Goal: Information Seeking & Learning: Learn about a topic

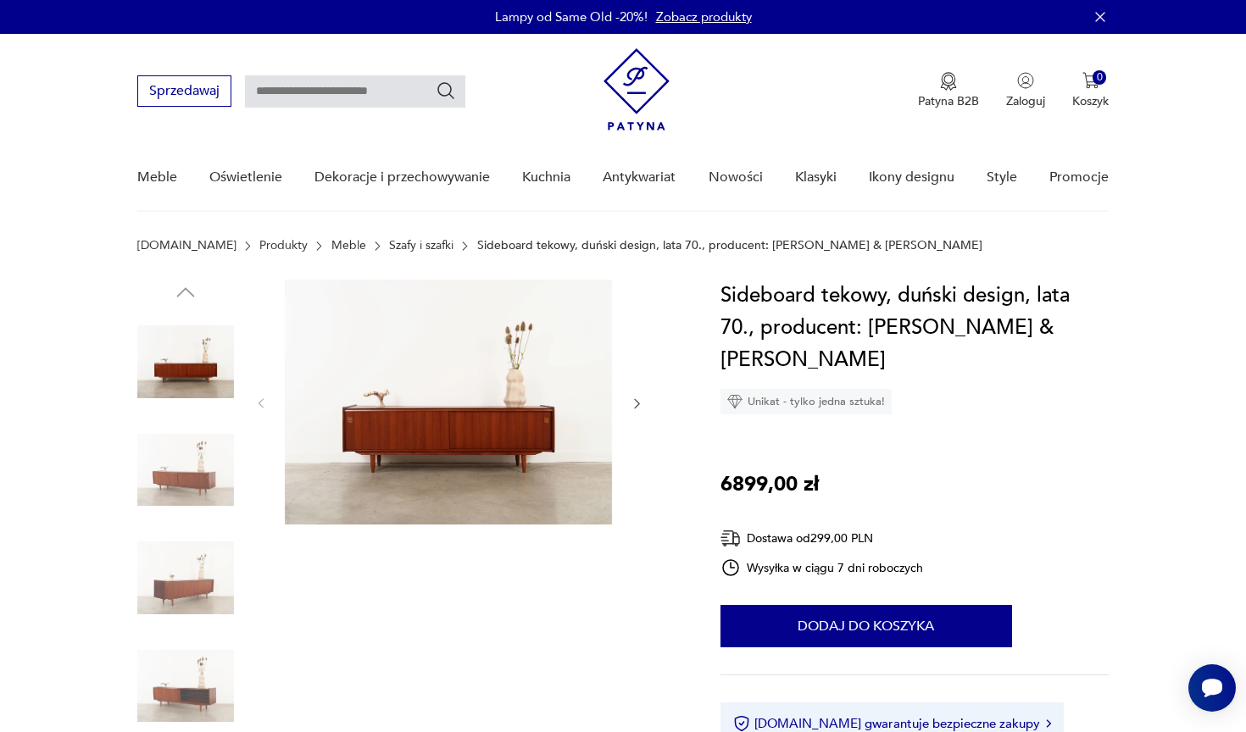
click at [462, 375] on img at bounding box center [448, 402] width 327 height 245
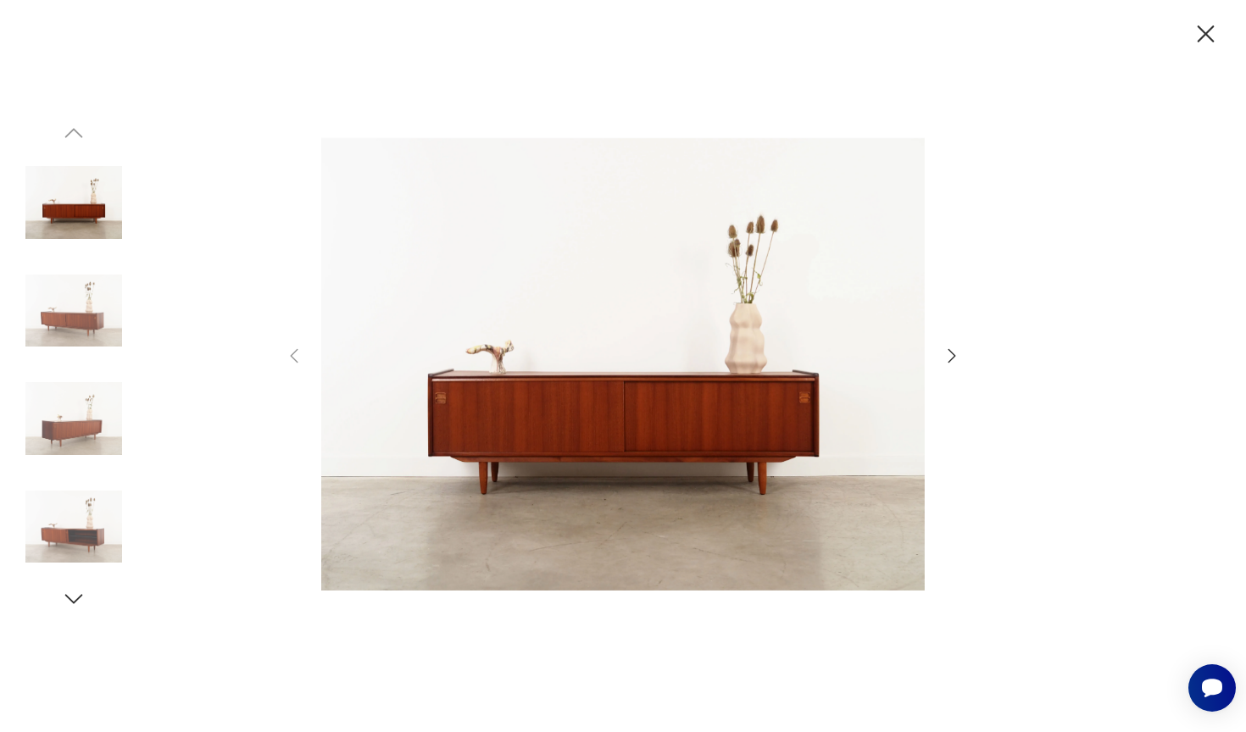
click at [947, 353] on icon "button" at bounding box center [951, 356] width 20 height 20
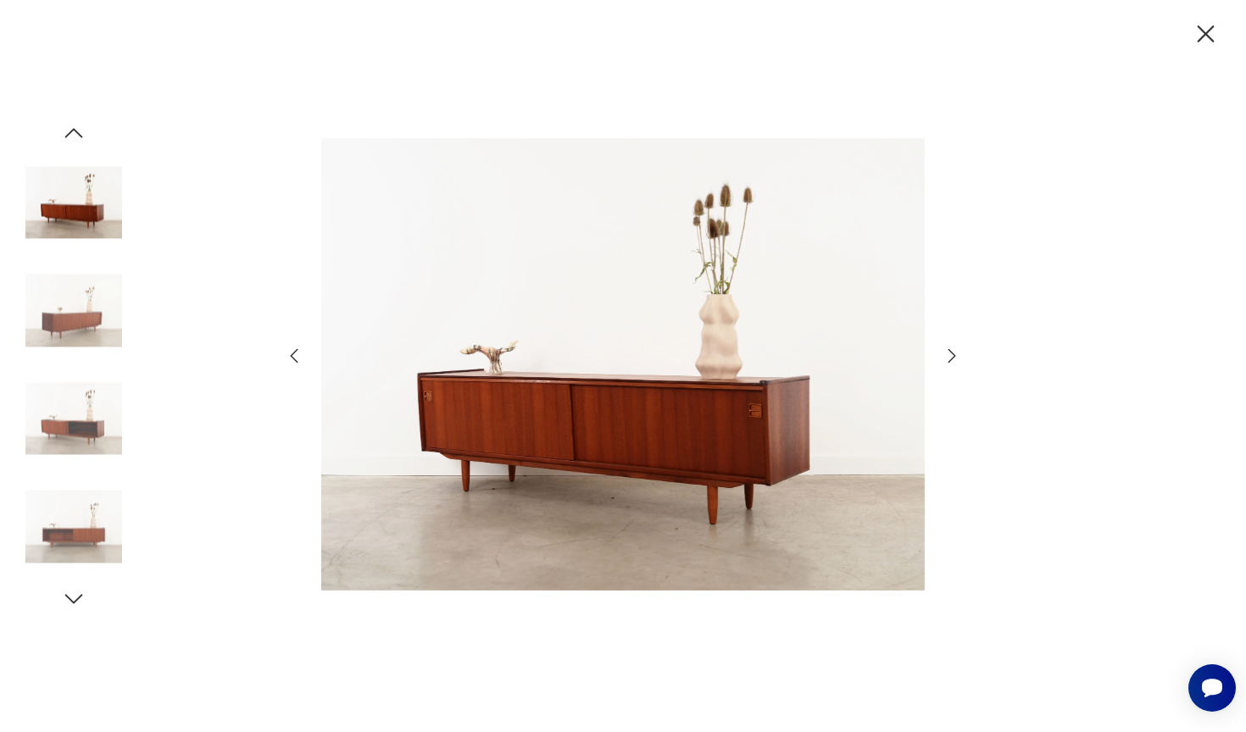
click at [947, 353] on icon "button" at bounding box center [951, 356] width 20 height 20
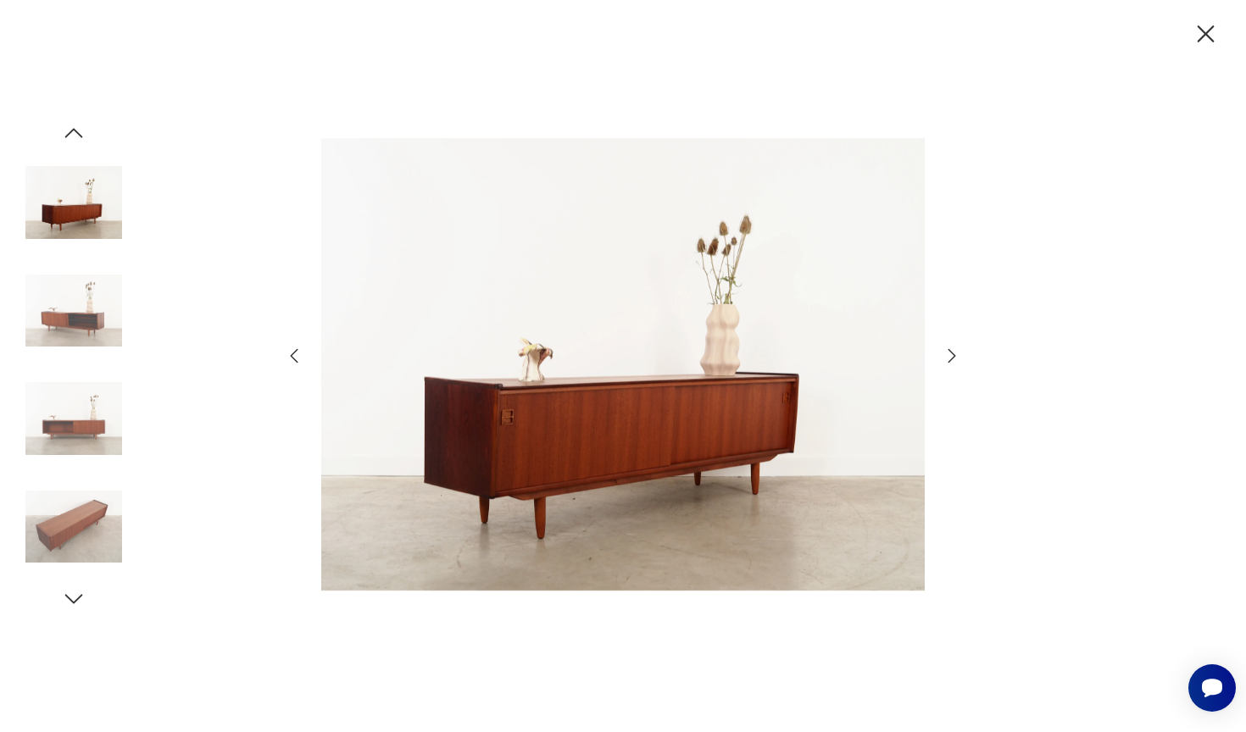
click at [947, 353] on icon "button" at bounding box center [951, 356] width 20 height 20
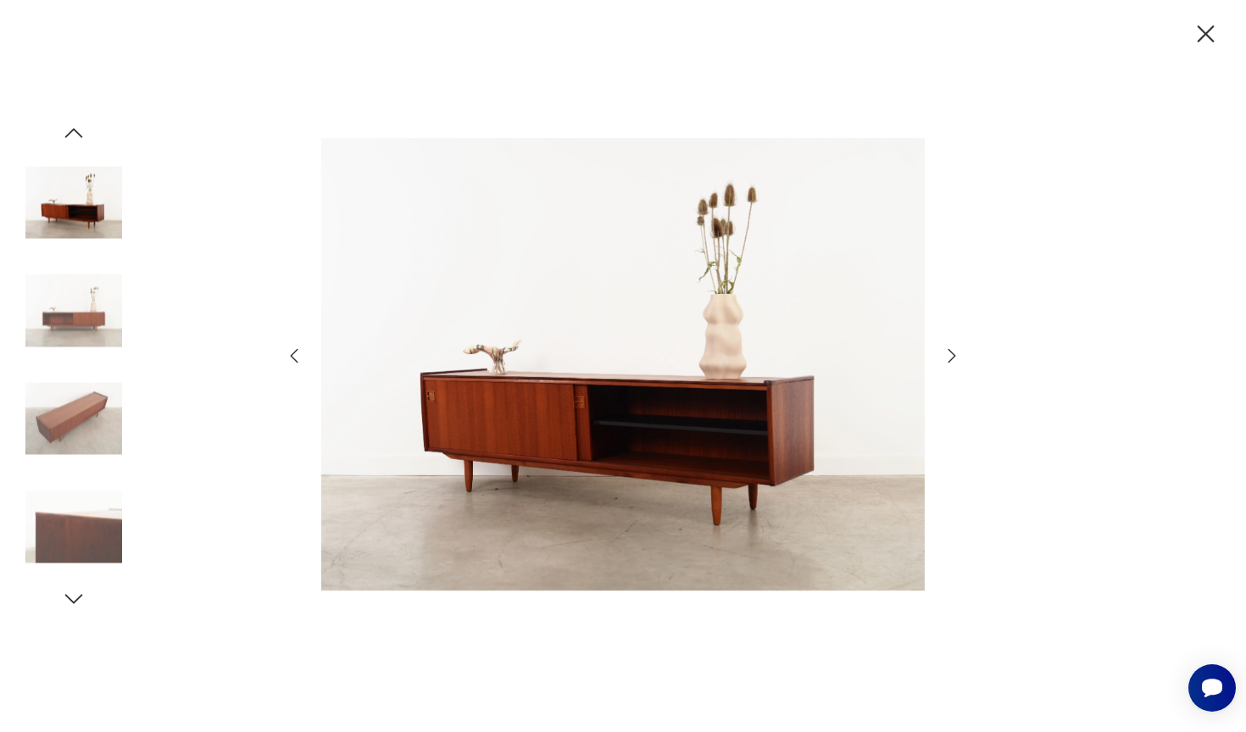
click at [947, 353] on icon "button" at bounding box center [951, 356] width 20 height 20
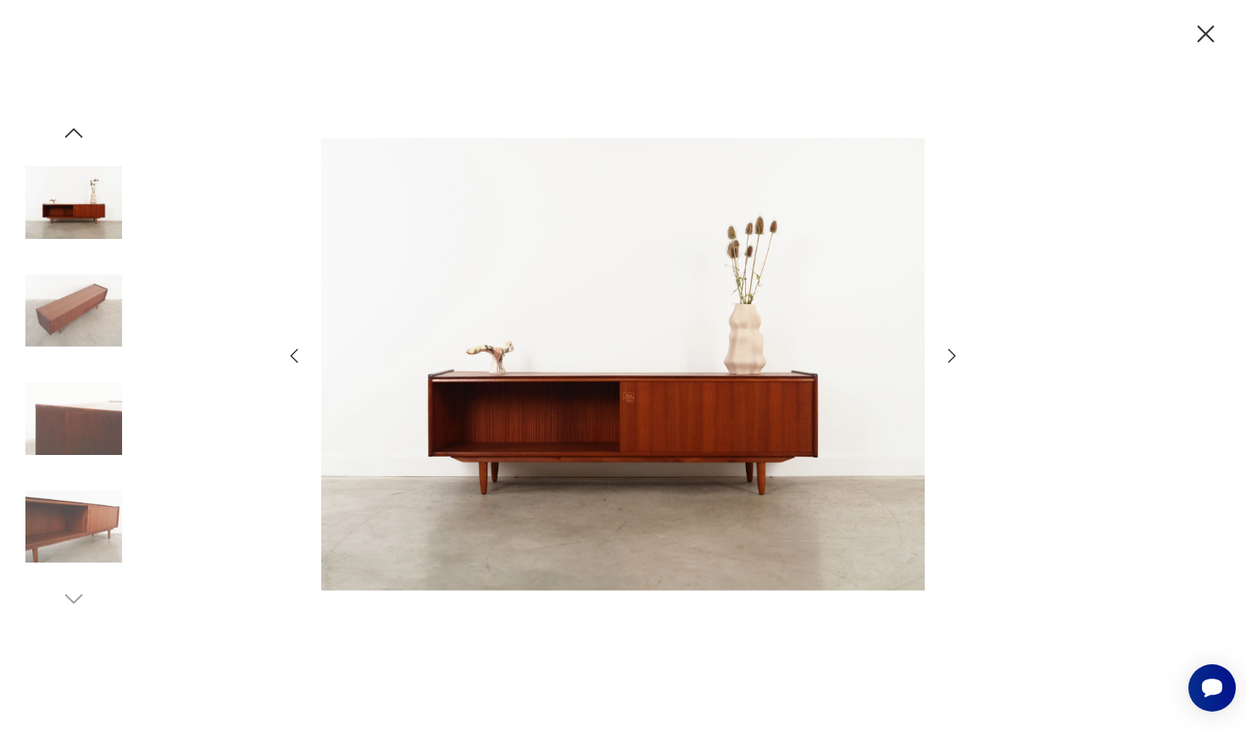
click at [947, 353] on icon "button" at bounding box center [951, 356] width 20 height 20
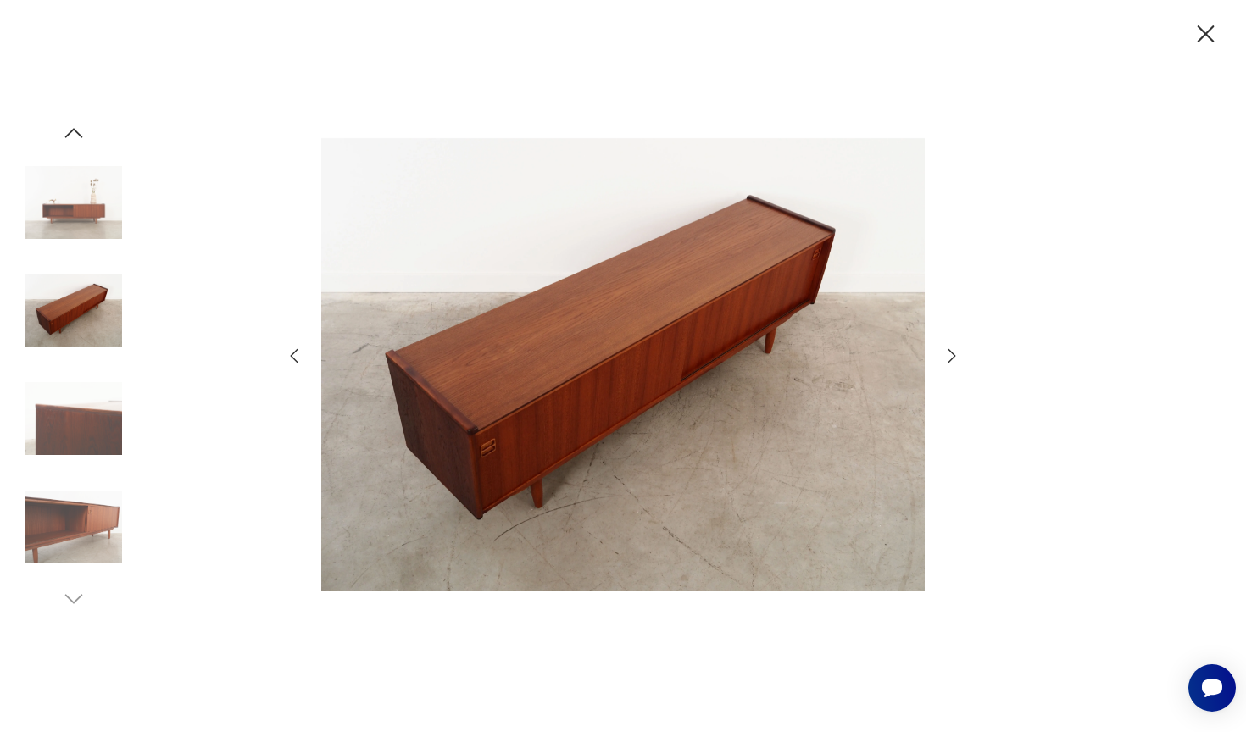
click at [947, 353] on icon "button" at bounding box center [951, 356] width 20 height 20
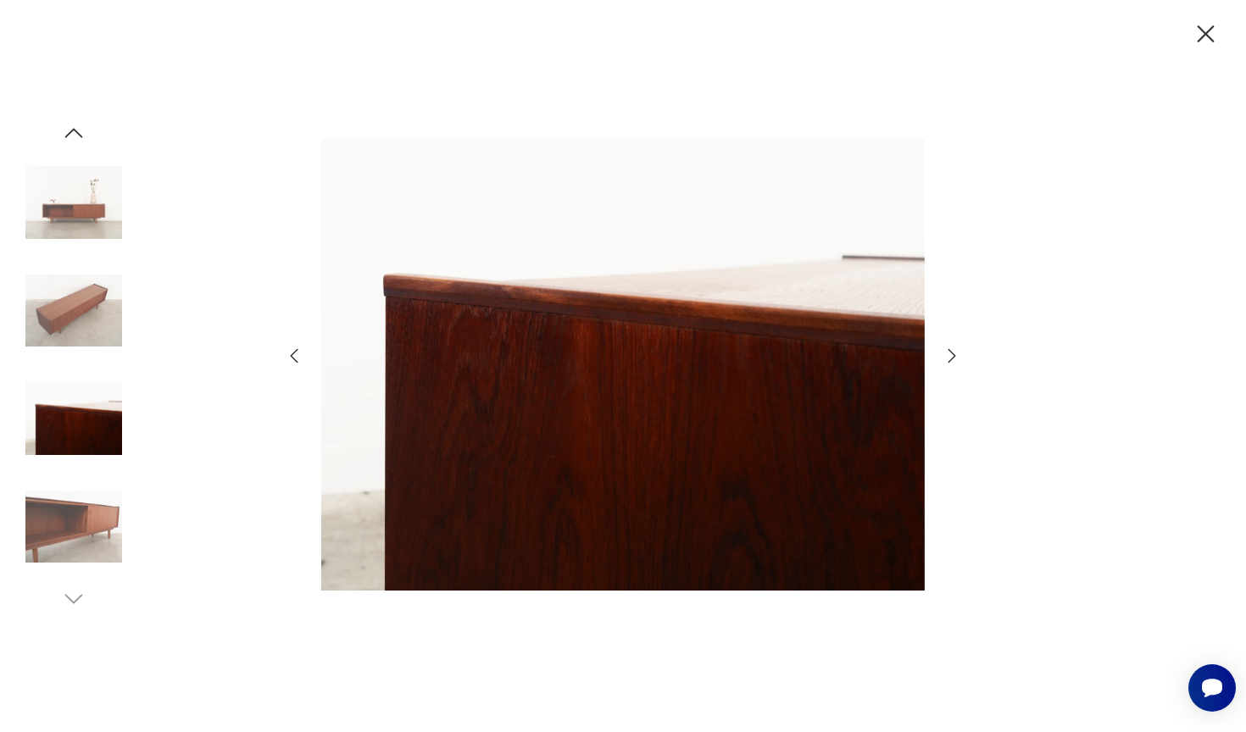
click at [947, 353] on icon "button" at bounding box center [951, 356] width 20 height 20
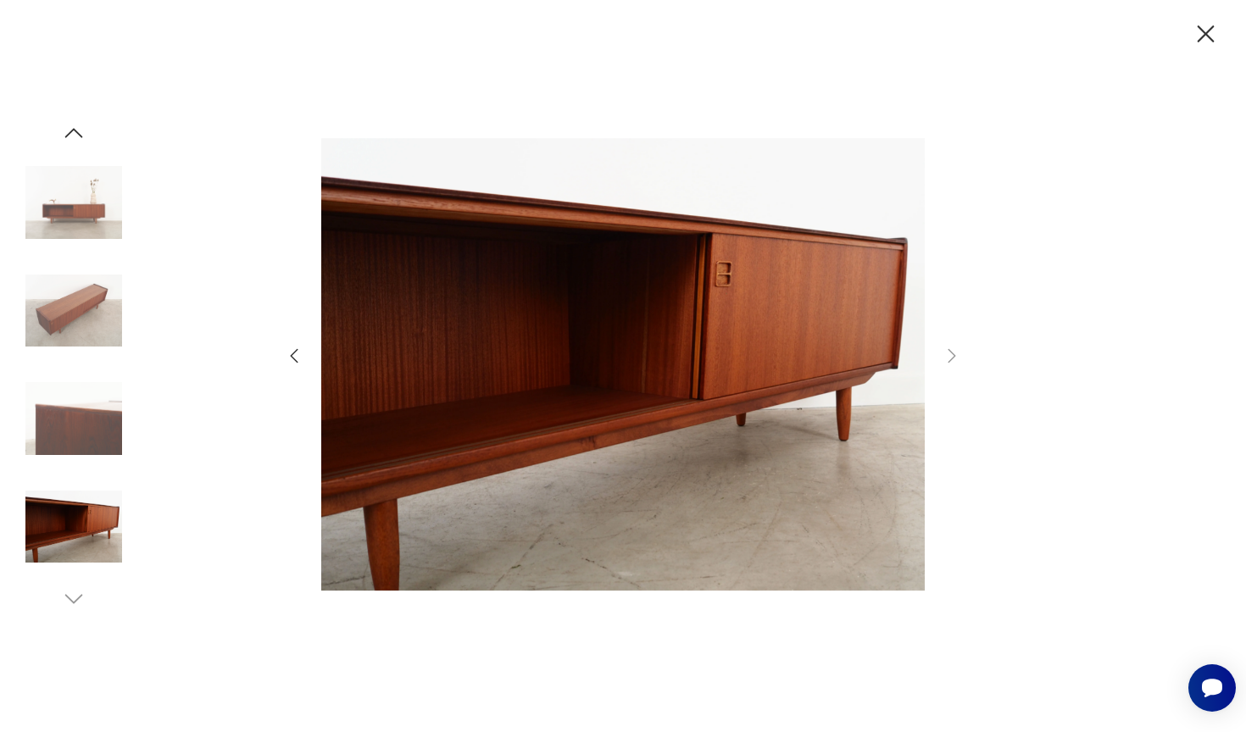
click at [1200, 27] on icon "button" at bounding box center [1205, 33] width 17 height 17
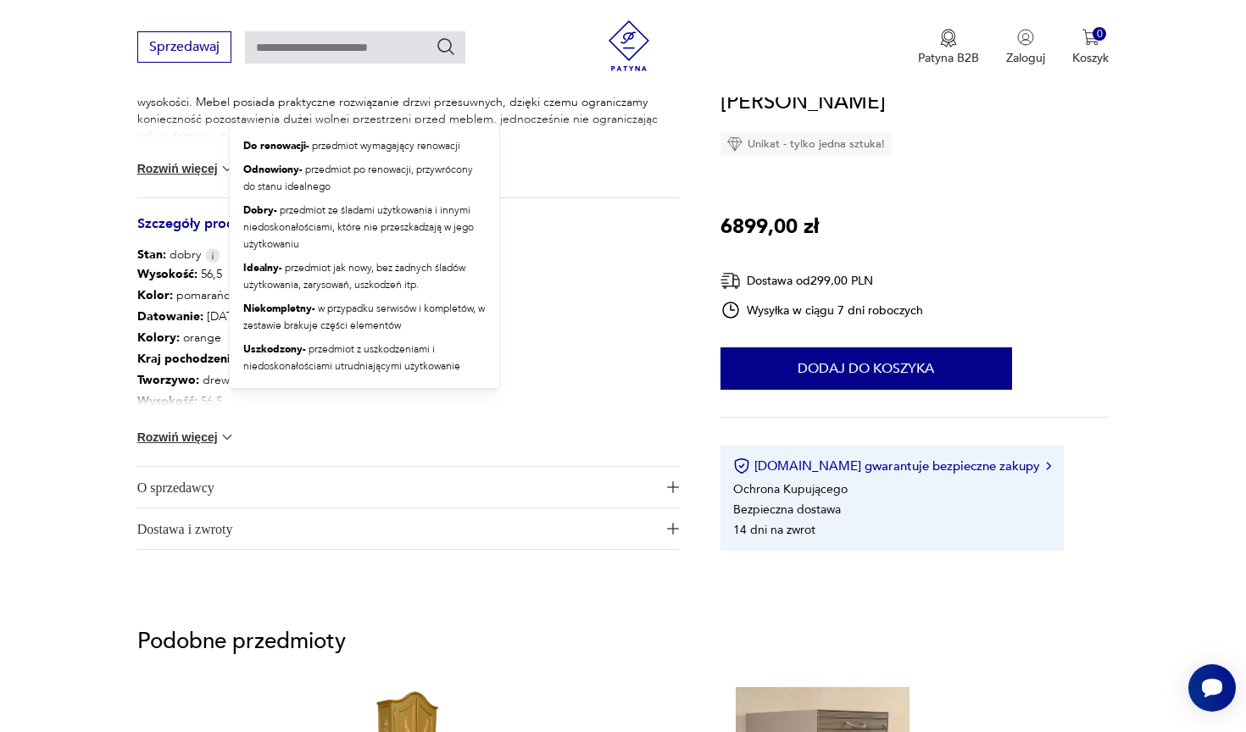
scroll to position [894, 0]
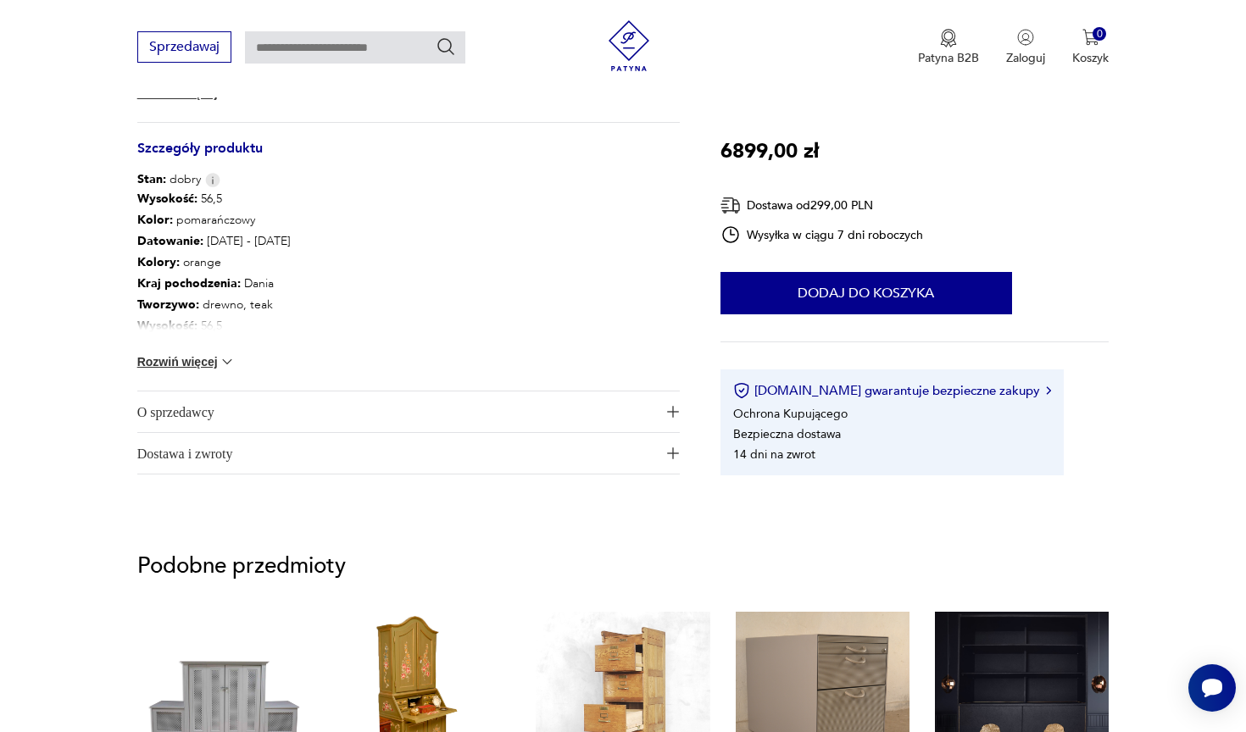
click at [205, 422] on span "O sprzedawcy" at bounding box center [396, 411] width 519 height 41
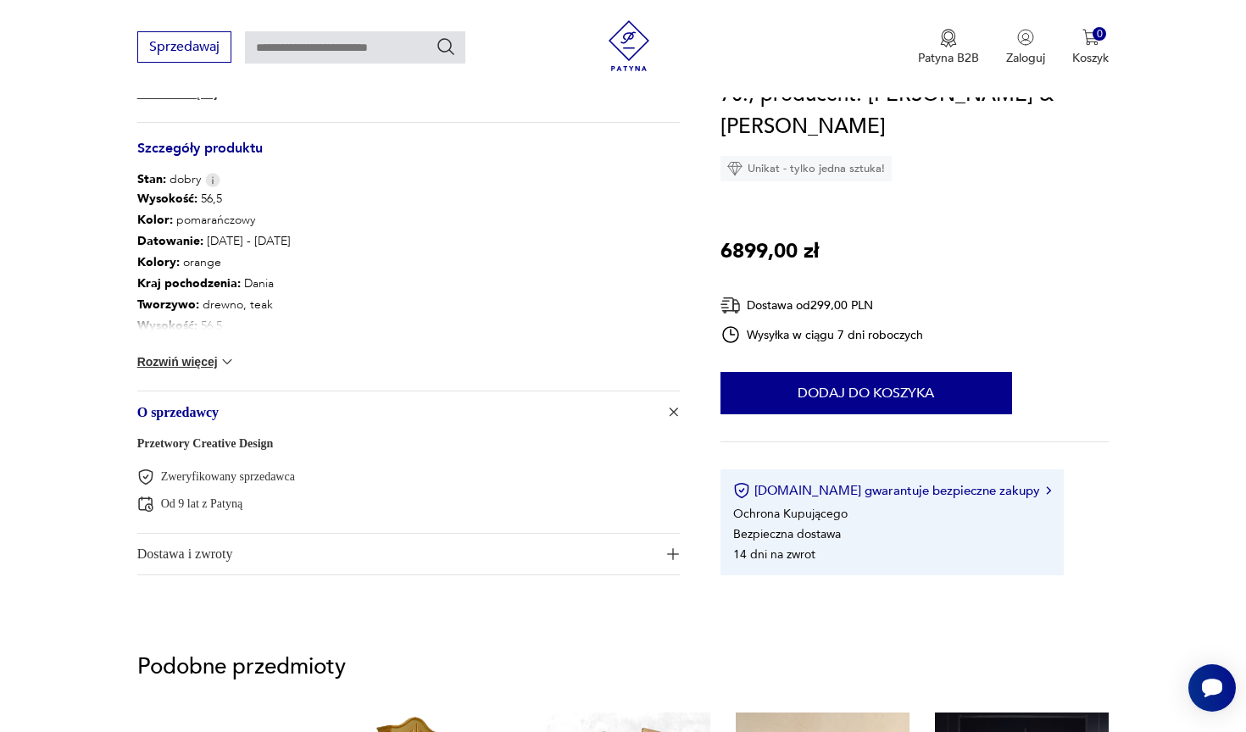
click at [212, 445] on link "Przetwory Creative Design" at bounding box center [205, 443] width 136 height 13
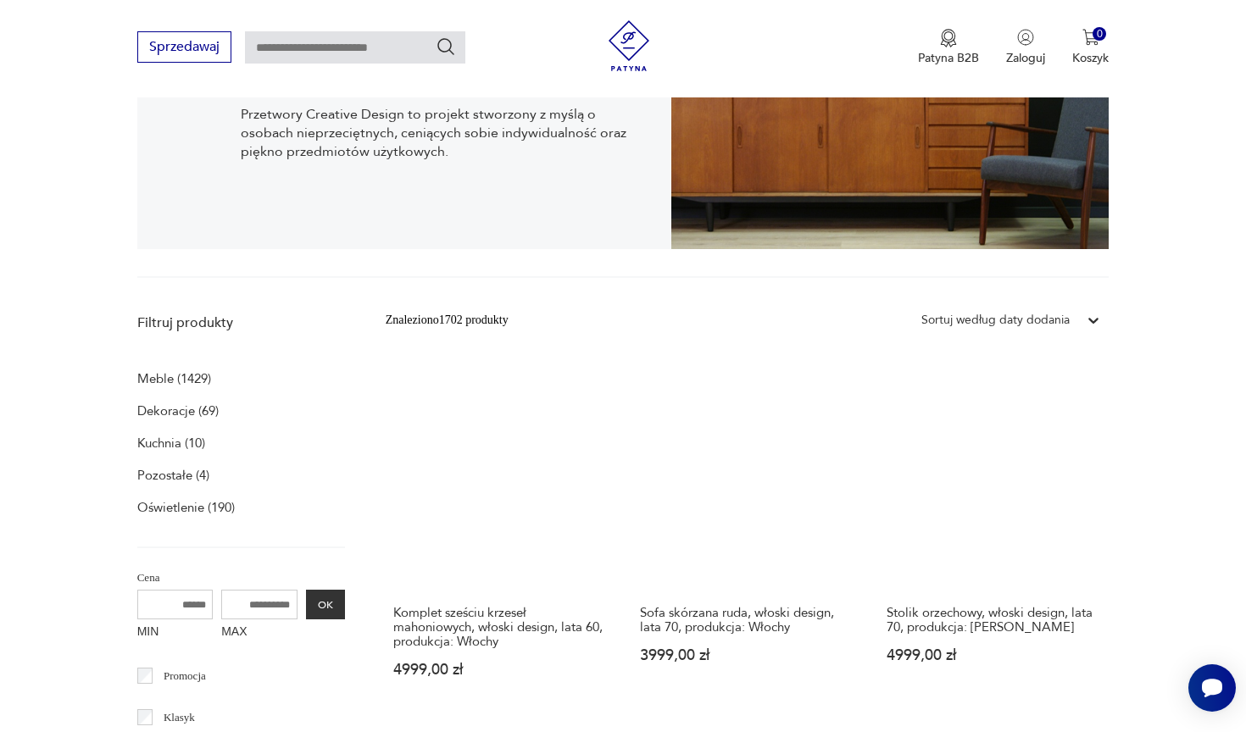
scroll to position [266, 0]
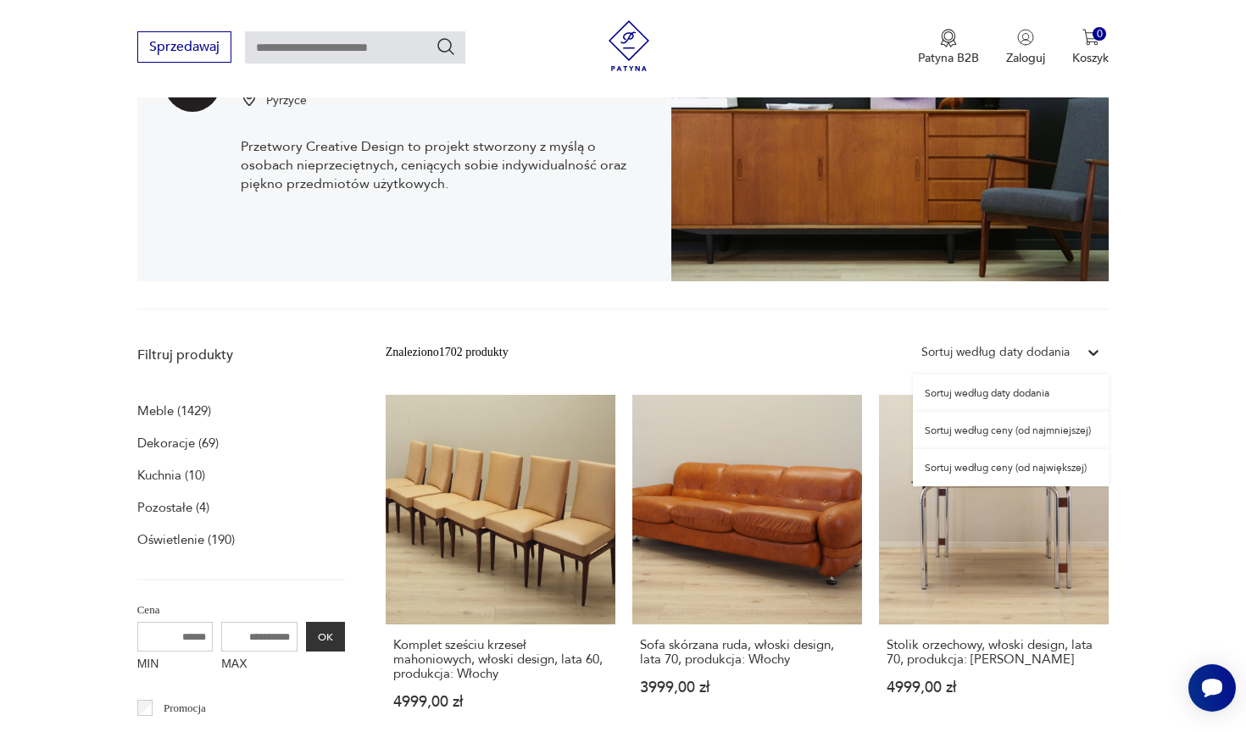
click at [1076, 346] on div "Sortuj według daty dodania" at bounding box center [995, 352] width 165 height 22
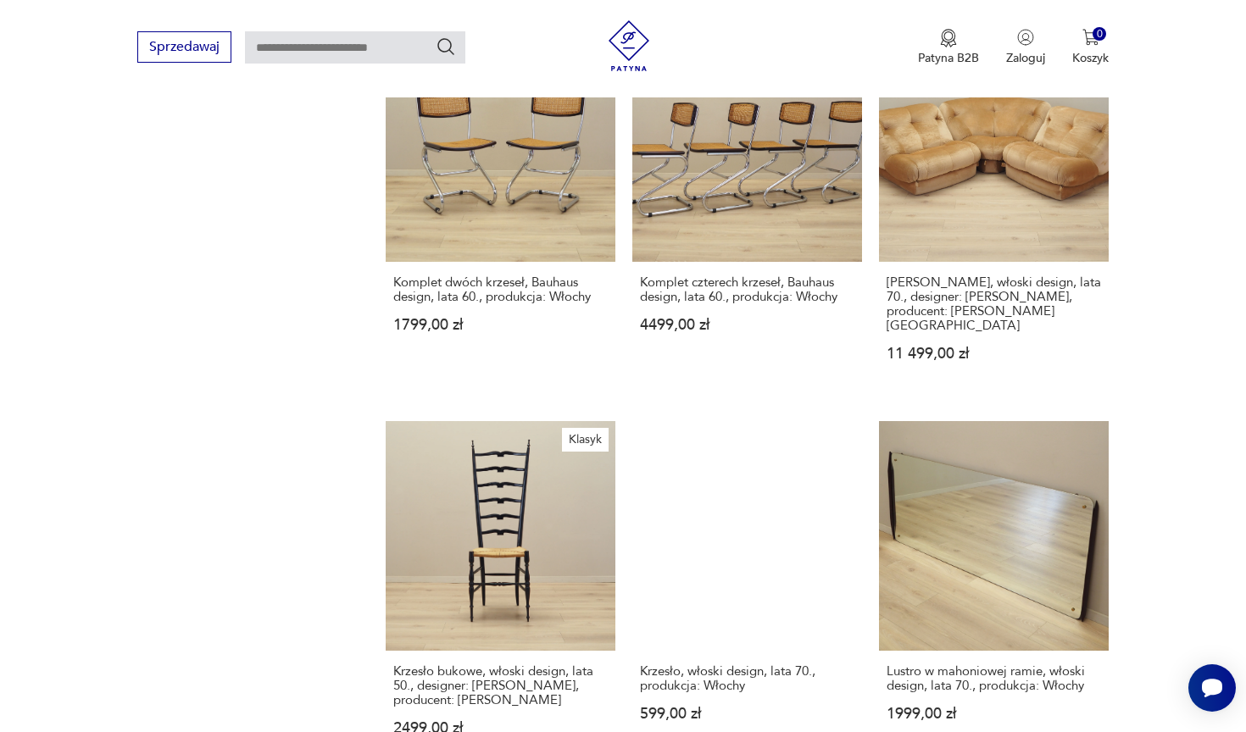
scroll to position [1454, 0]
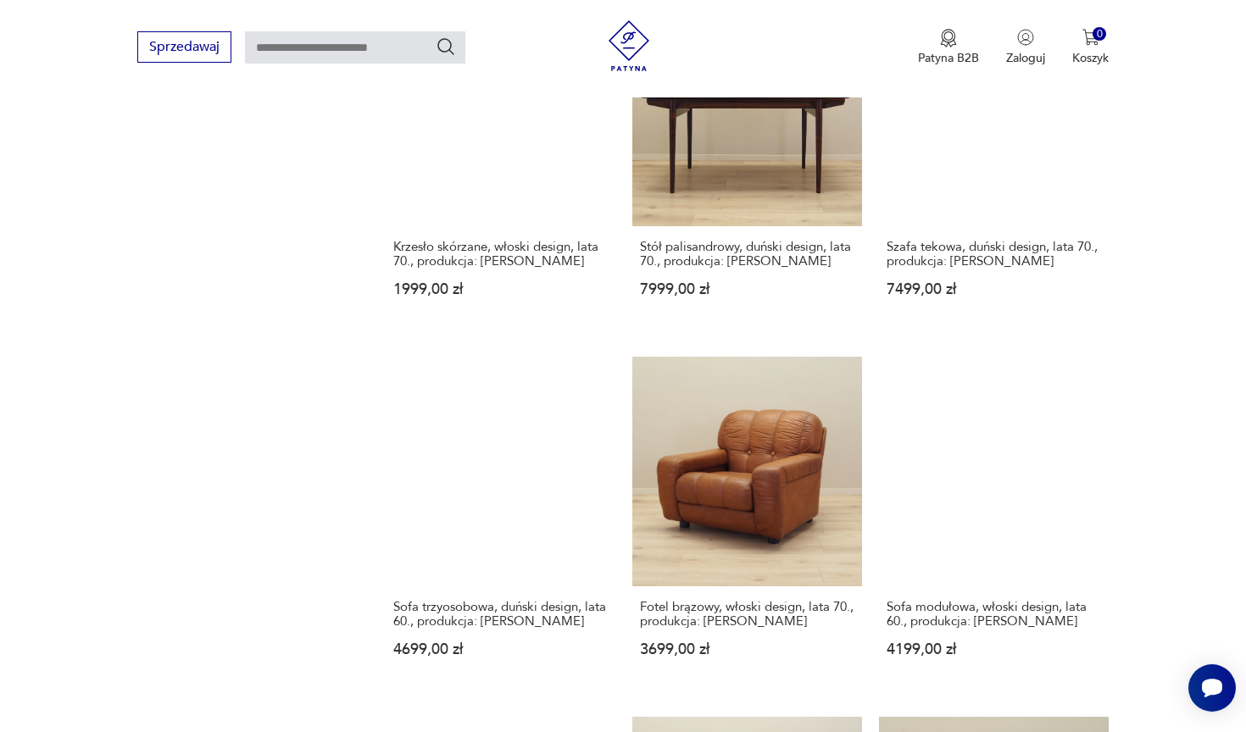
scroll to position [1403, 0]
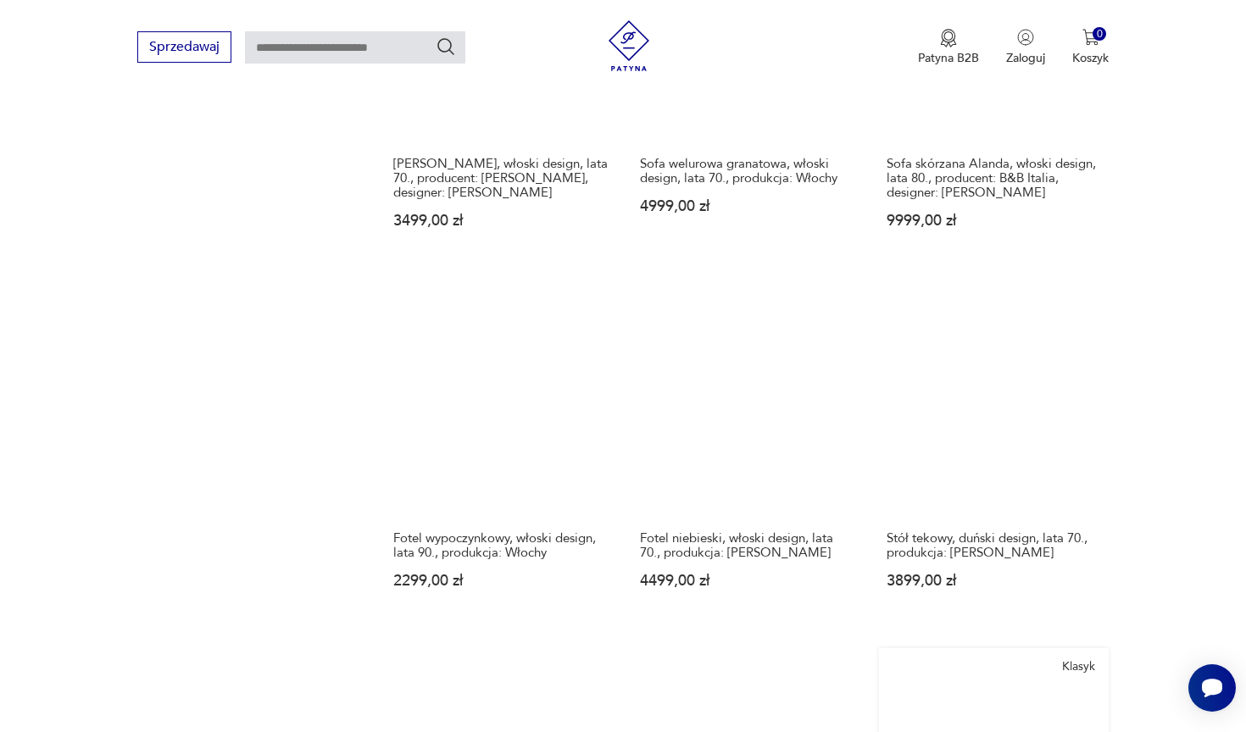
scroll to position [1508, 0]
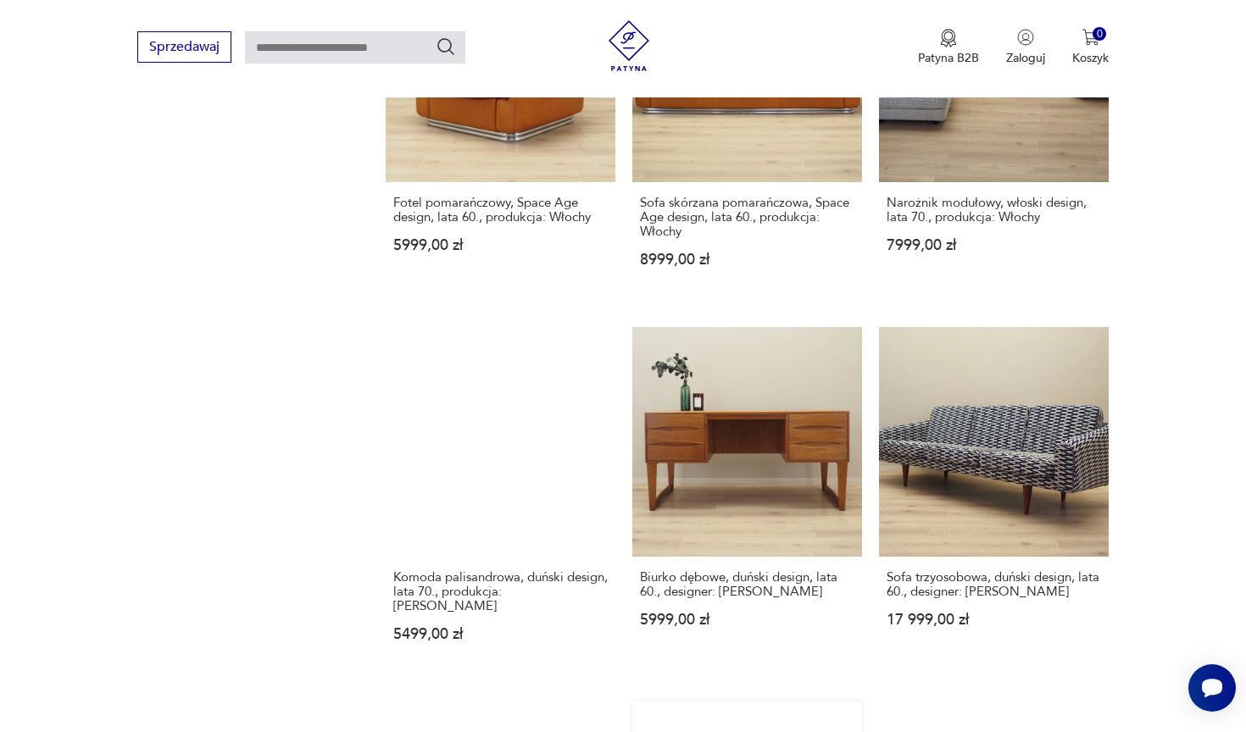
scroll to position [1495, 0]
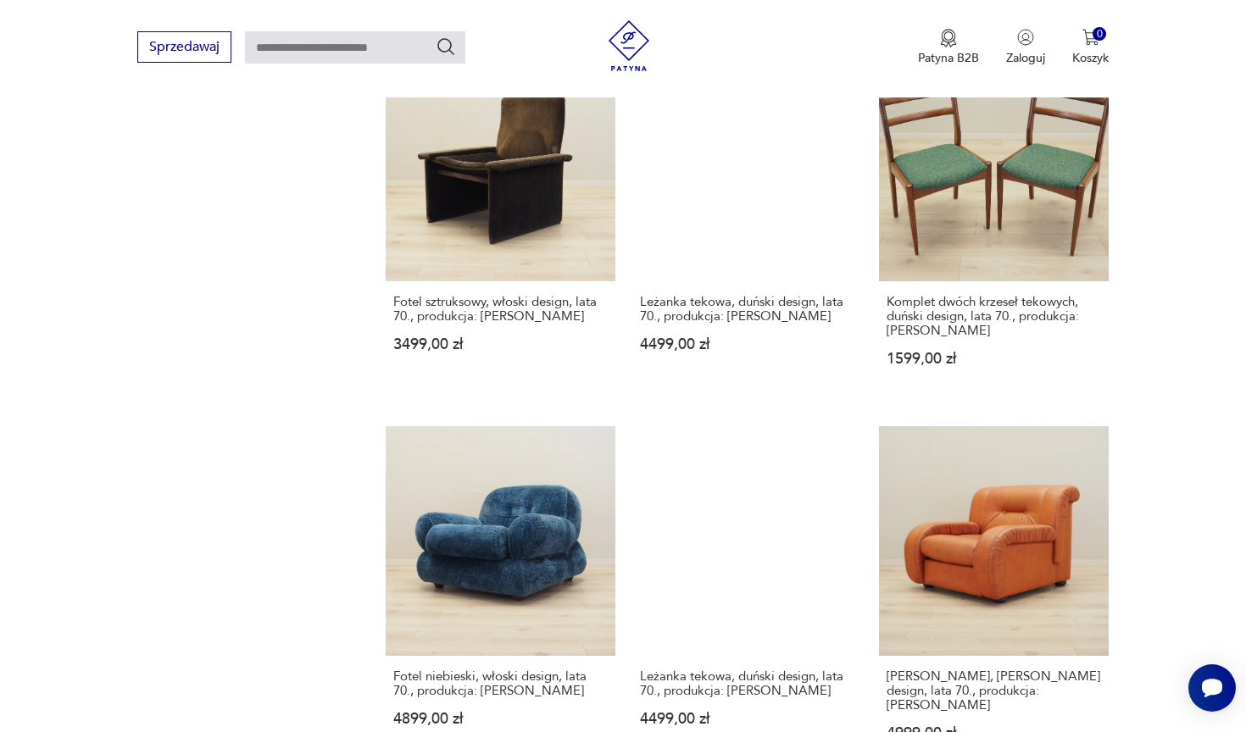
scroll to position [1397, 0]
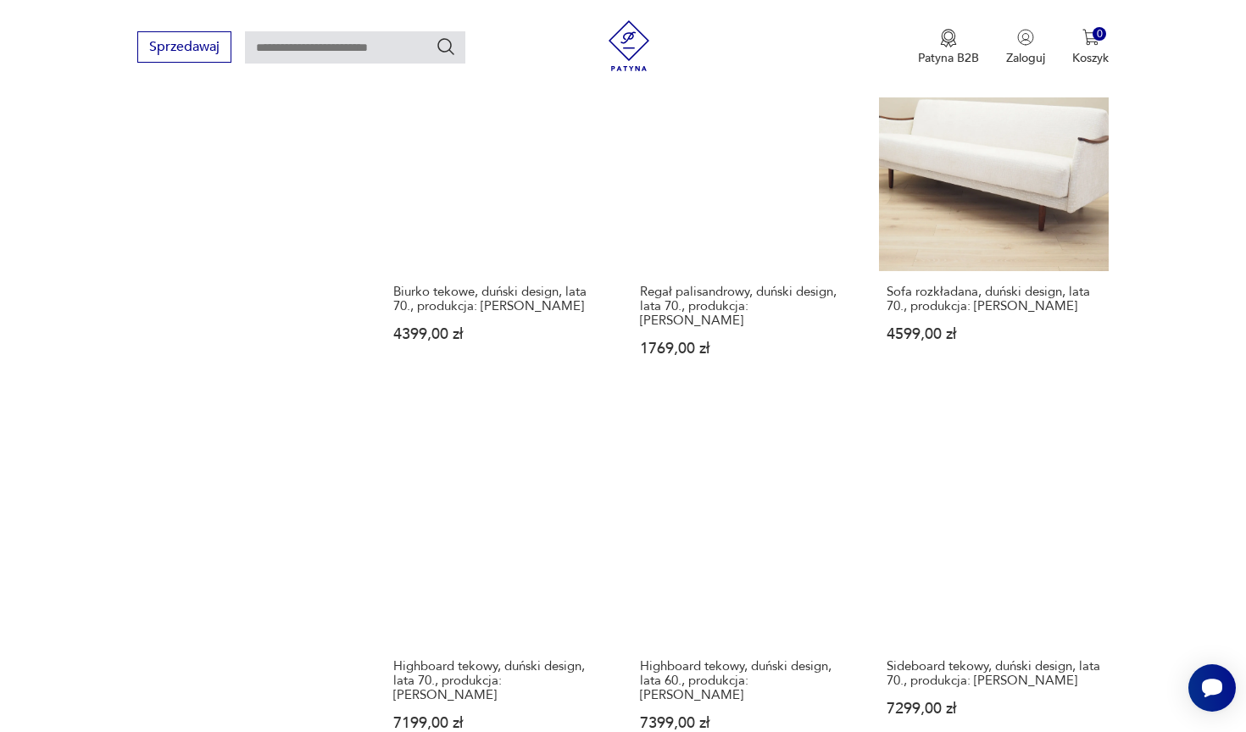
scroll to position [1371, 0]
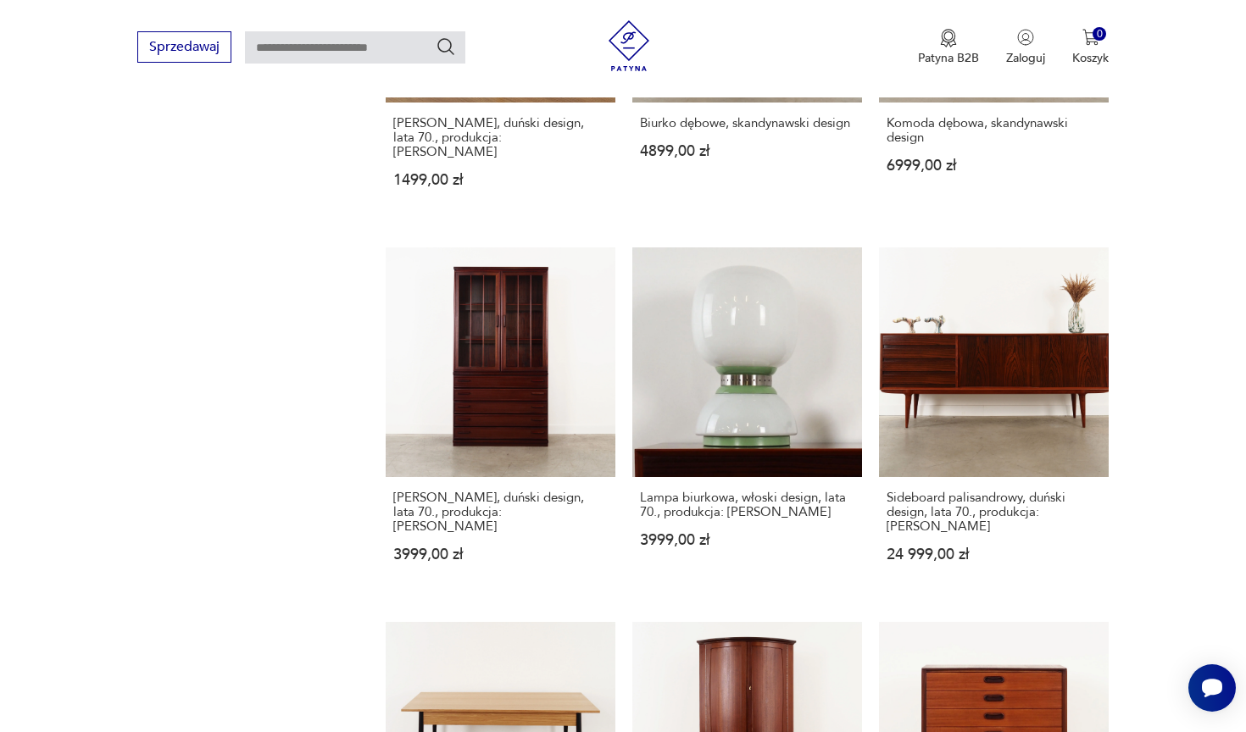
scroll to position [1563, 0]
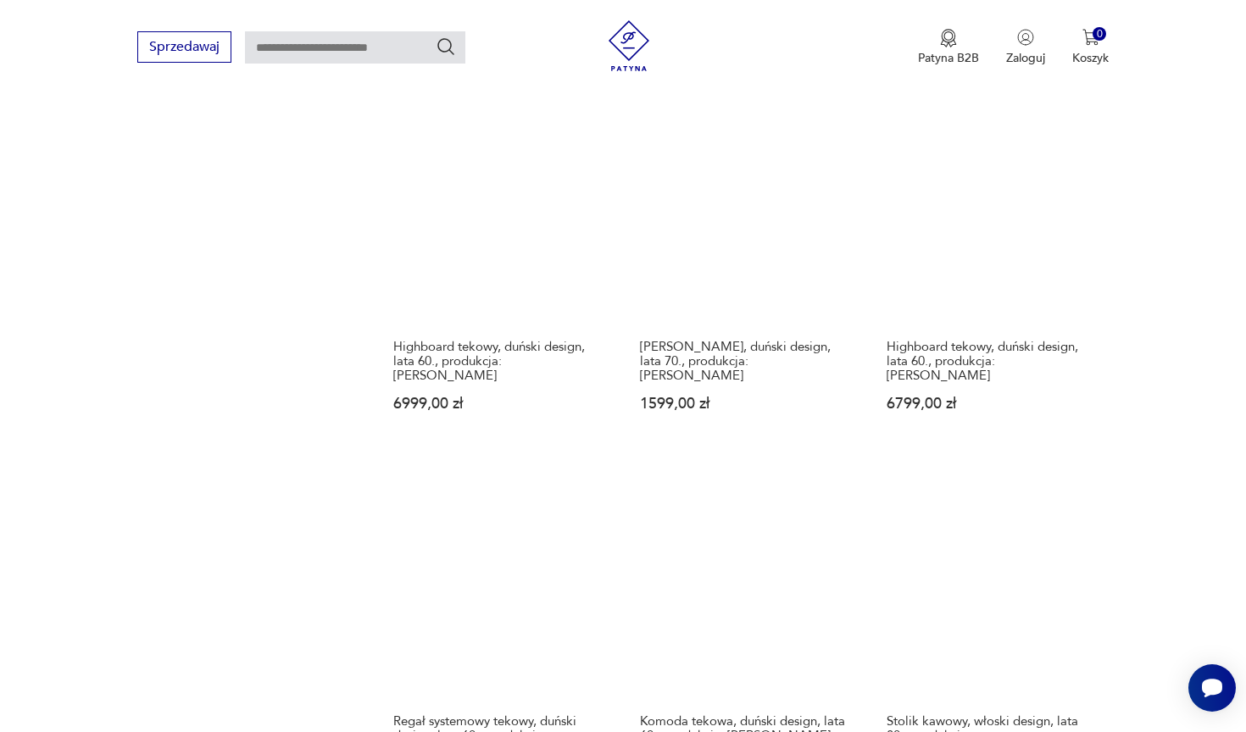
scroll to position [1330, 0]
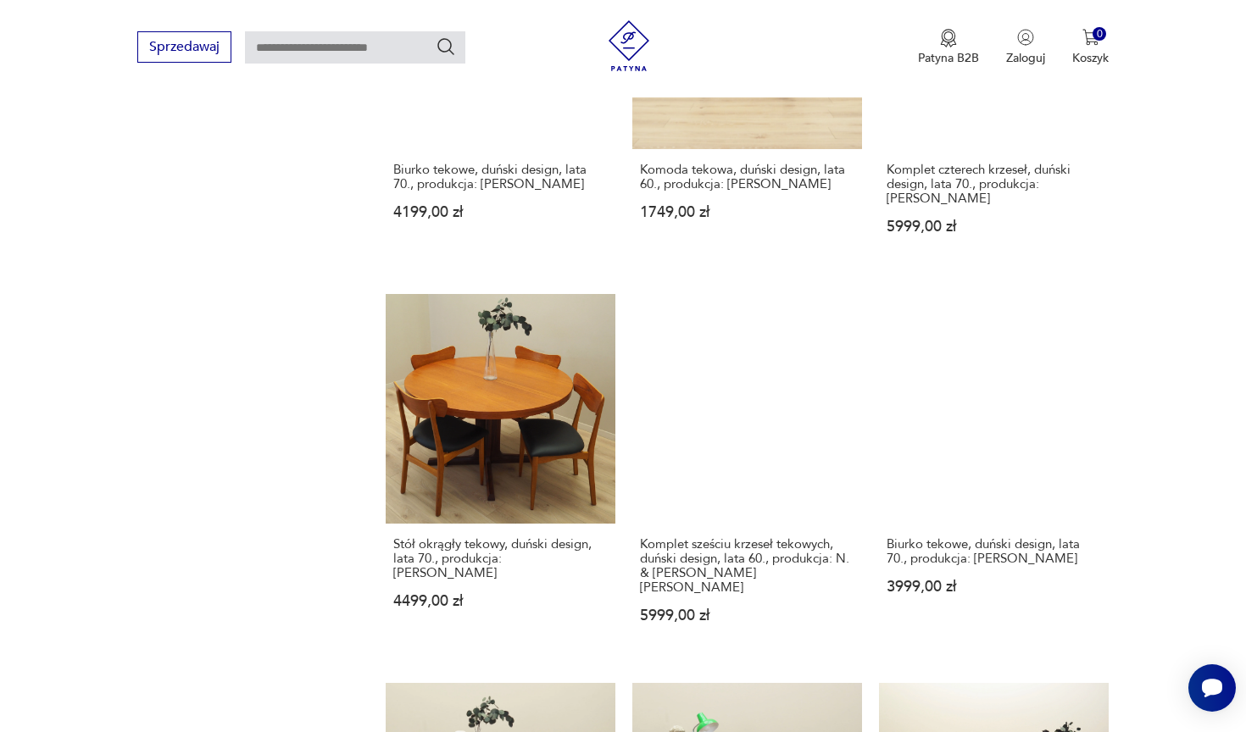
scroll to position [1523, 0]
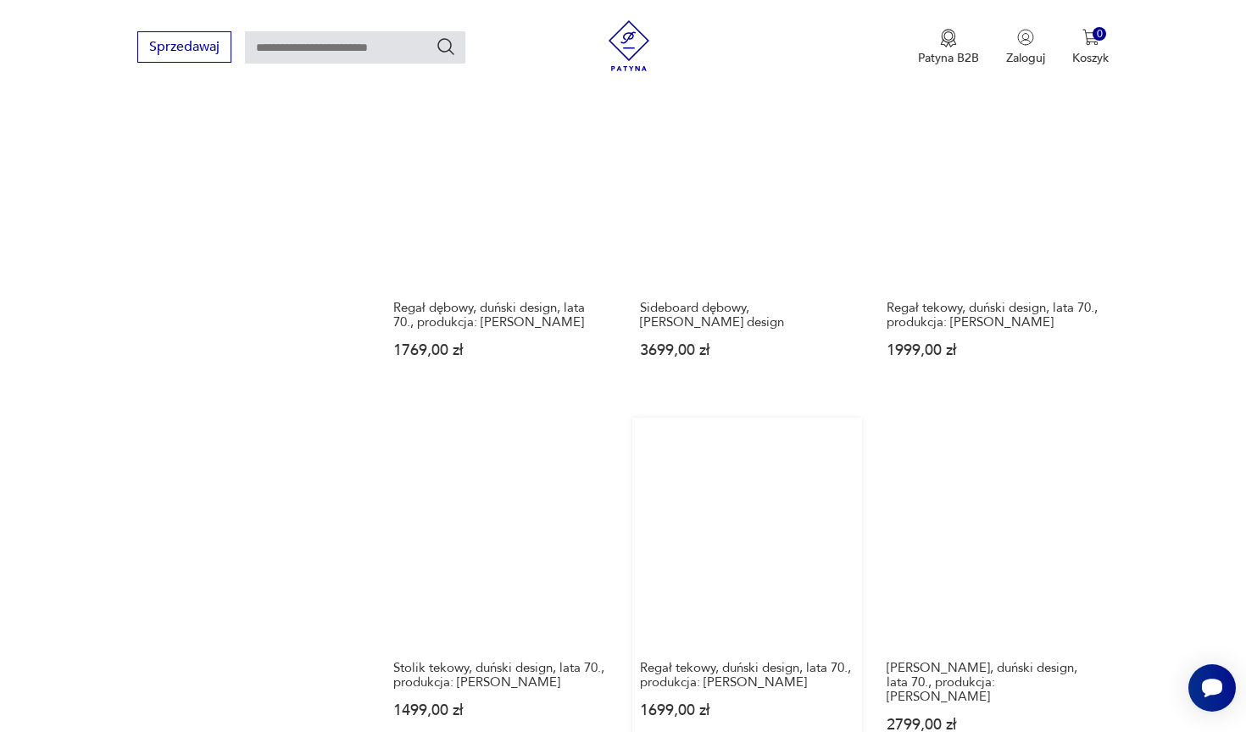
scroll to position [1424, 0]
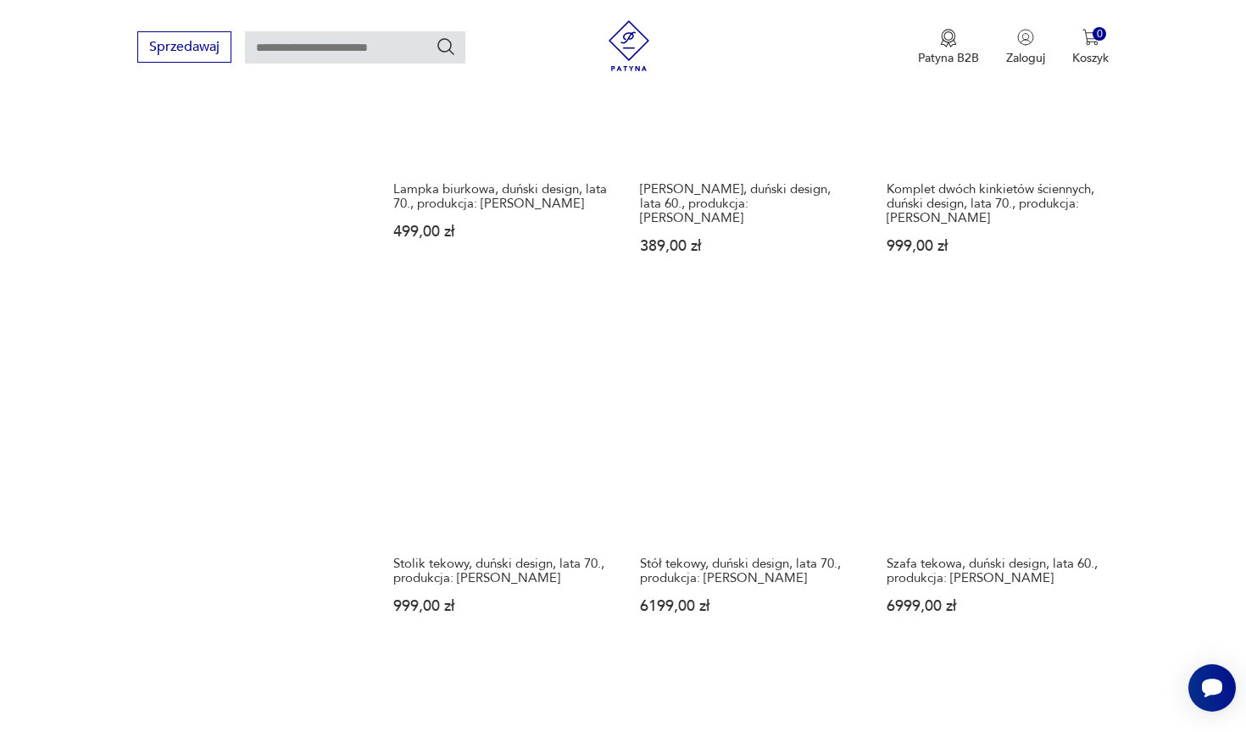
scroll to position [1466, 0]
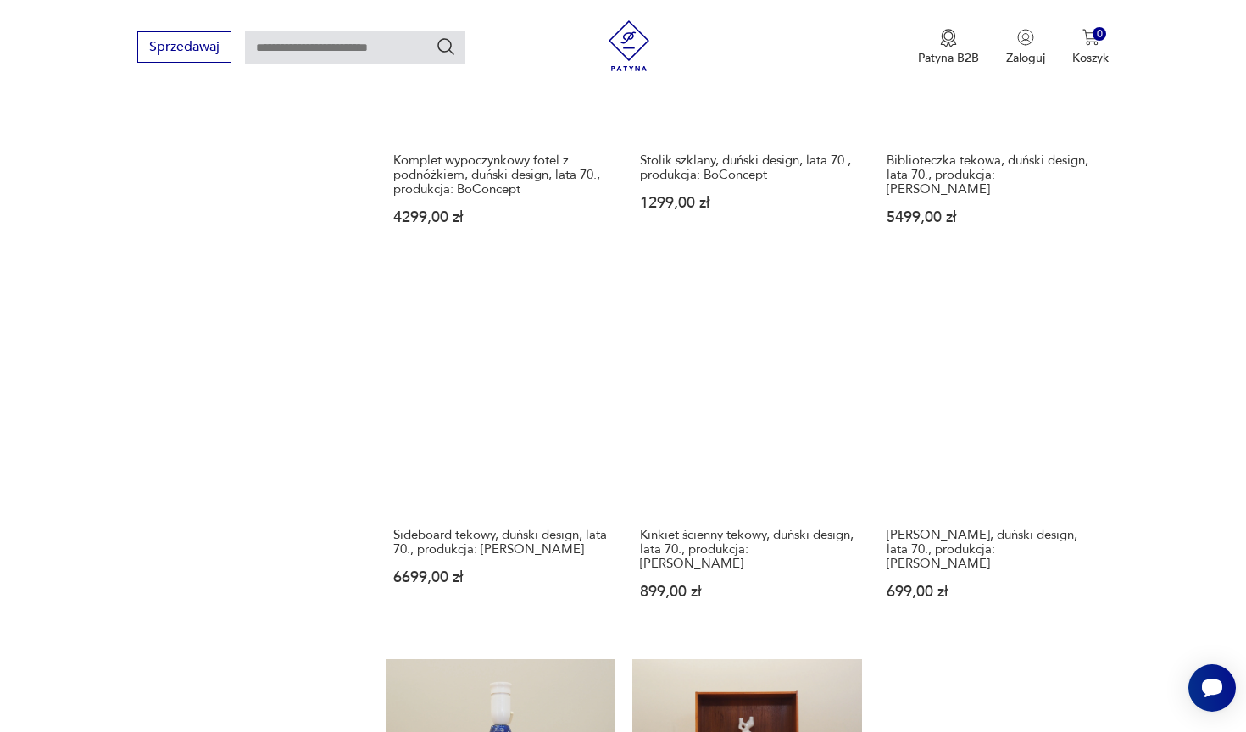
scroll to position [1496, 0]
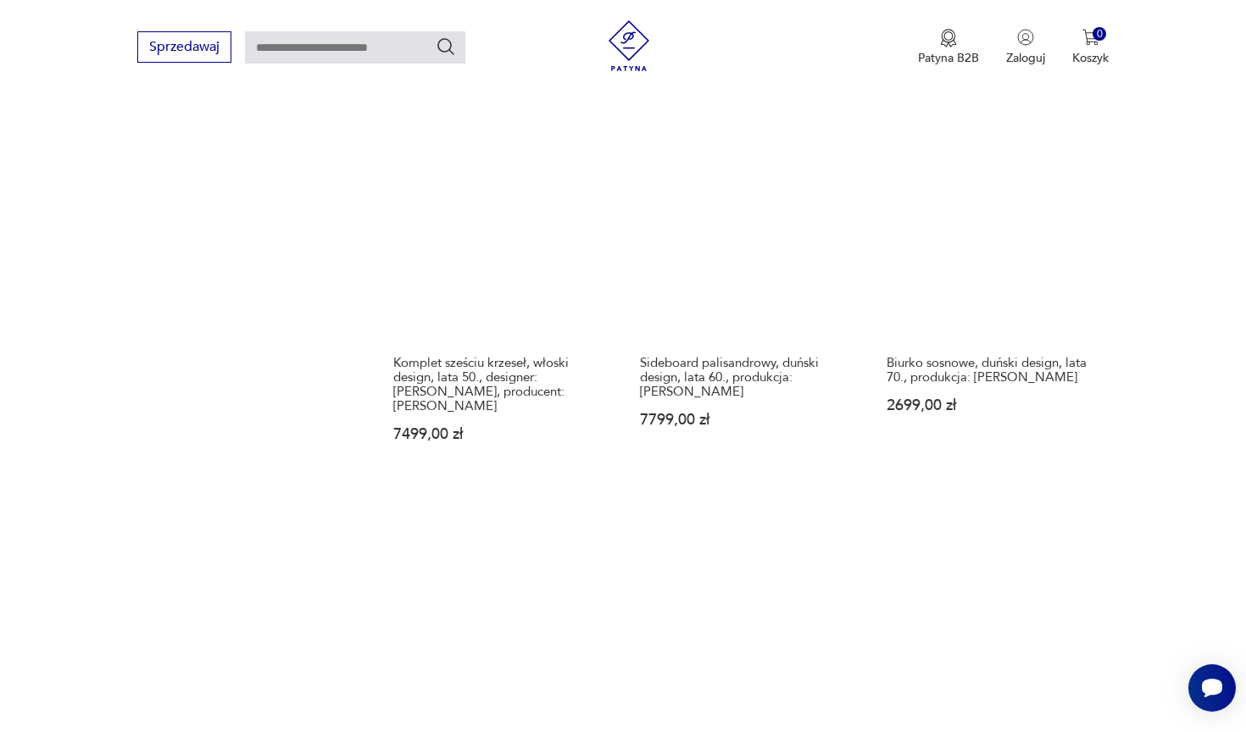
scroll to position [1395, 0]
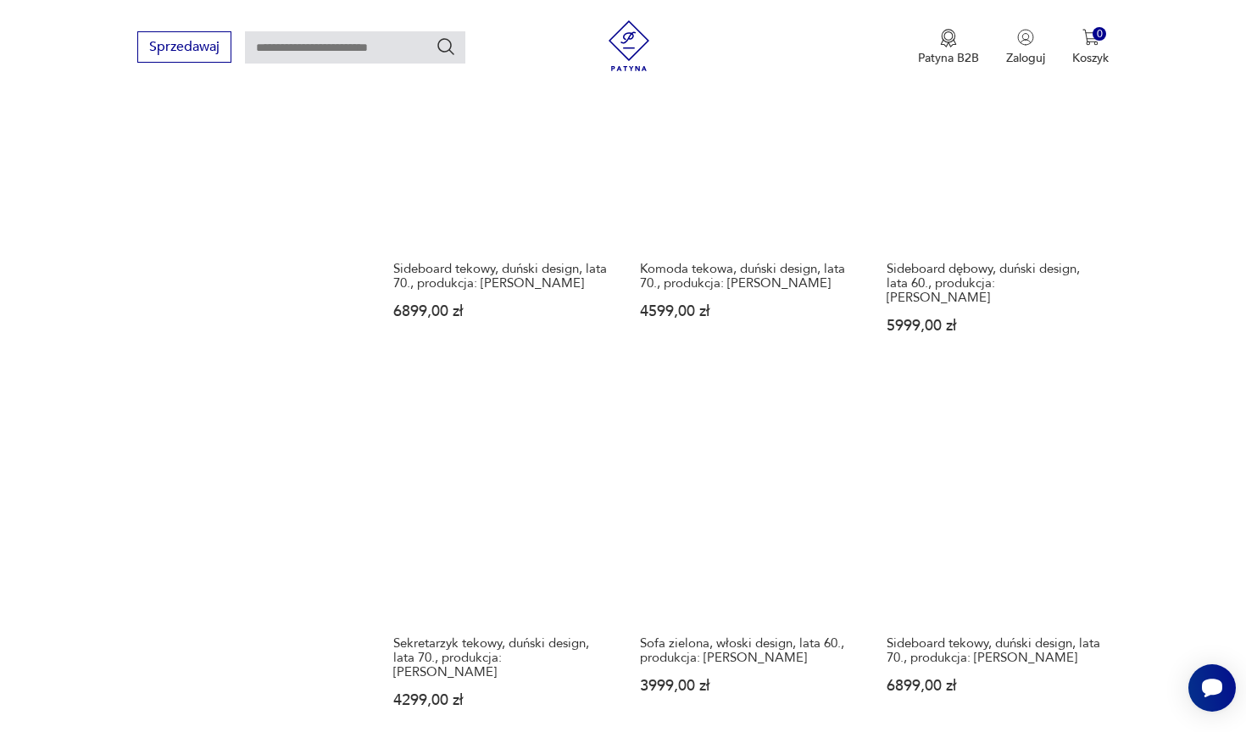
scroll to position [1396, 0]
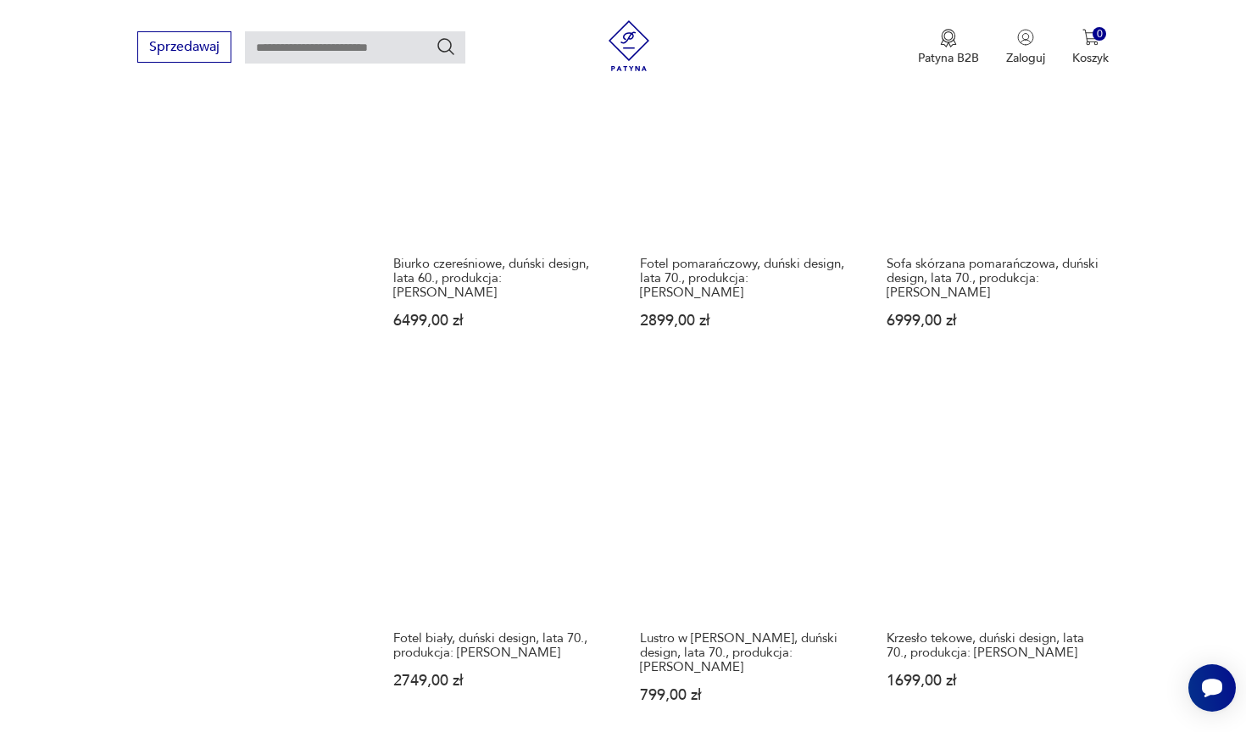
scroll to position [1415, 0]
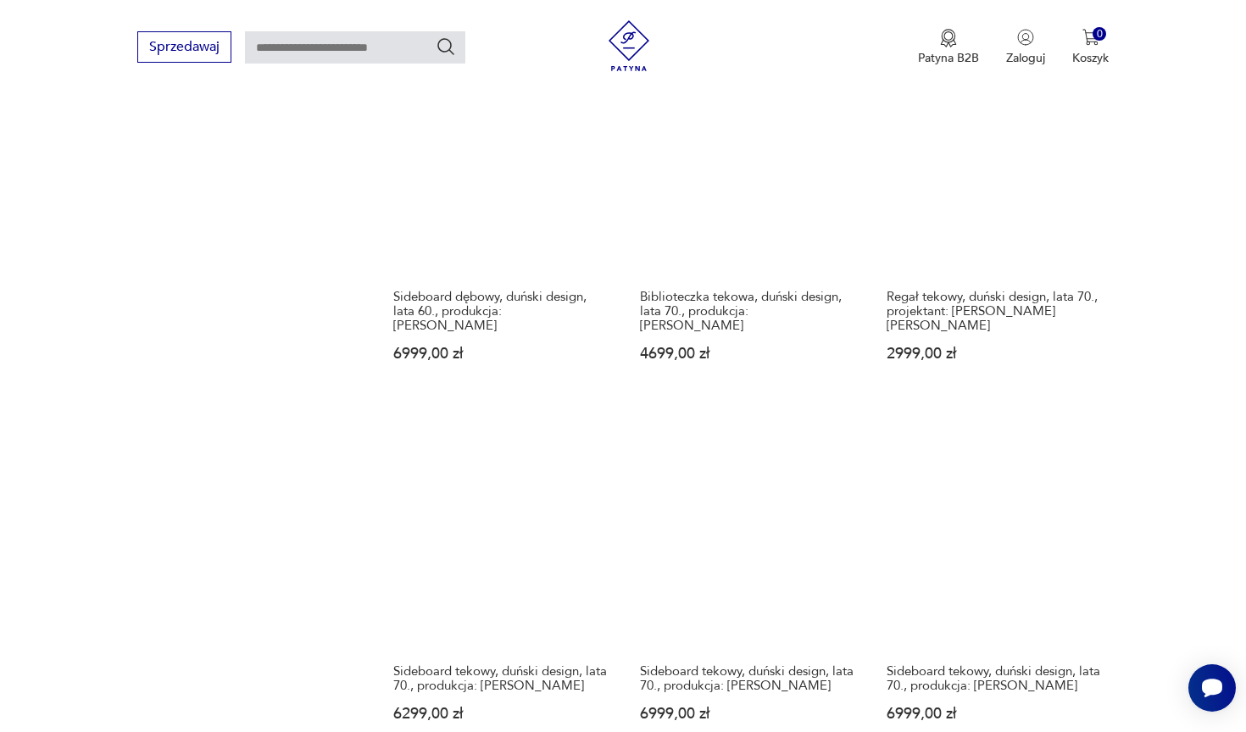
scroll to position [1415, 0]
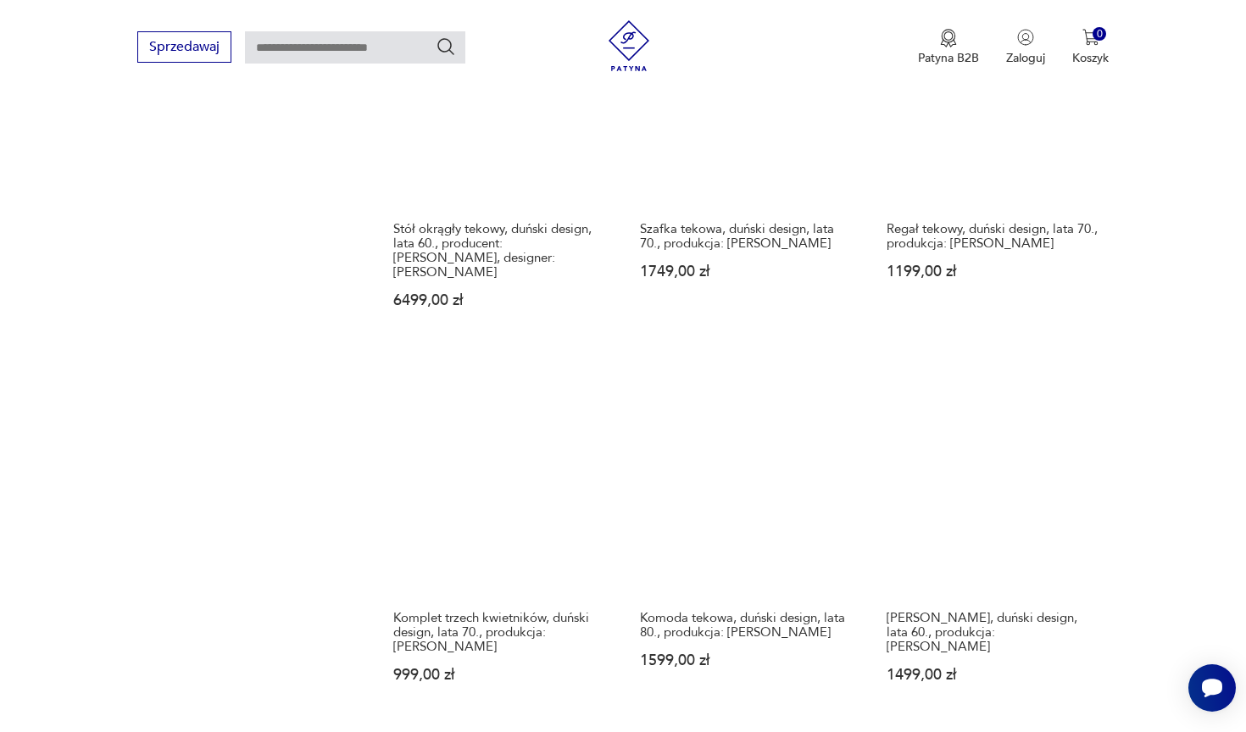
scroll to position [1483, 0]
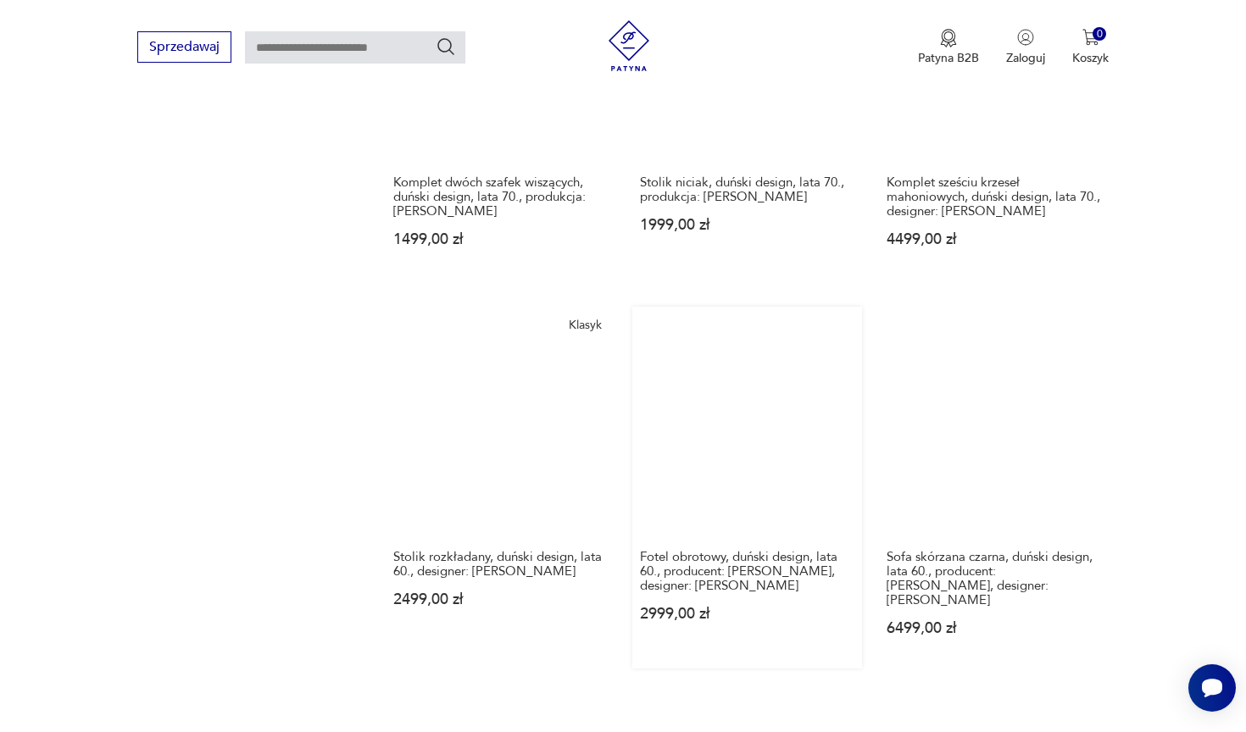
scroll to position [1548, 0]
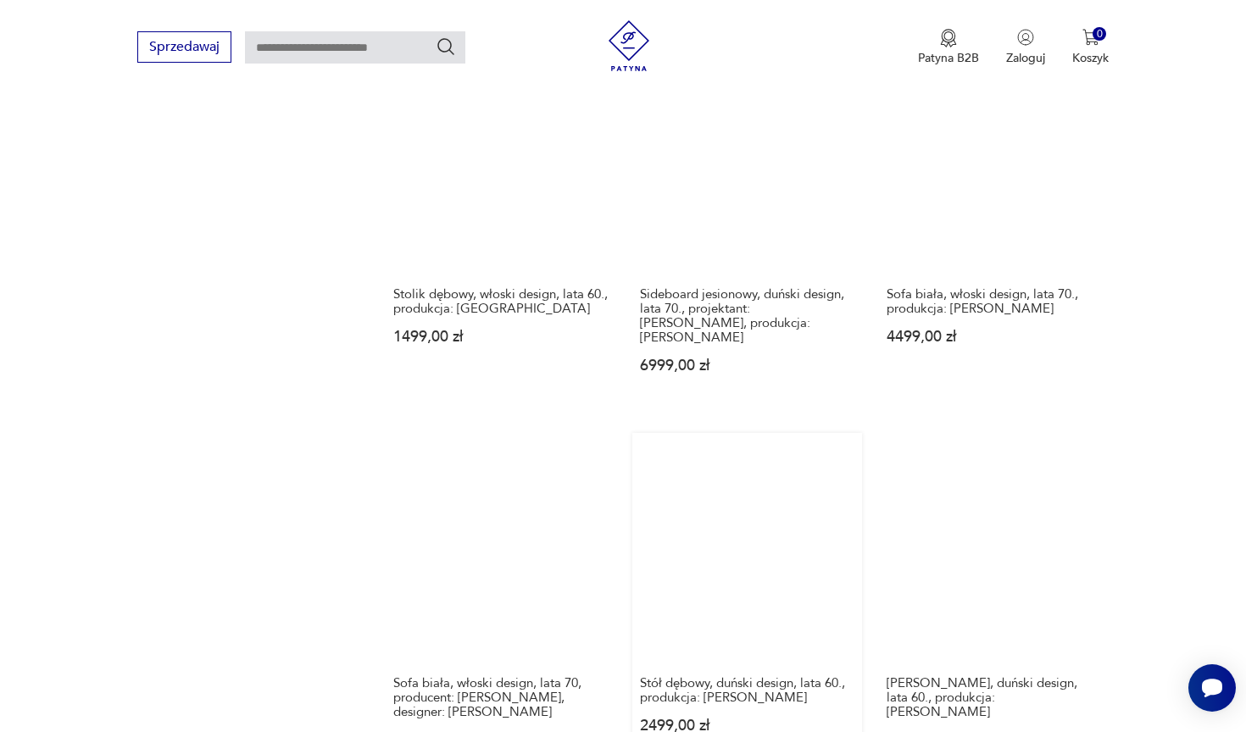
scroll to position [1487, 0]
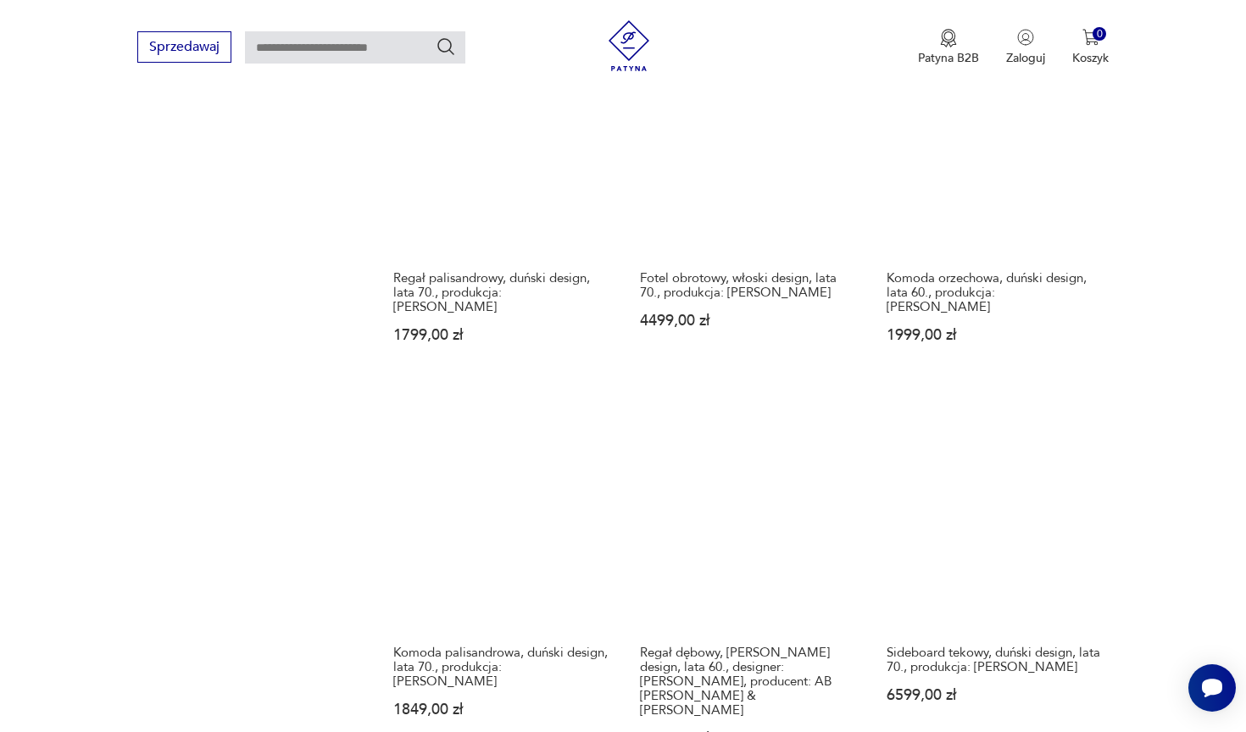
scroll to position [1433, 0]
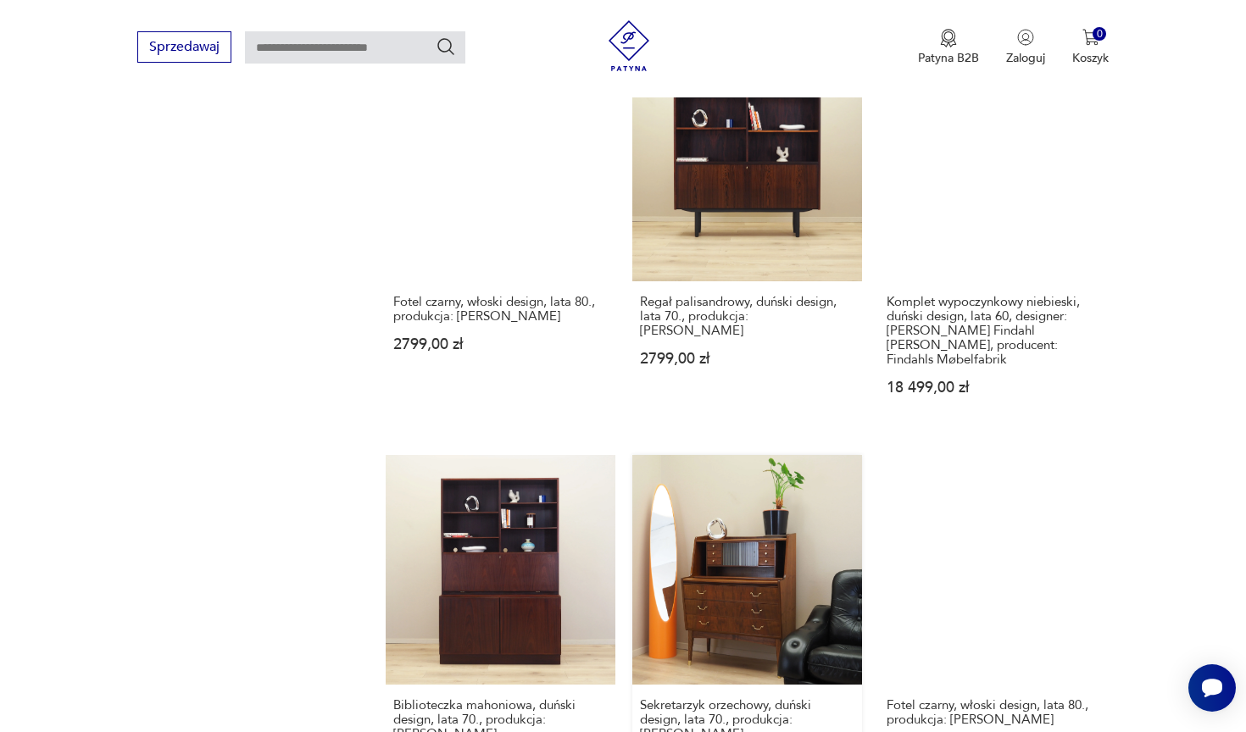
scroll to position [1372, 0]
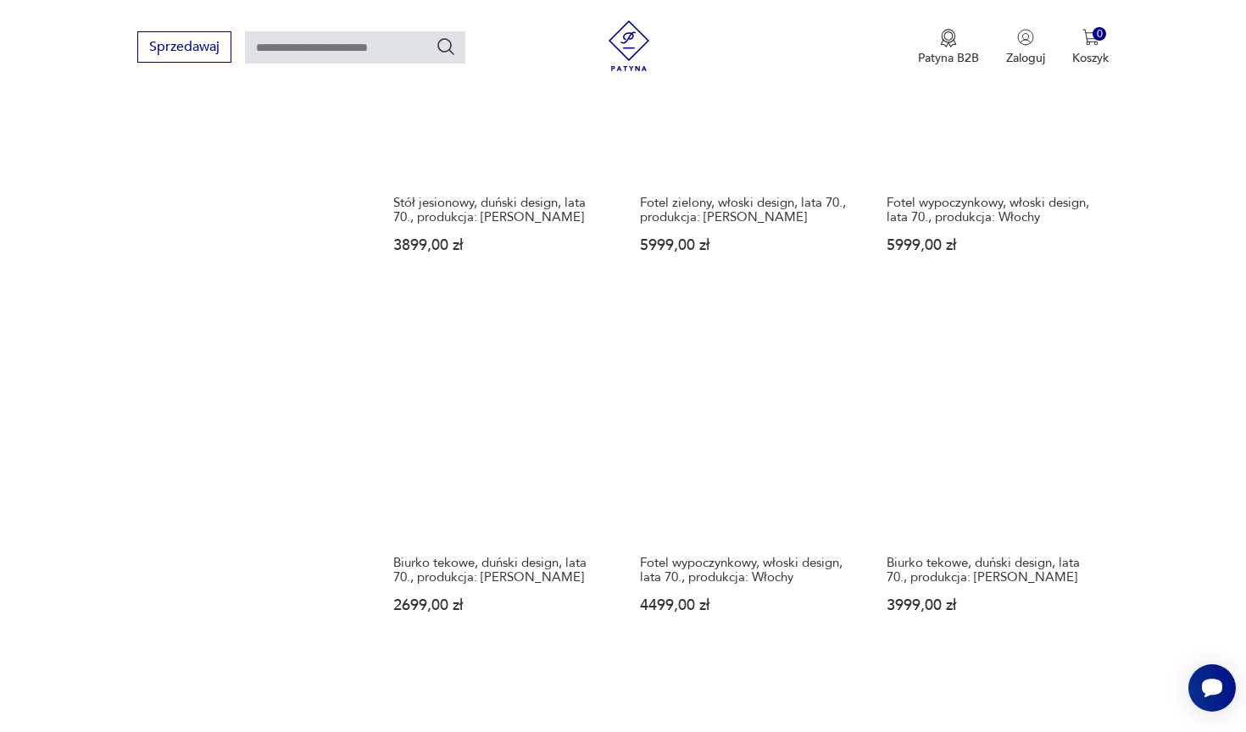
scroll to position [1459, 0]
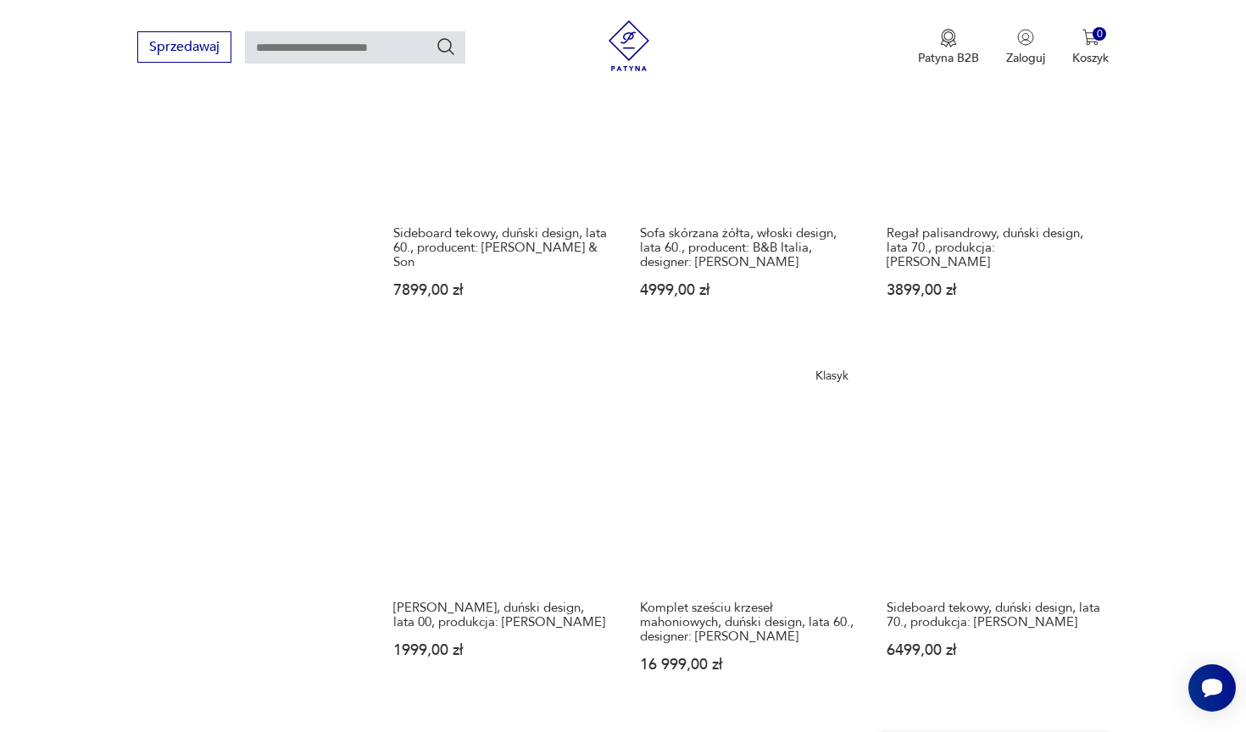
scroll to position [1502, 0]
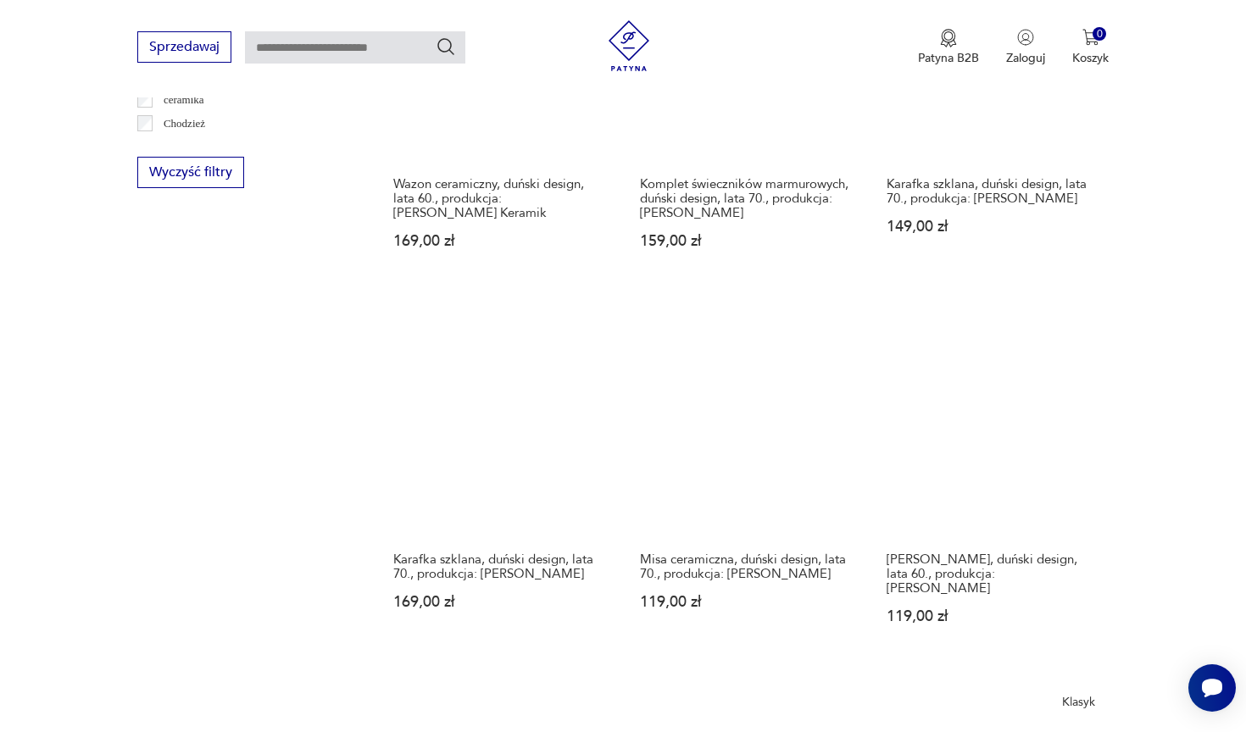
scroll to position [1469, 0]
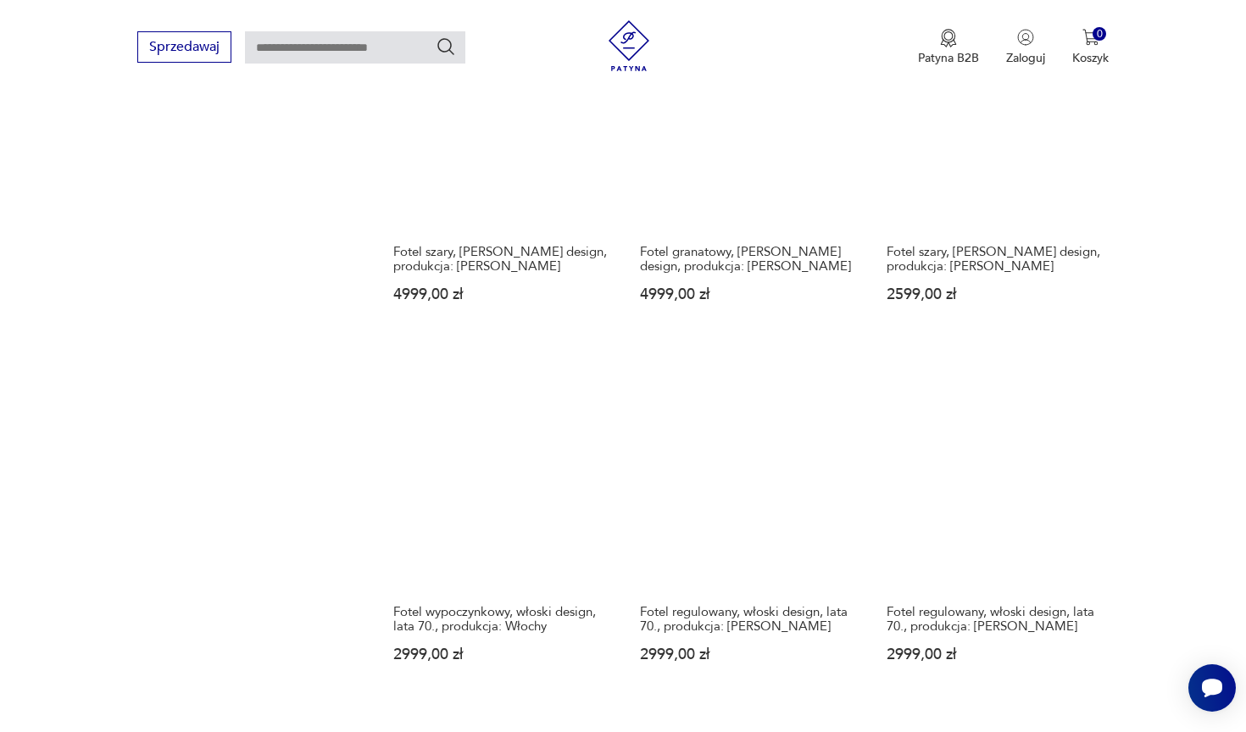
scroll to position [1439, 0]
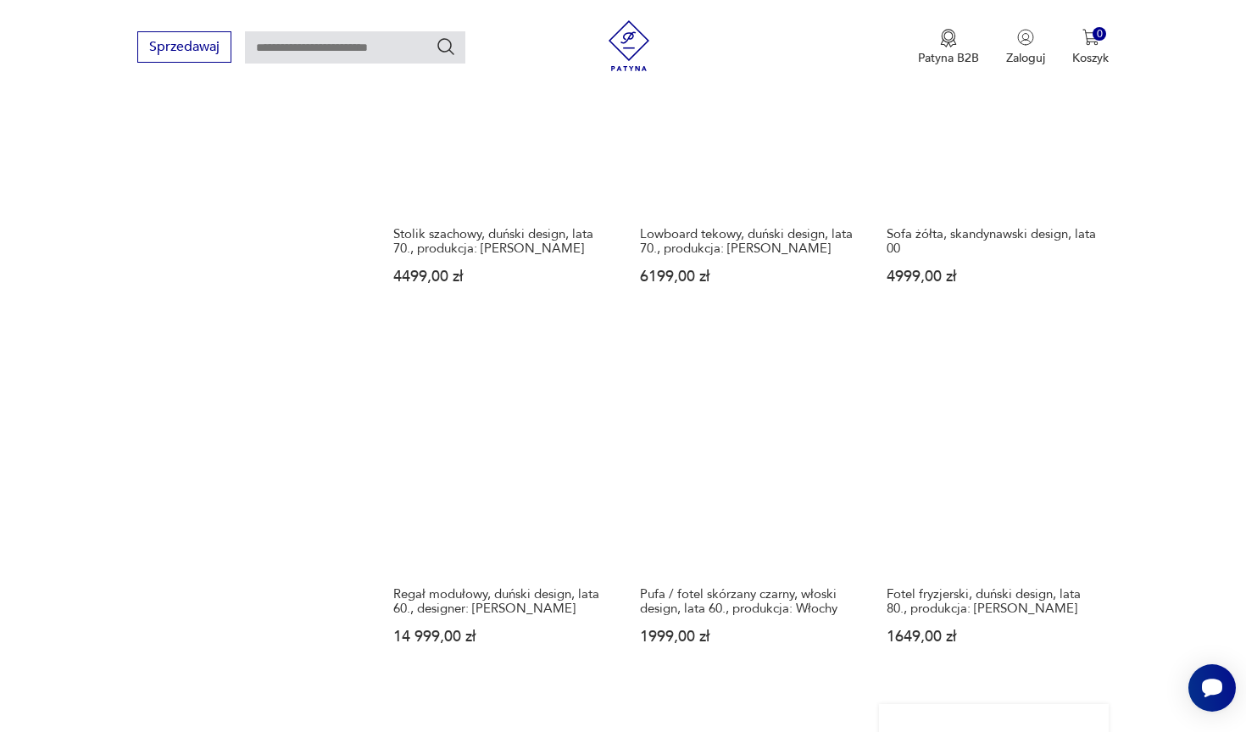
scroll to position [1533, 0]
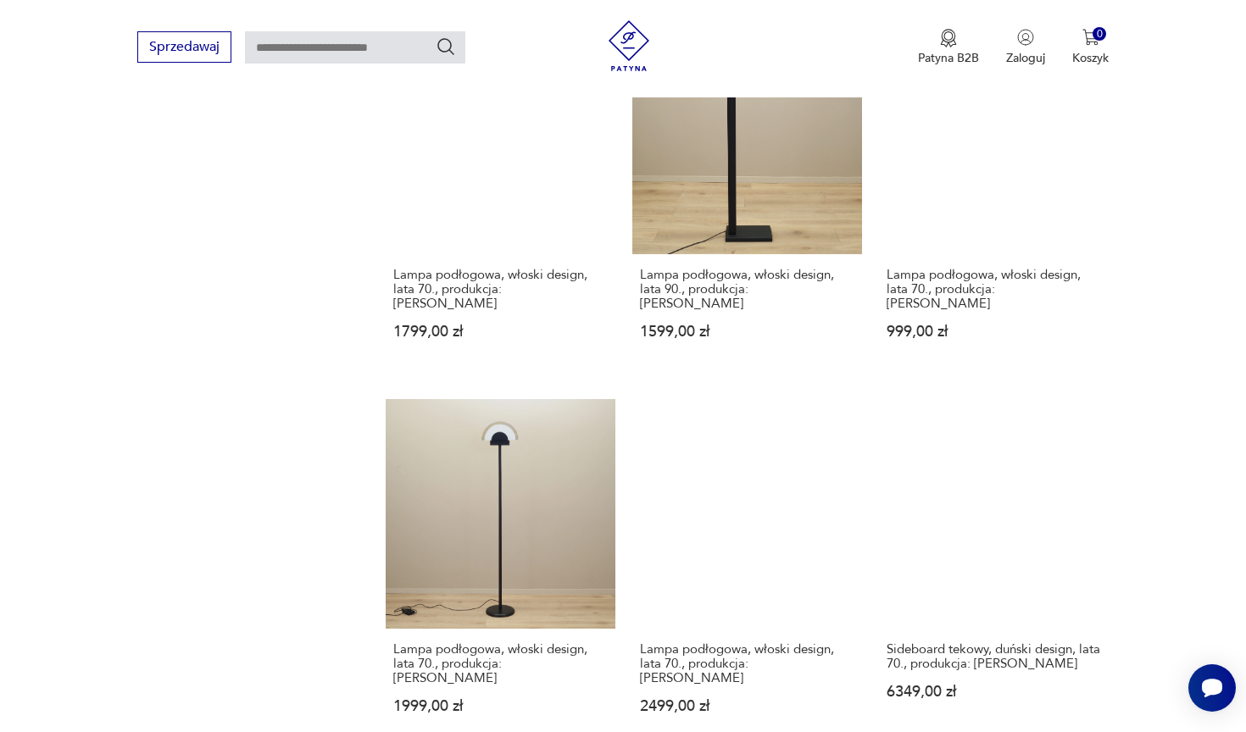
scroll to position [1434, 0]
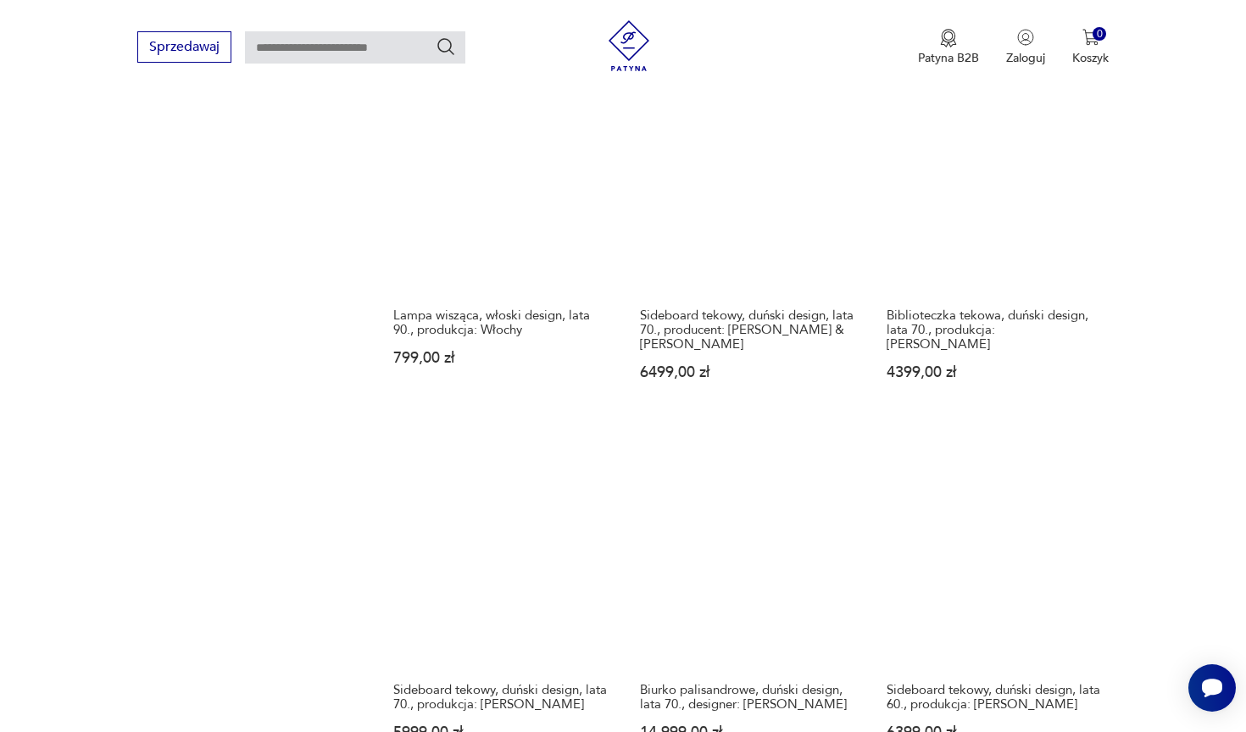
scroll to position [1357, 0]
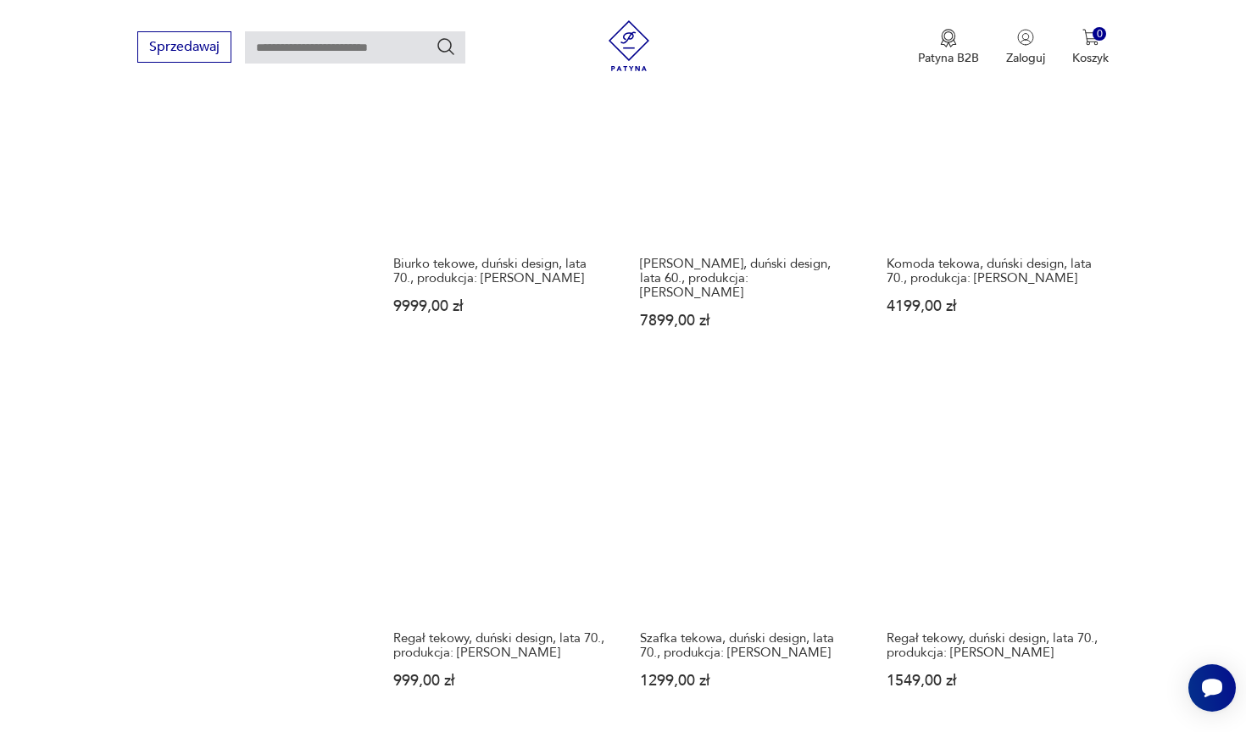
scroll to position [1387, 0]
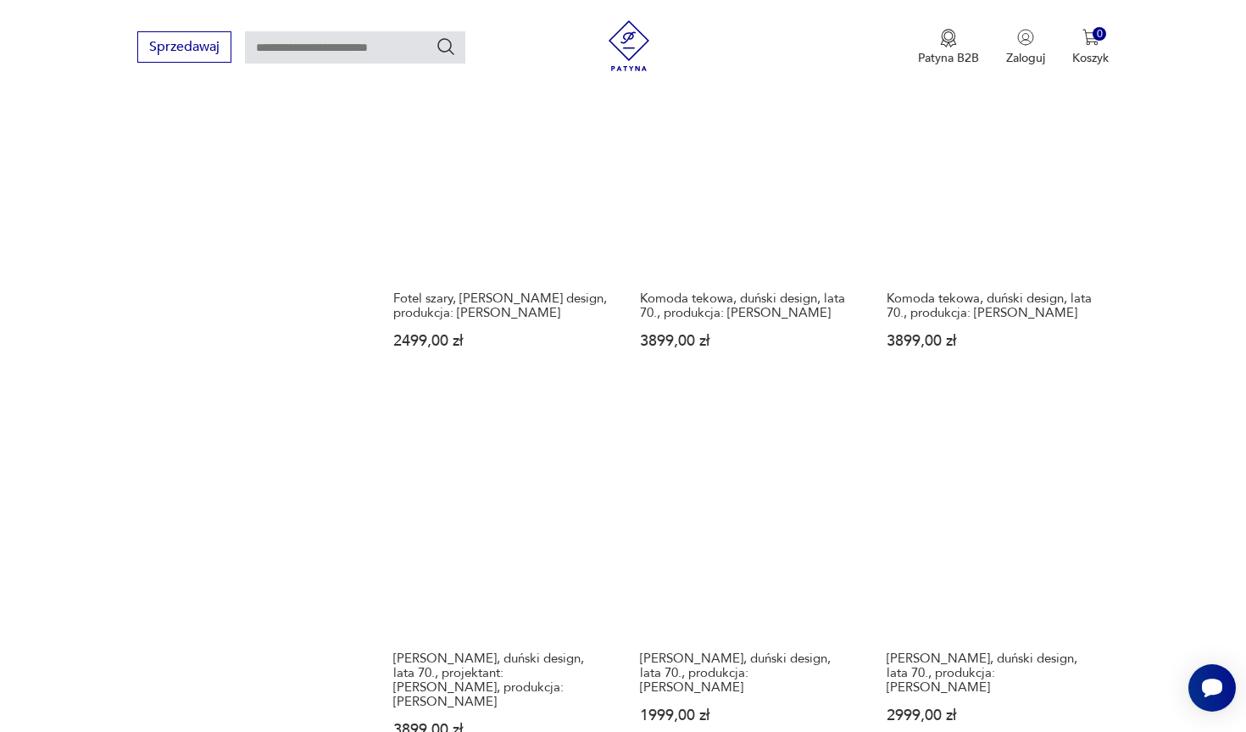
scroll to position [1373, 0]
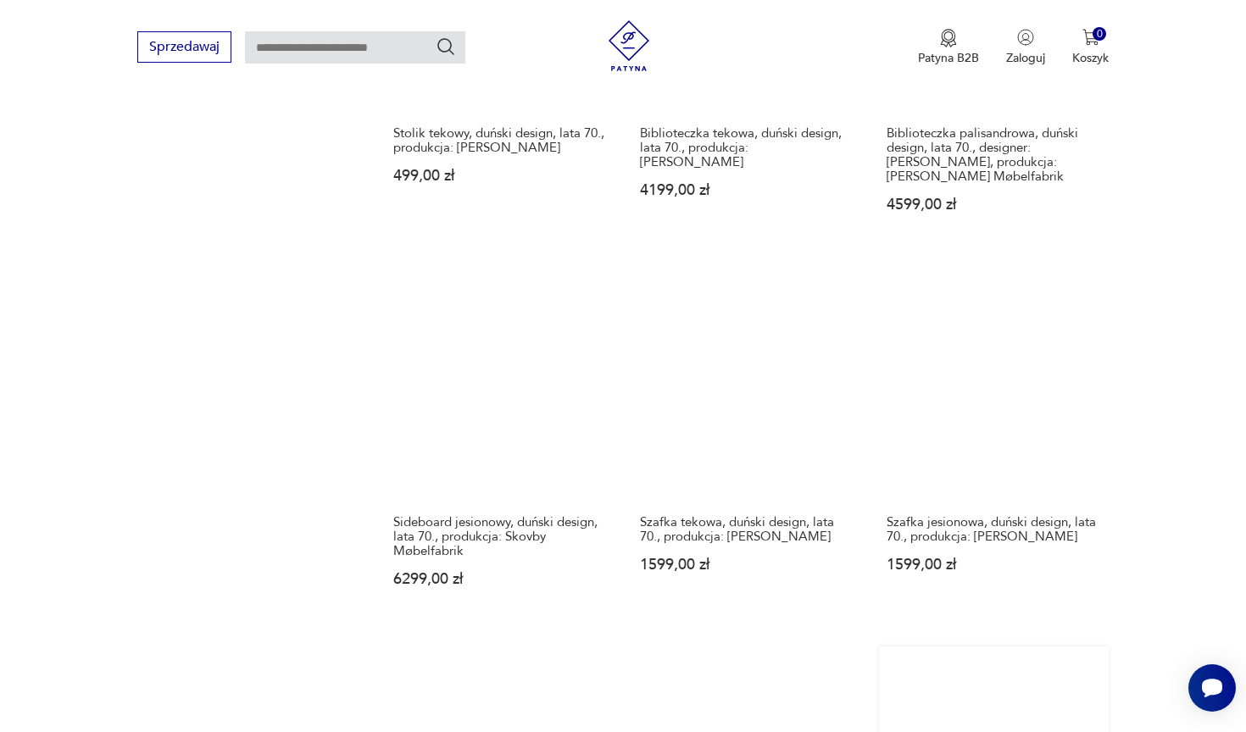
scroll to position [1580, 0]
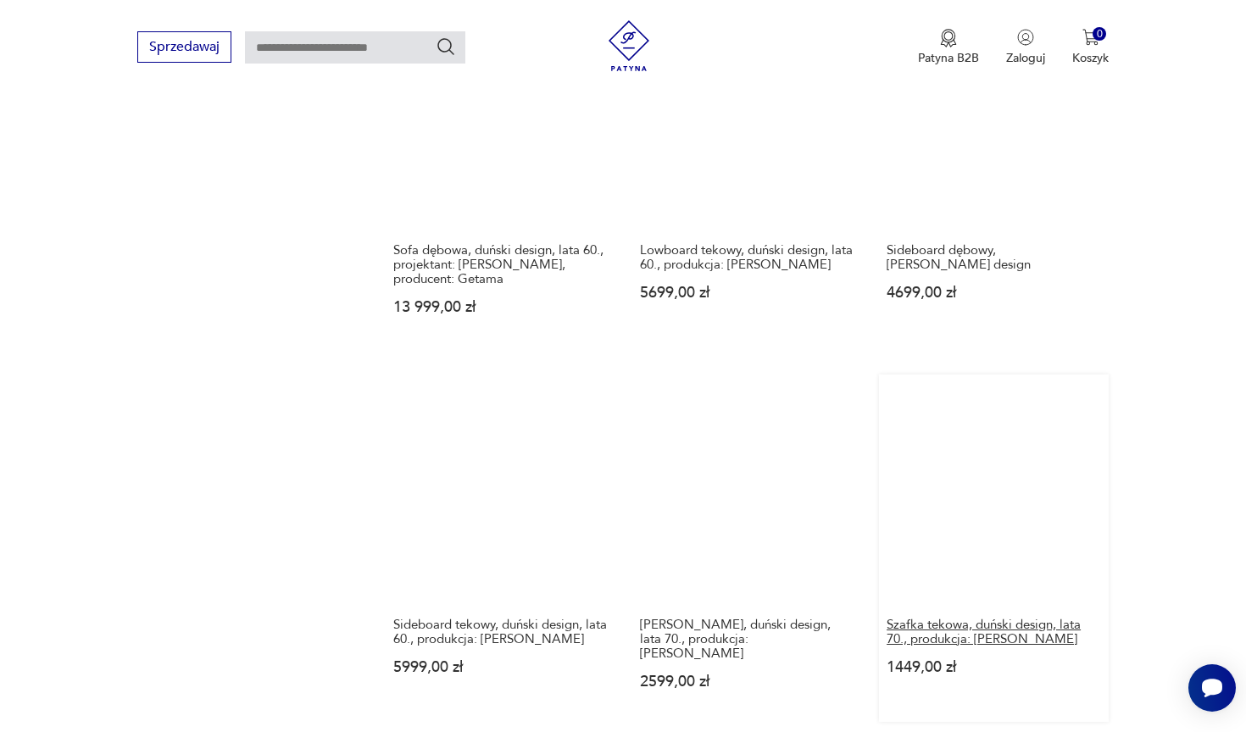
scroll to position [1444, 0]
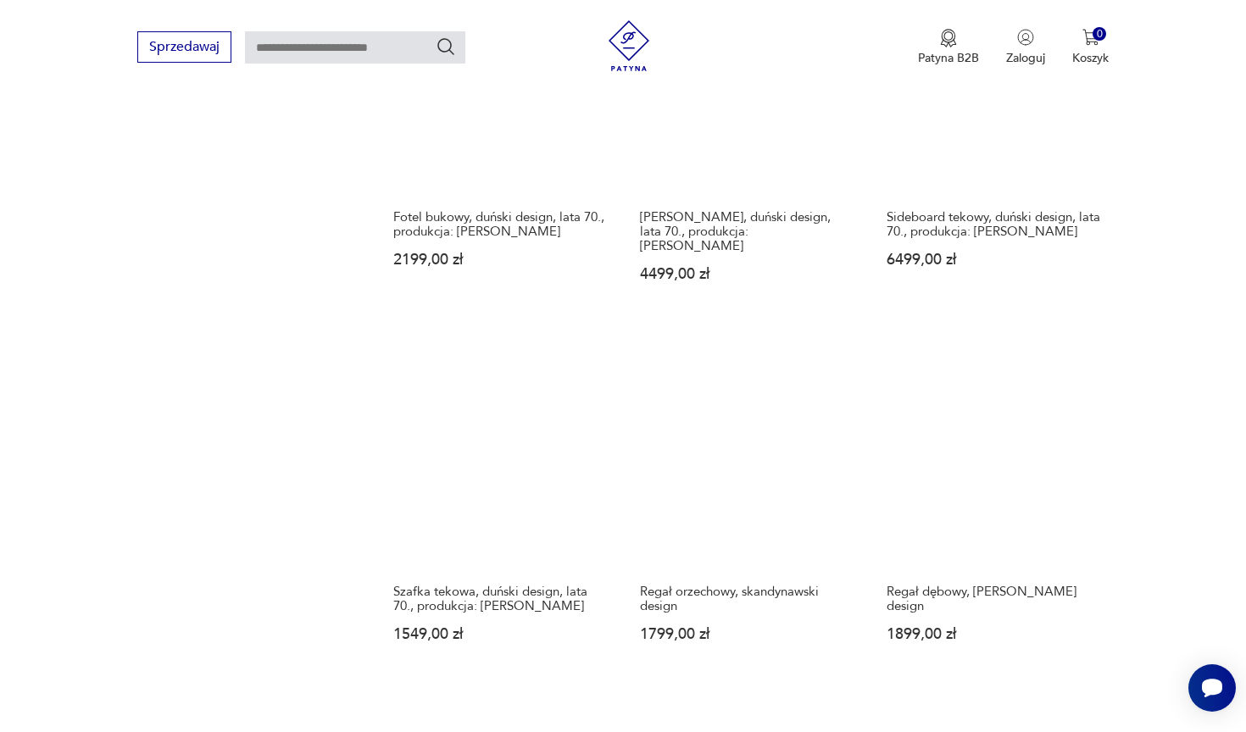
scroll to position [1447, 0]
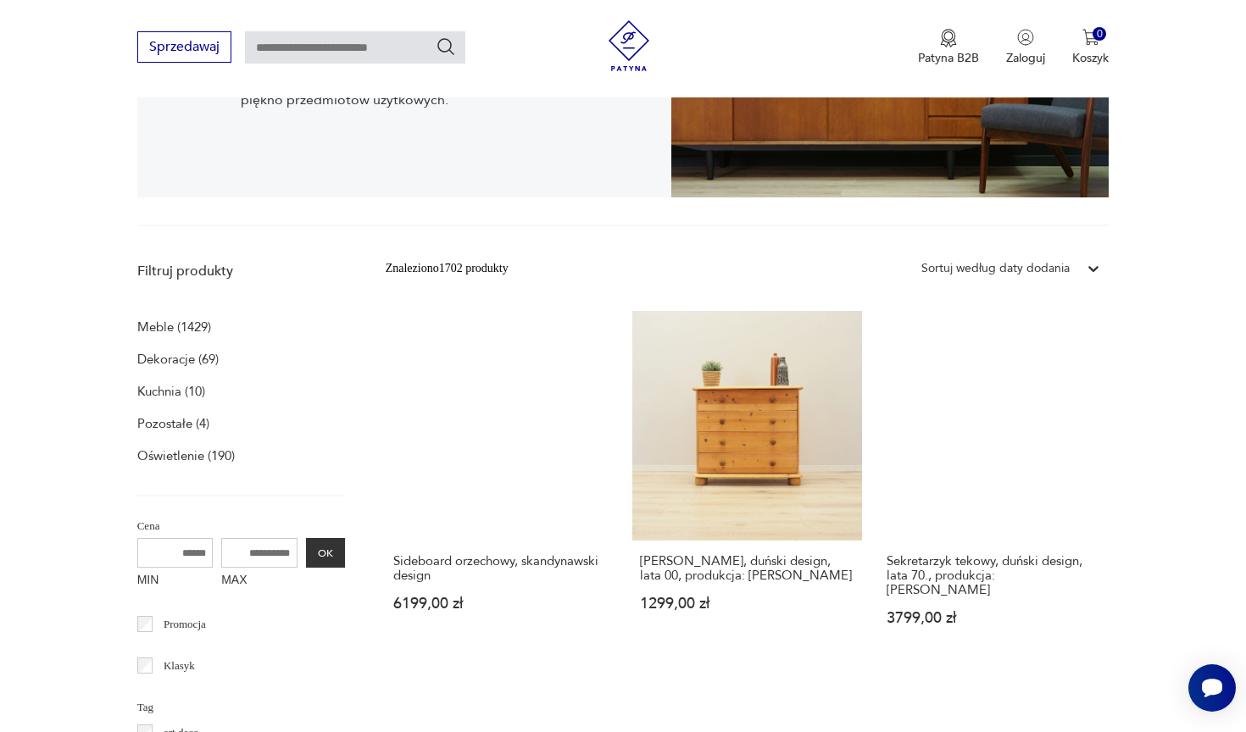
scroll to position [349, 0]
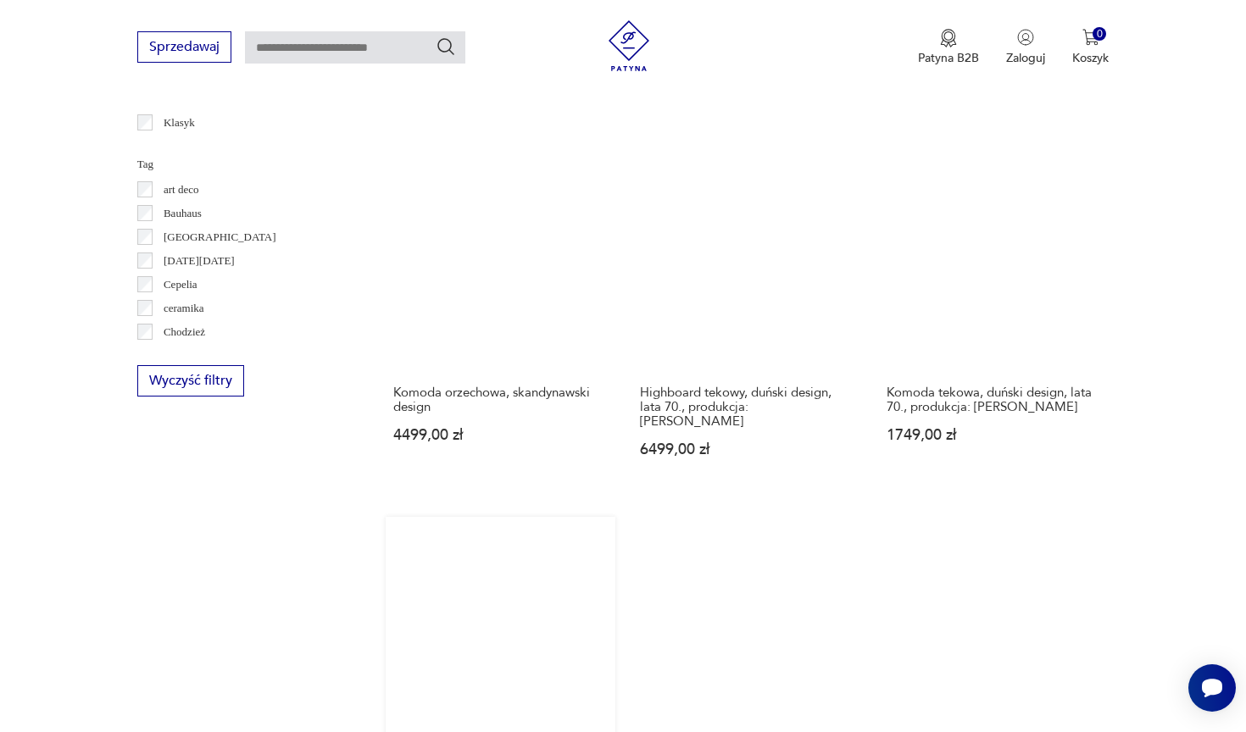
scroll to position [894, 0]
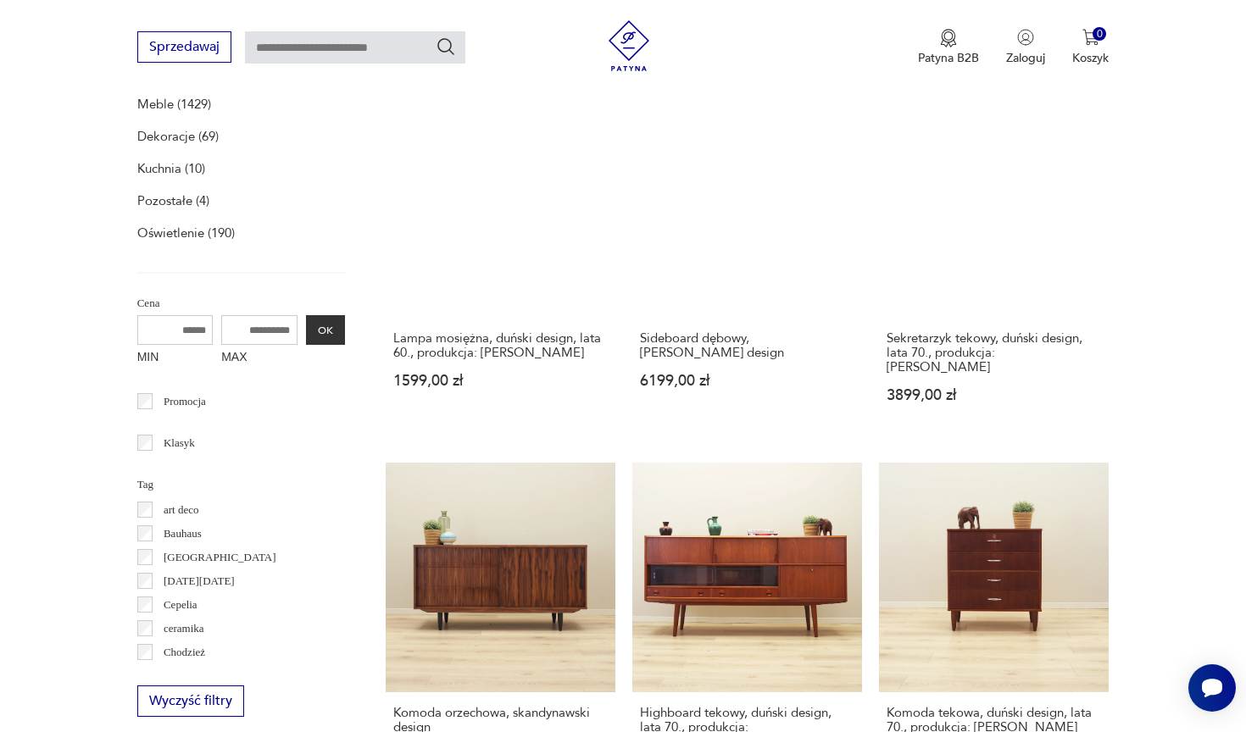
scroll to position [349, 0]
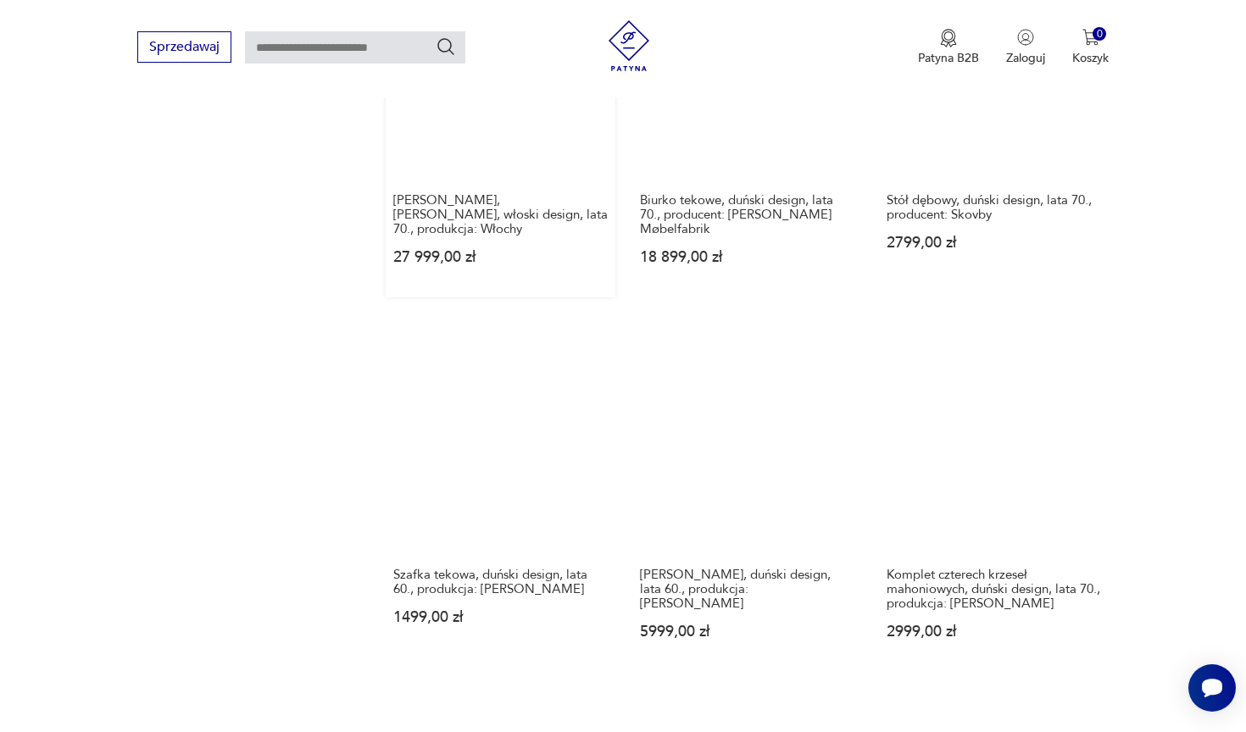
scroll to position [1476, 0]
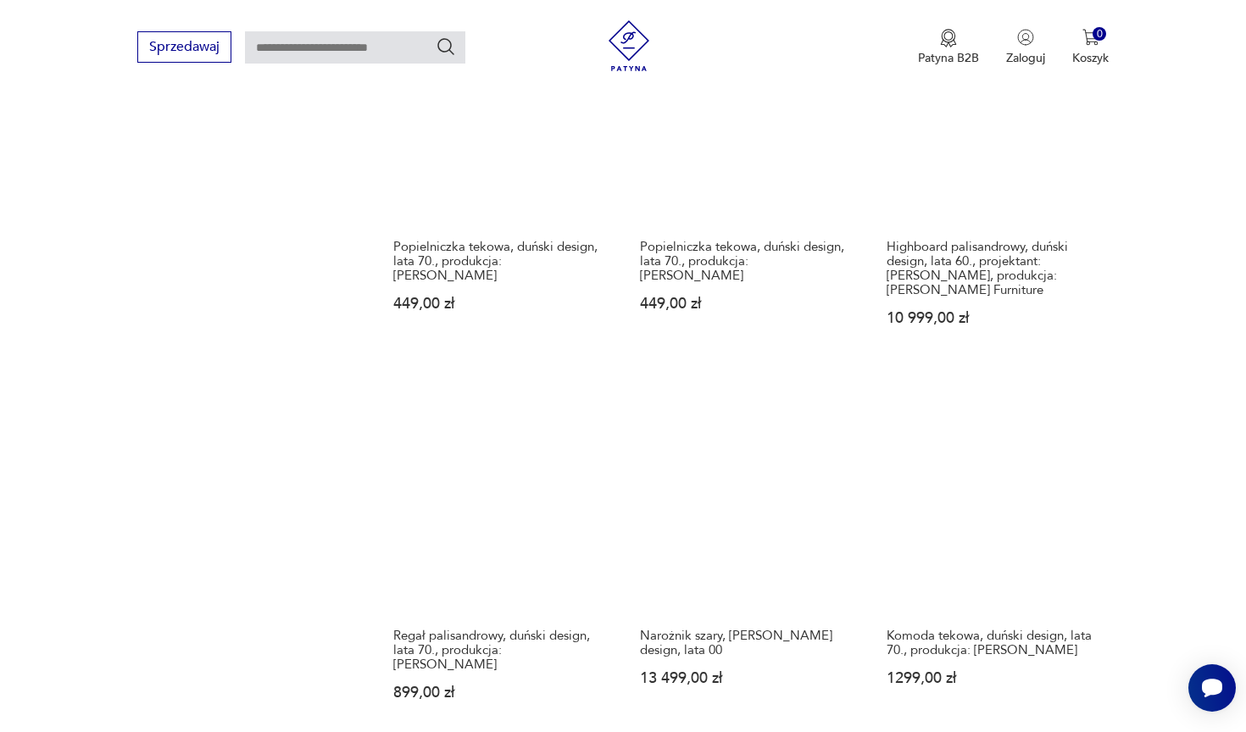
scroll to position [1460, 0]
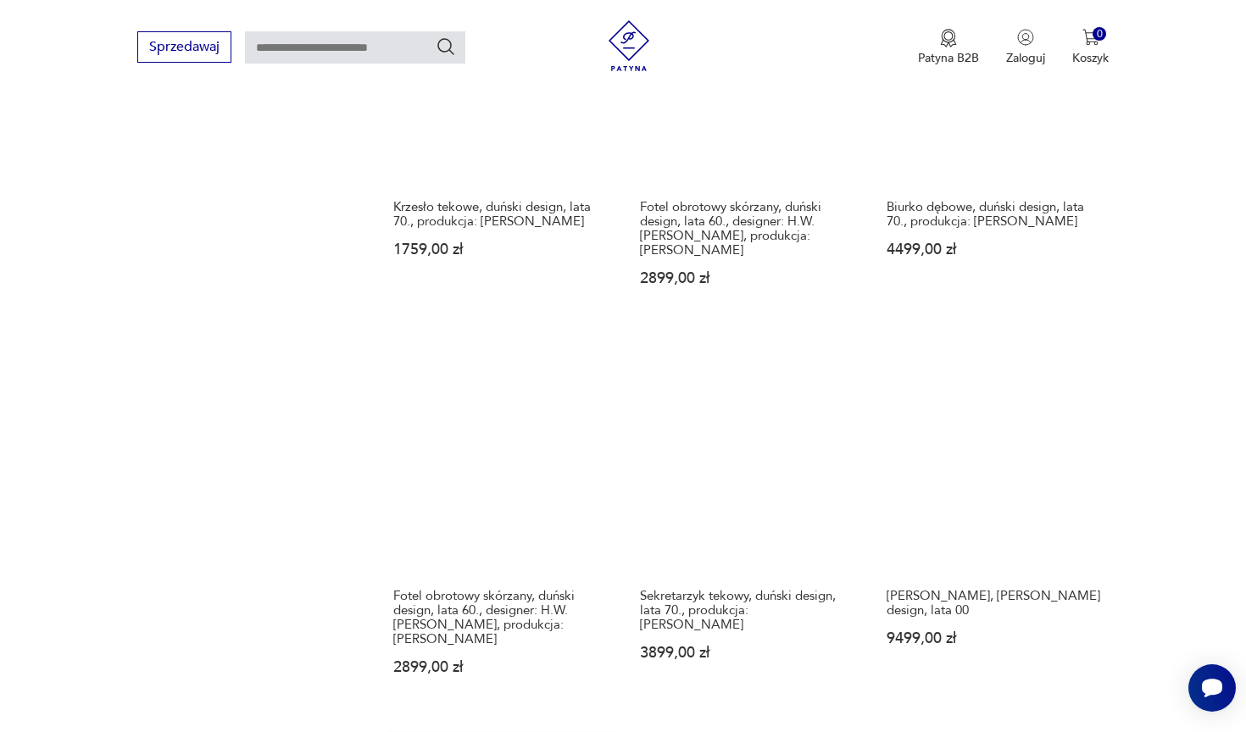
scroll to position [1495, 0]
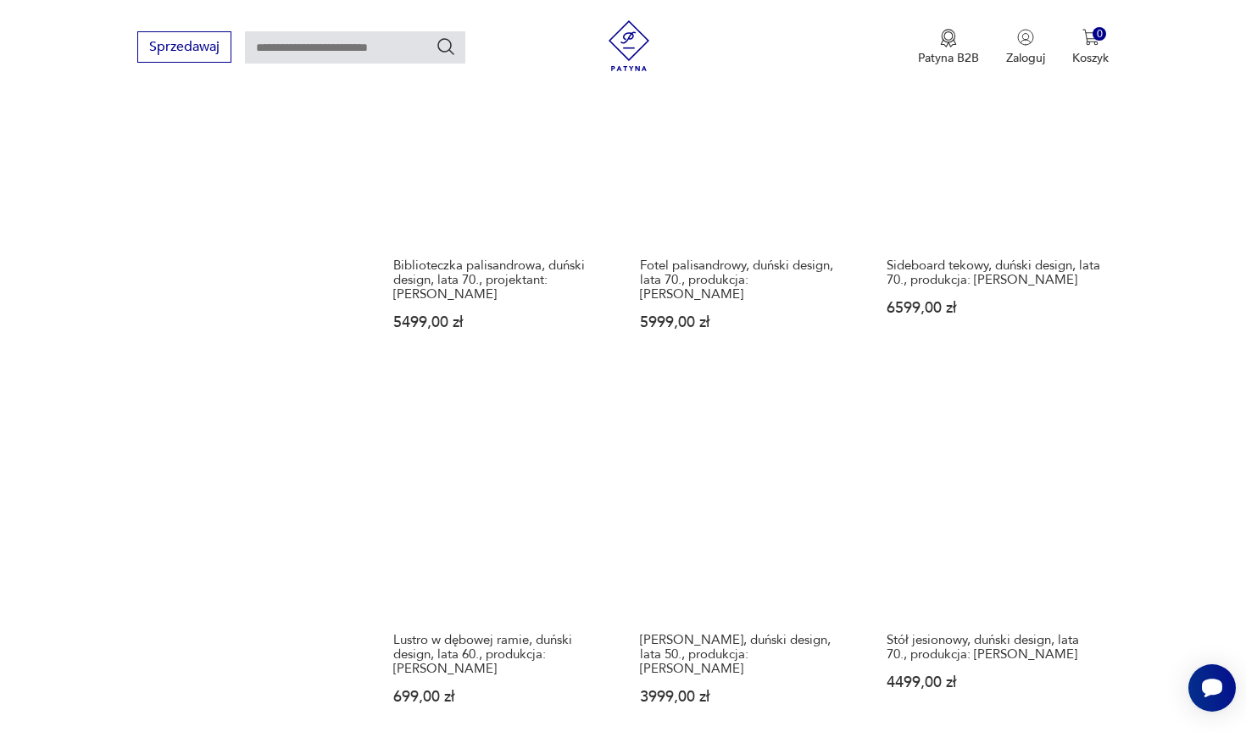
scroll to position [1417, 0]
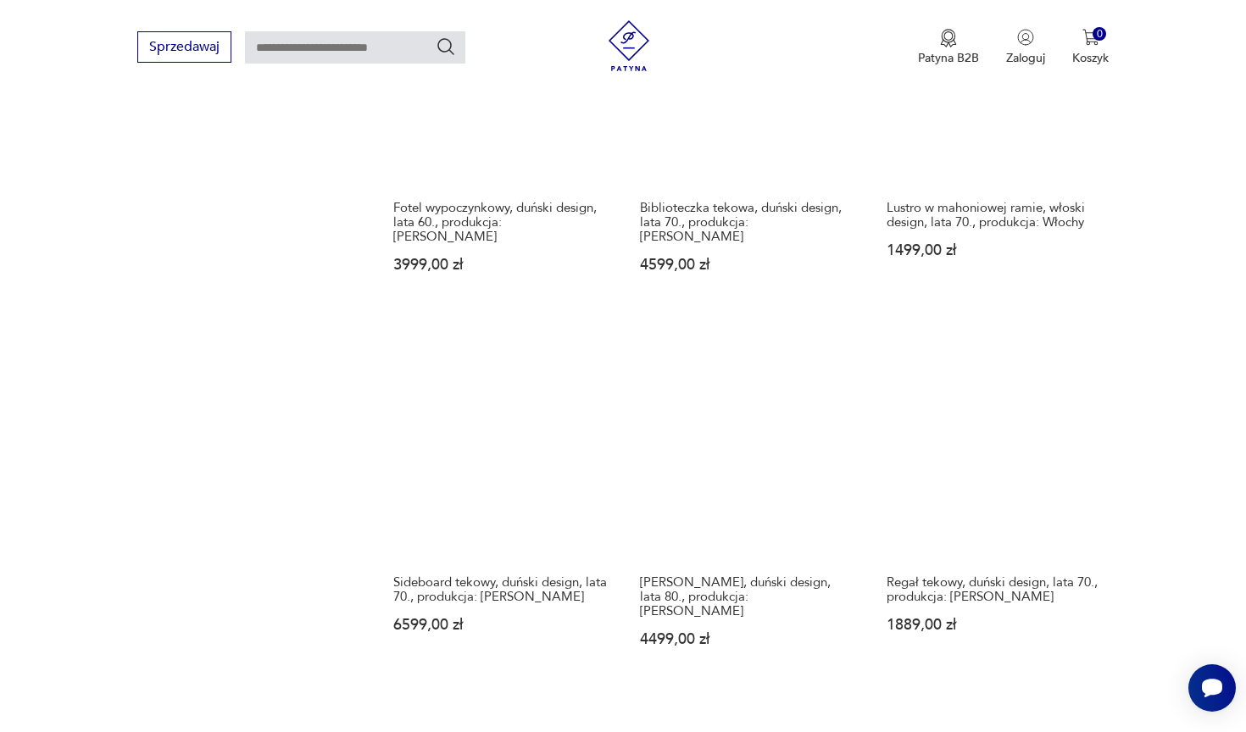
scroll to position [1546, 0]
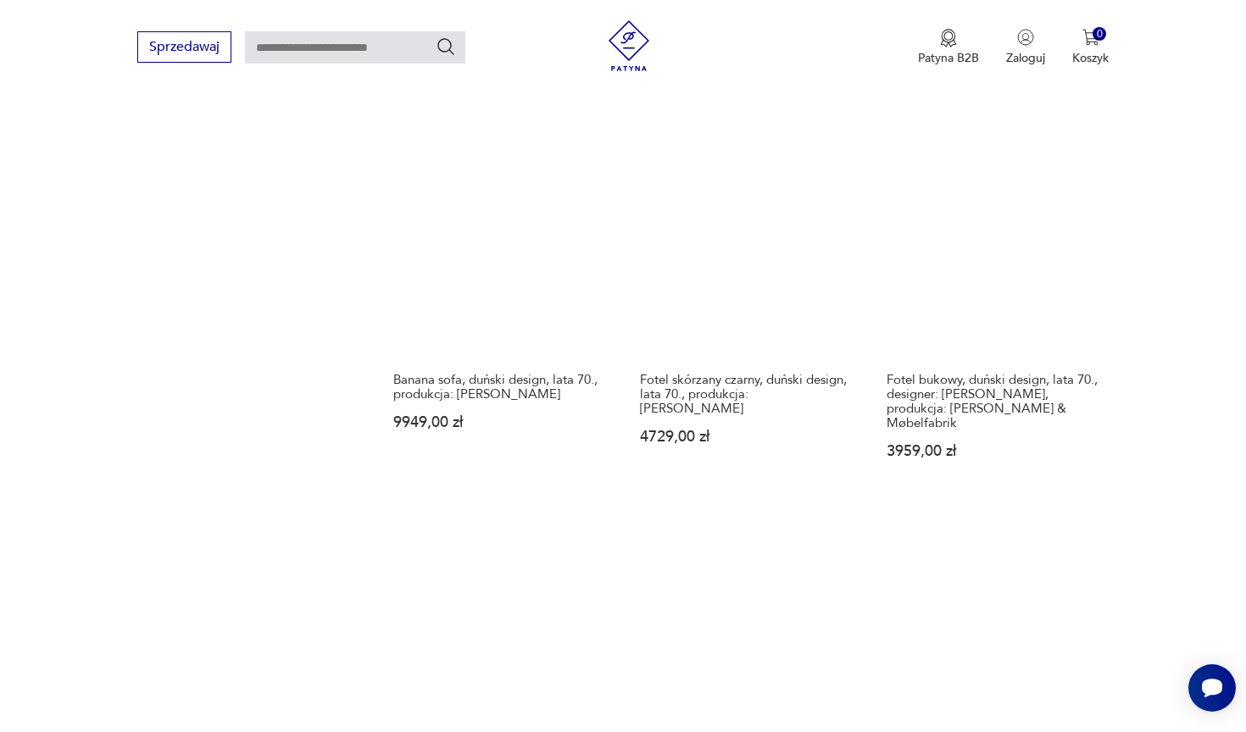
scroll to position [1658, 0]
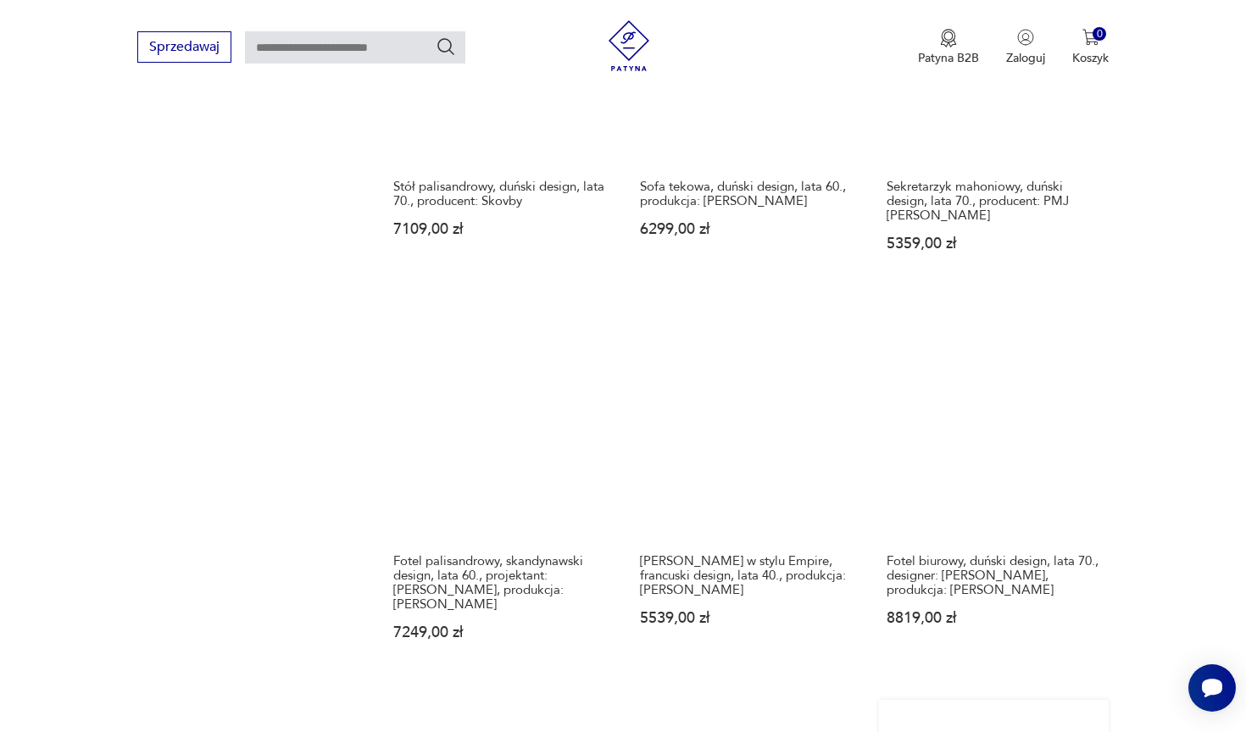
scroll to position [1484, 0]
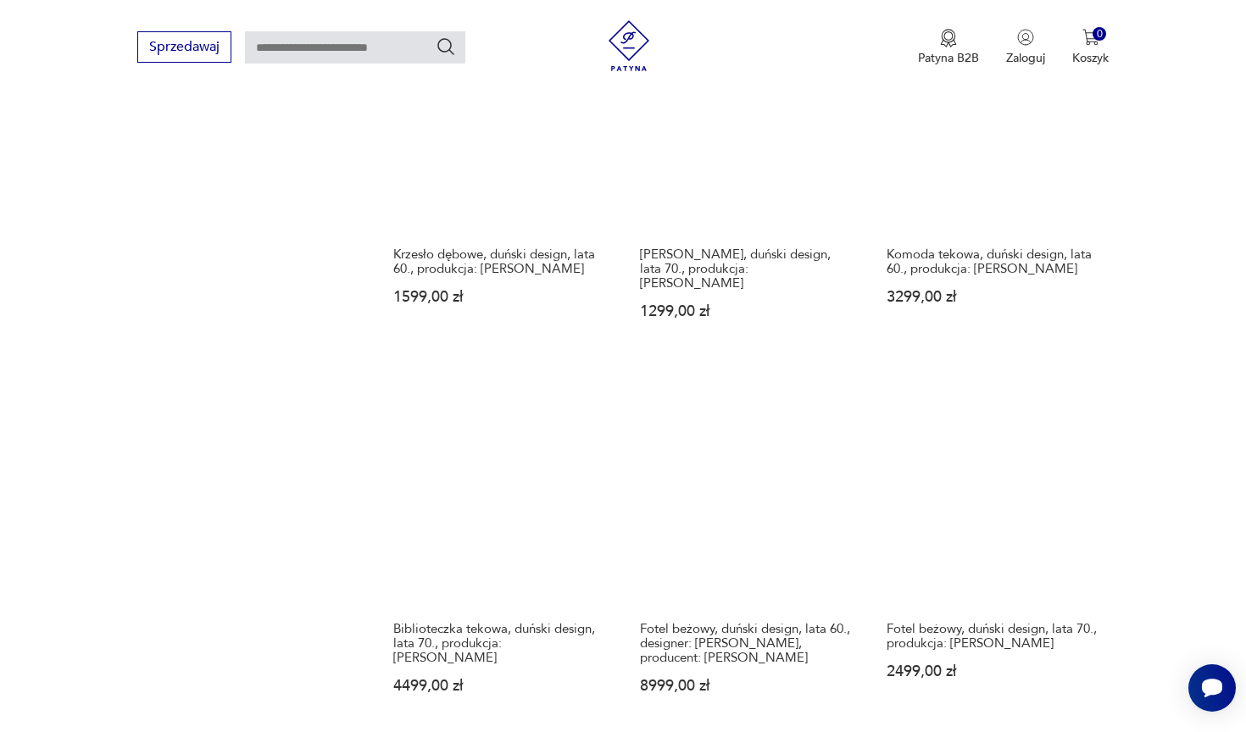
scroll to position [1785, 0]
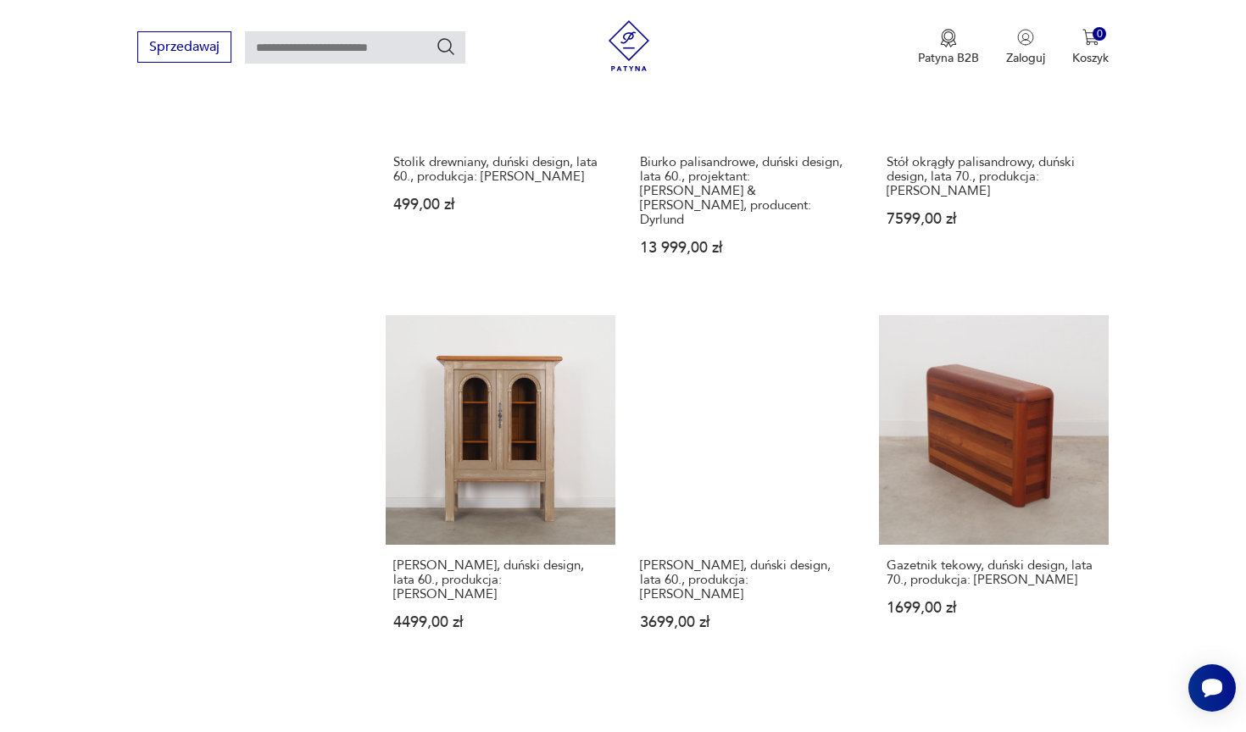
scroll to position [1503, 0]
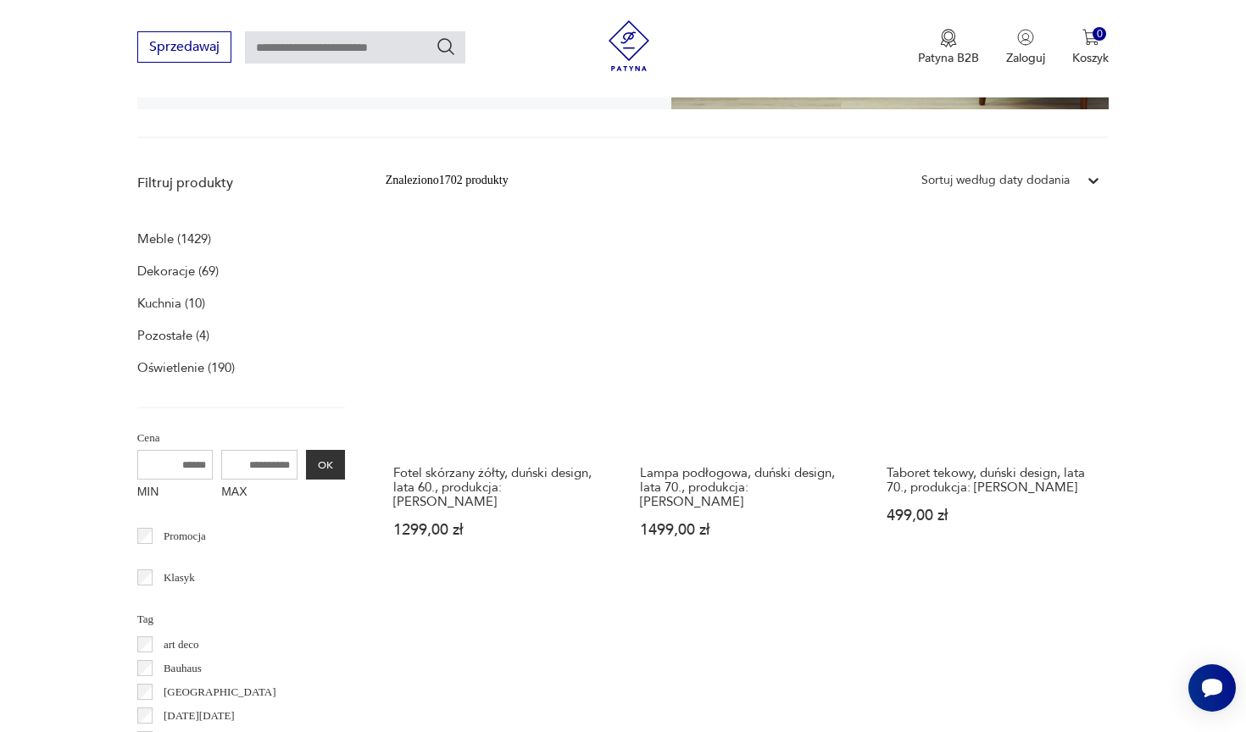
scroll to position [530, 0]
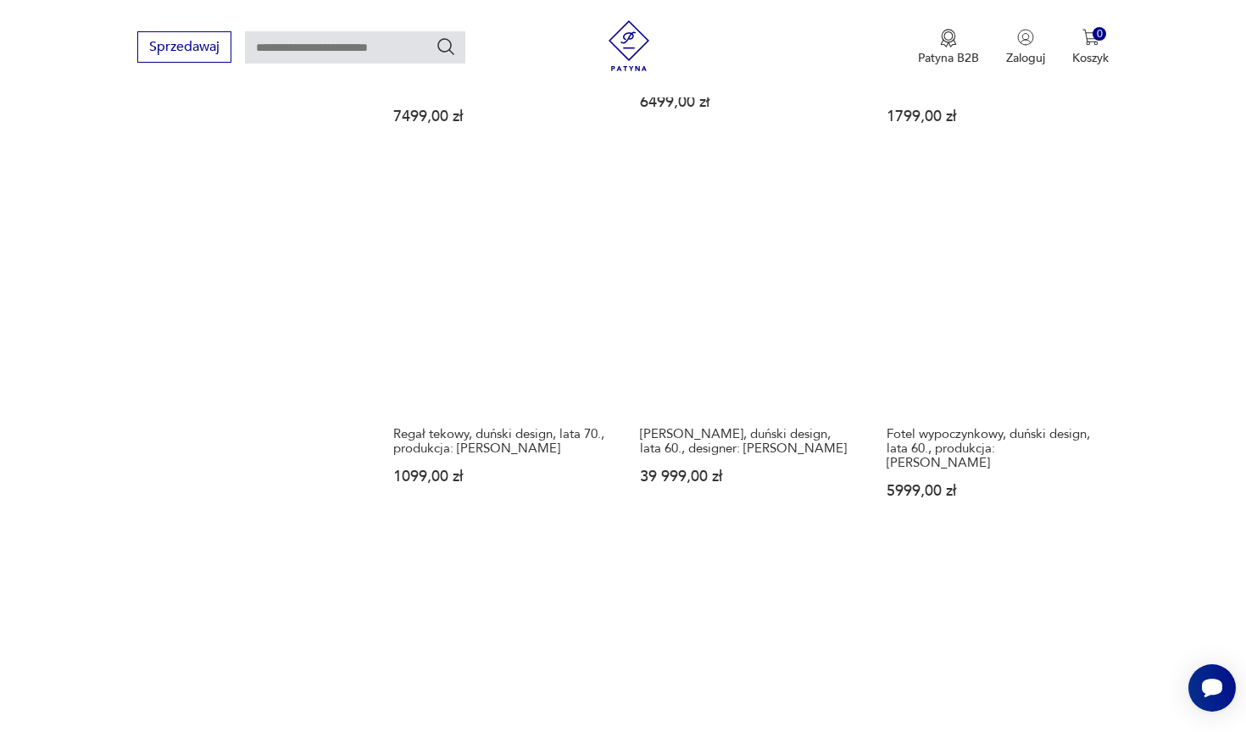
scroll to position [1635, 0]
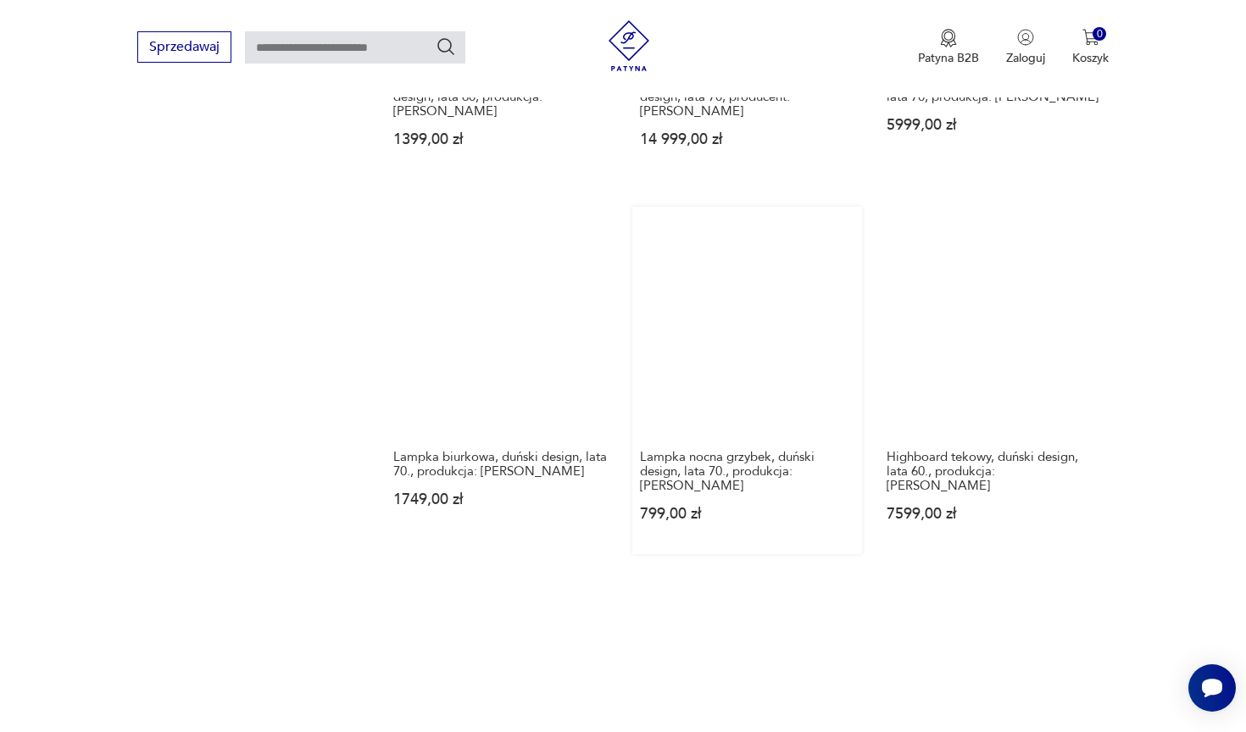
scroll to position [1590, 0]
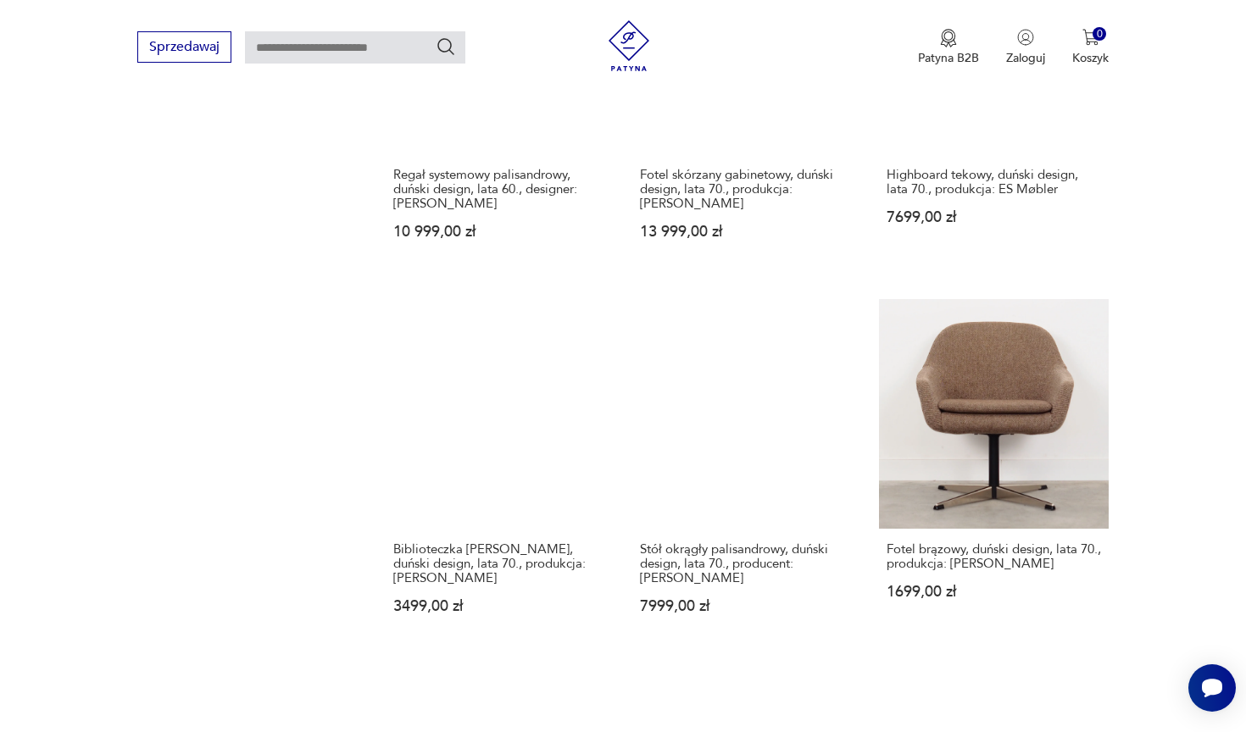
scroll to position [1492, 0]
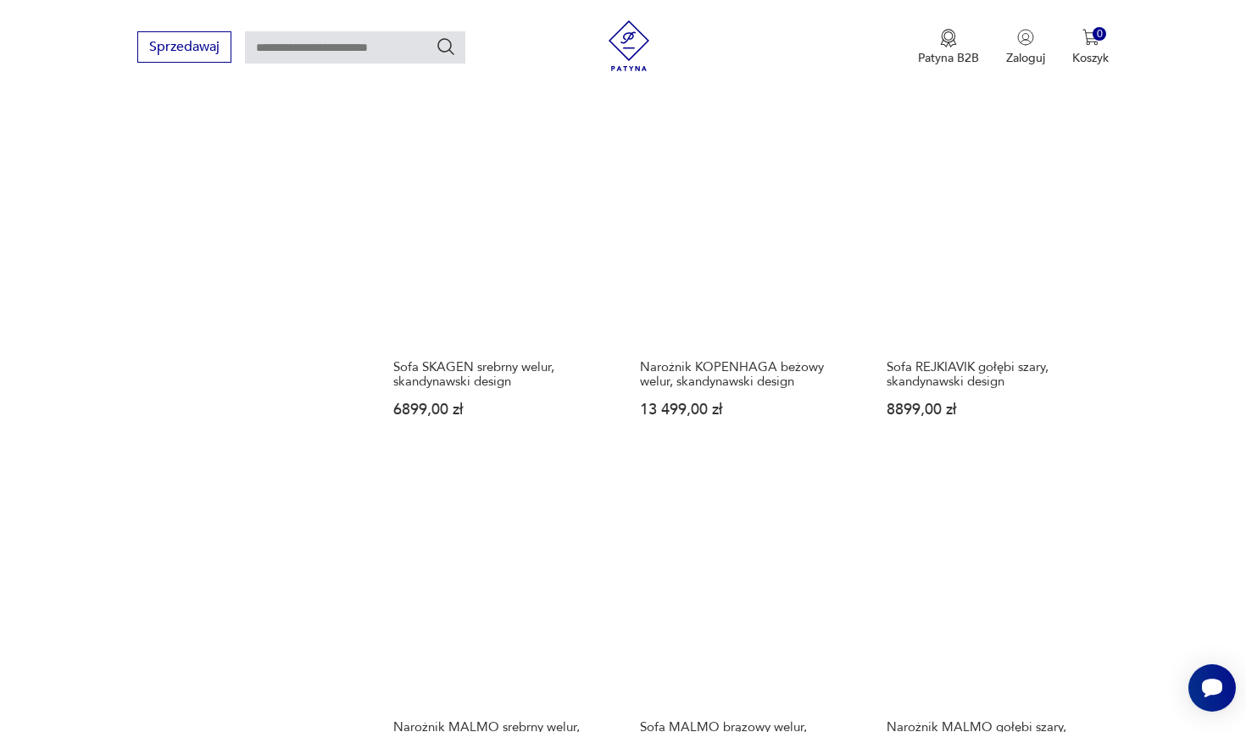
scroll to position [1657, 0]
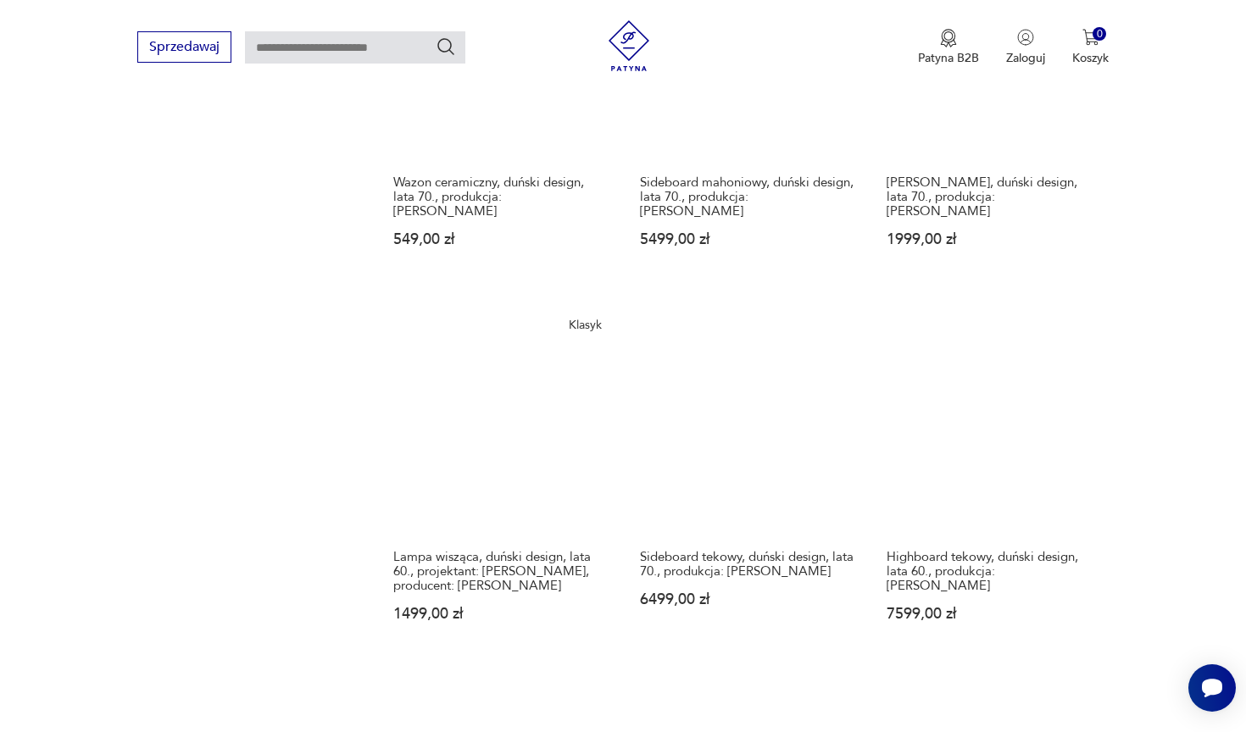
scroll to position [1848, 0]
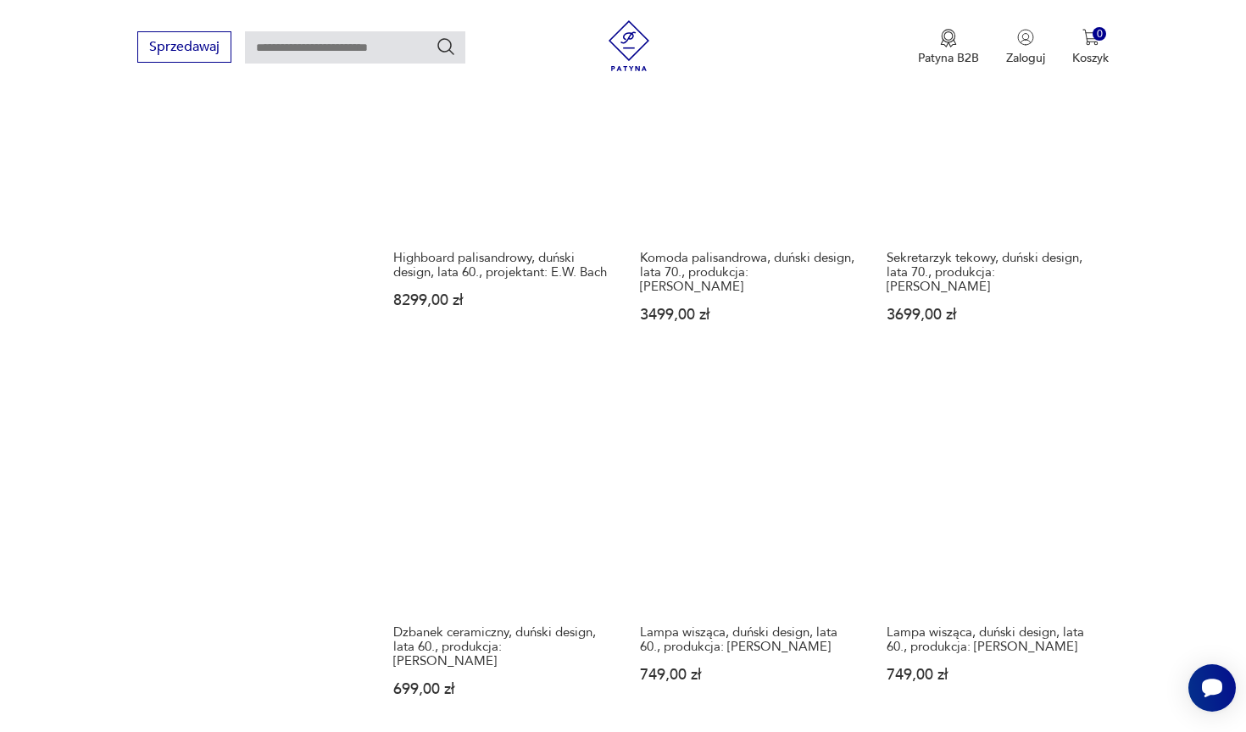
scroll to position [1417, 0]
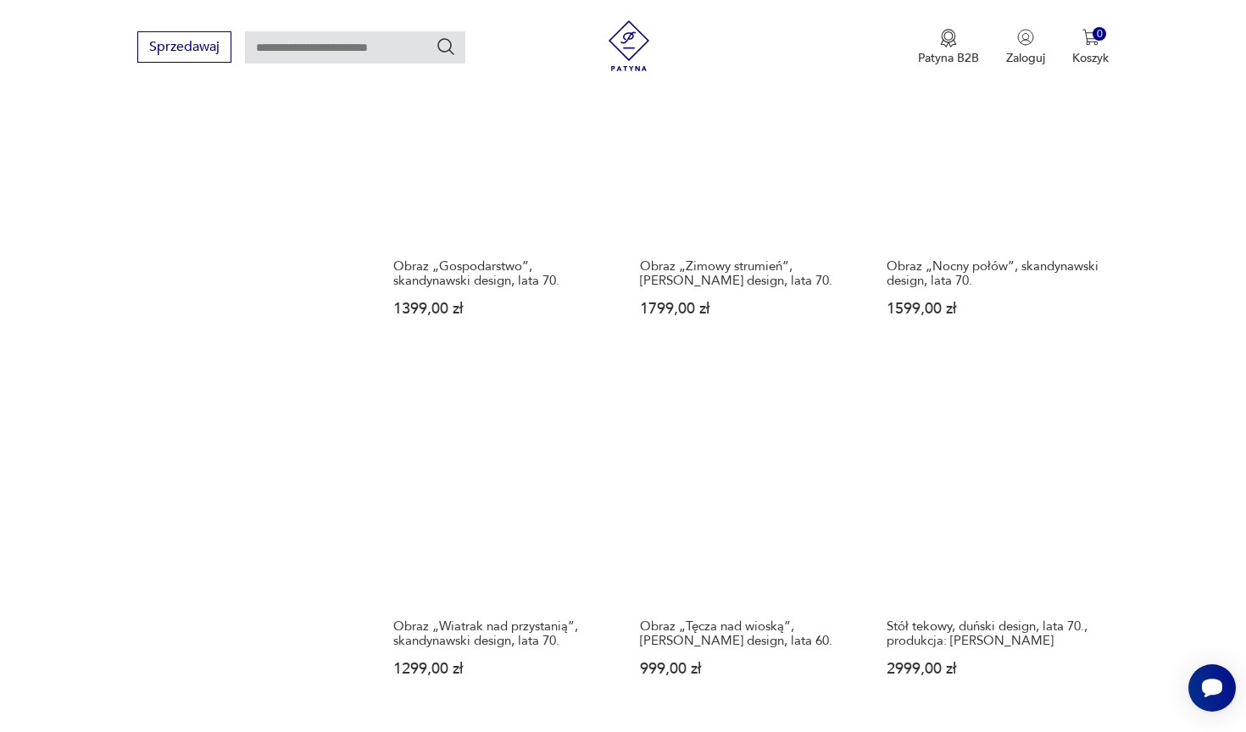
scroll to position [1408, 0]
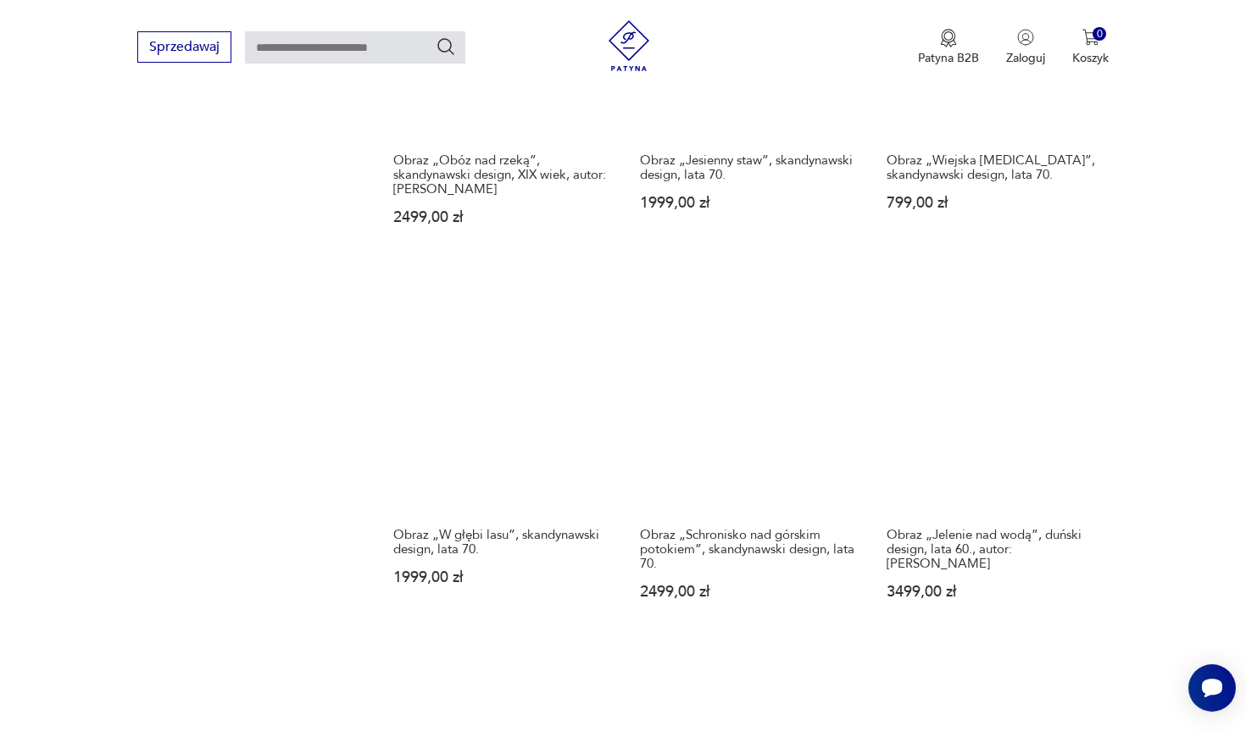
scroll to position [1920, 0]
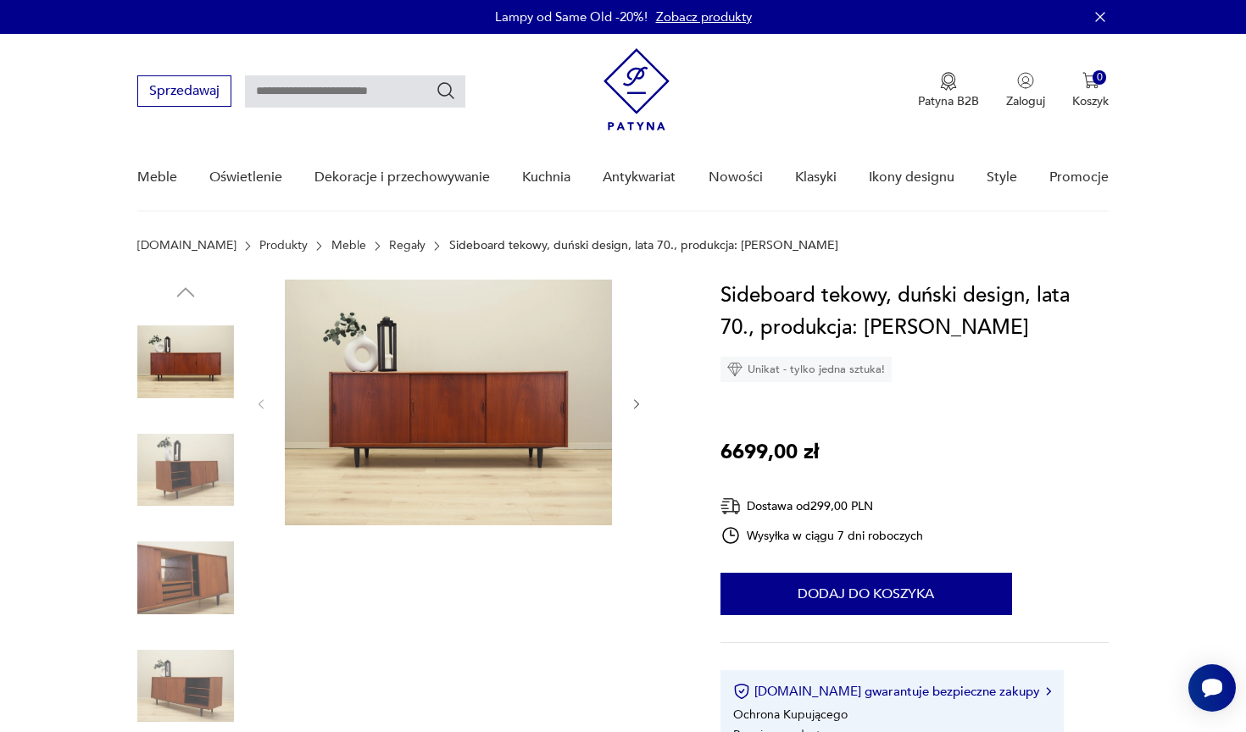
click at [380, 406] on img at bounding box center [448, 403] width 327 height 246
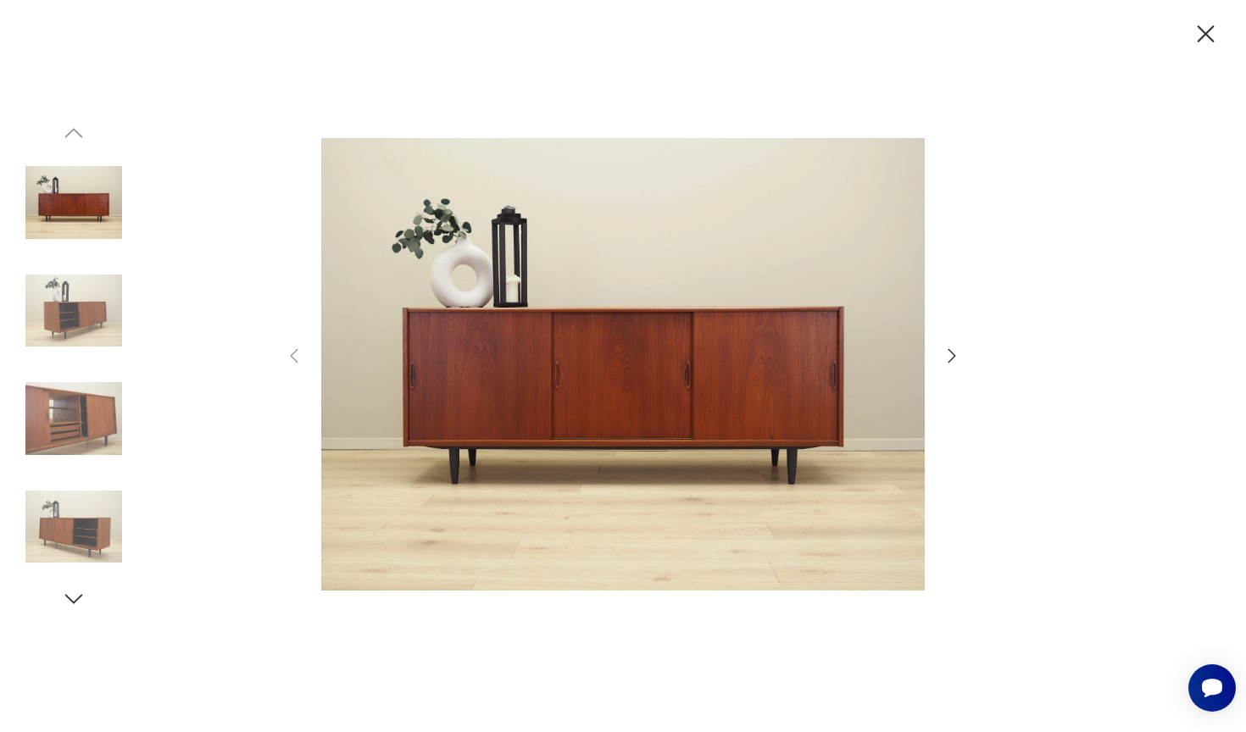
click at [948, 355] on icon "button" at bounding box center [951, 356] width 20 height 20
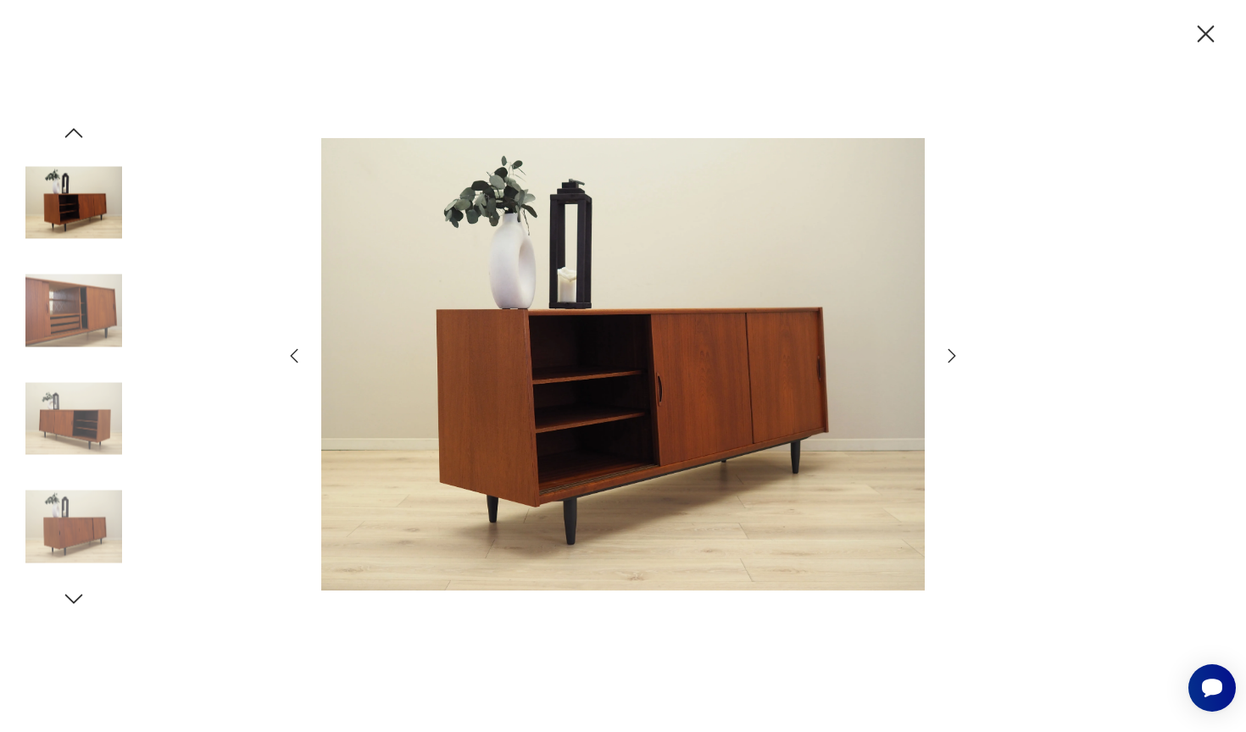
click at [948, 355] on icon "button" at bounding box center [951, 356] width 20 height 20
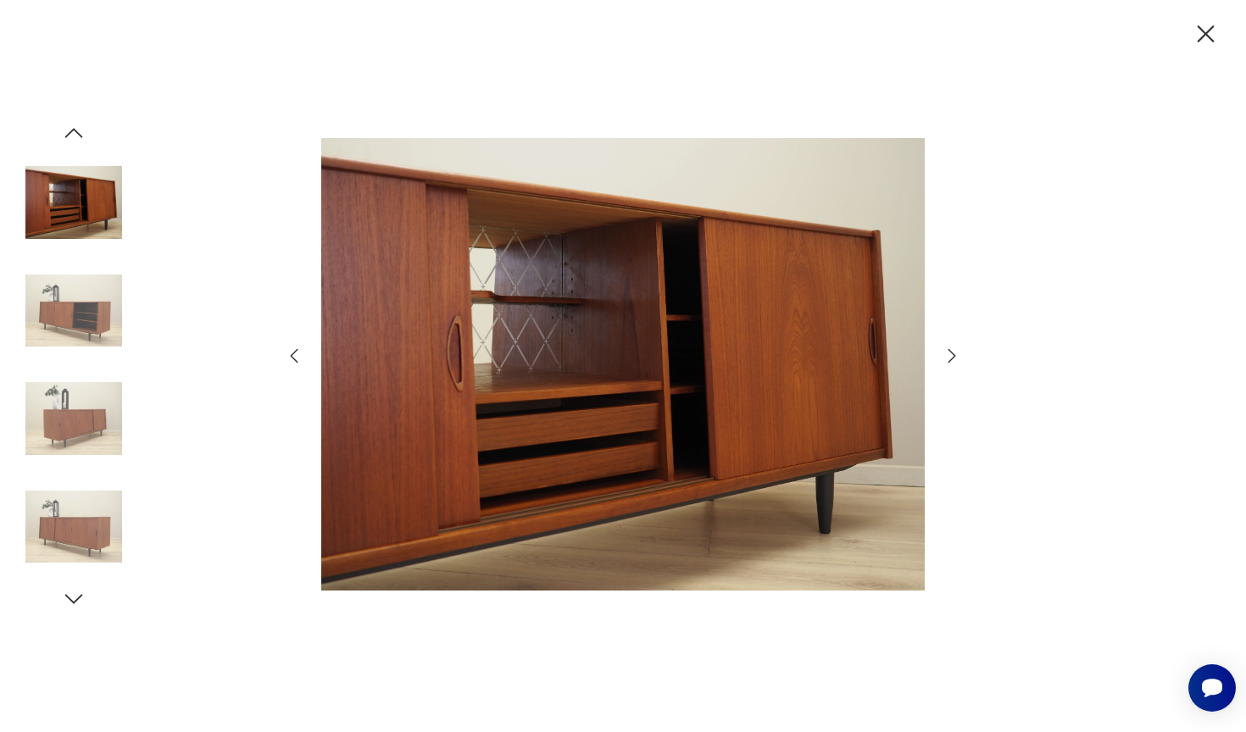
click at [948, 355] on icon "button" at bounding box center [951, 356] width 20 height 20
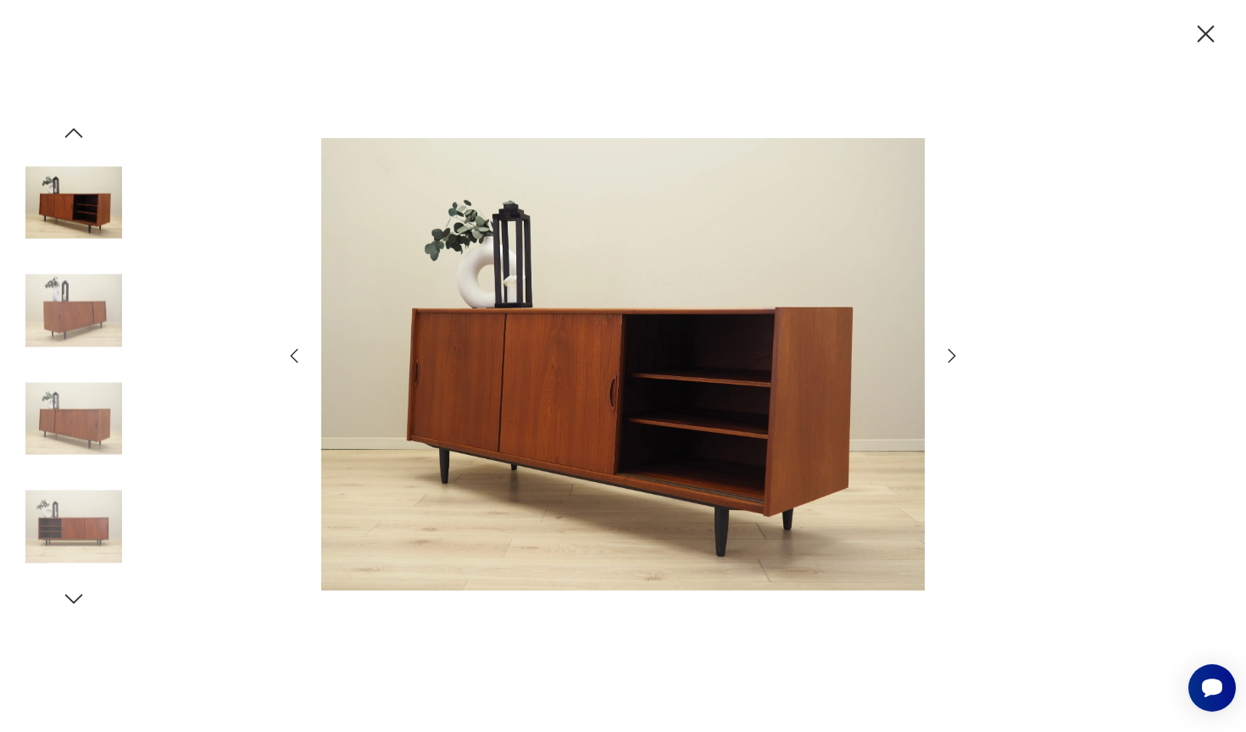
click at [1213, 35] on icon "button" at bounding box center [1206, 34] width 30 height 30
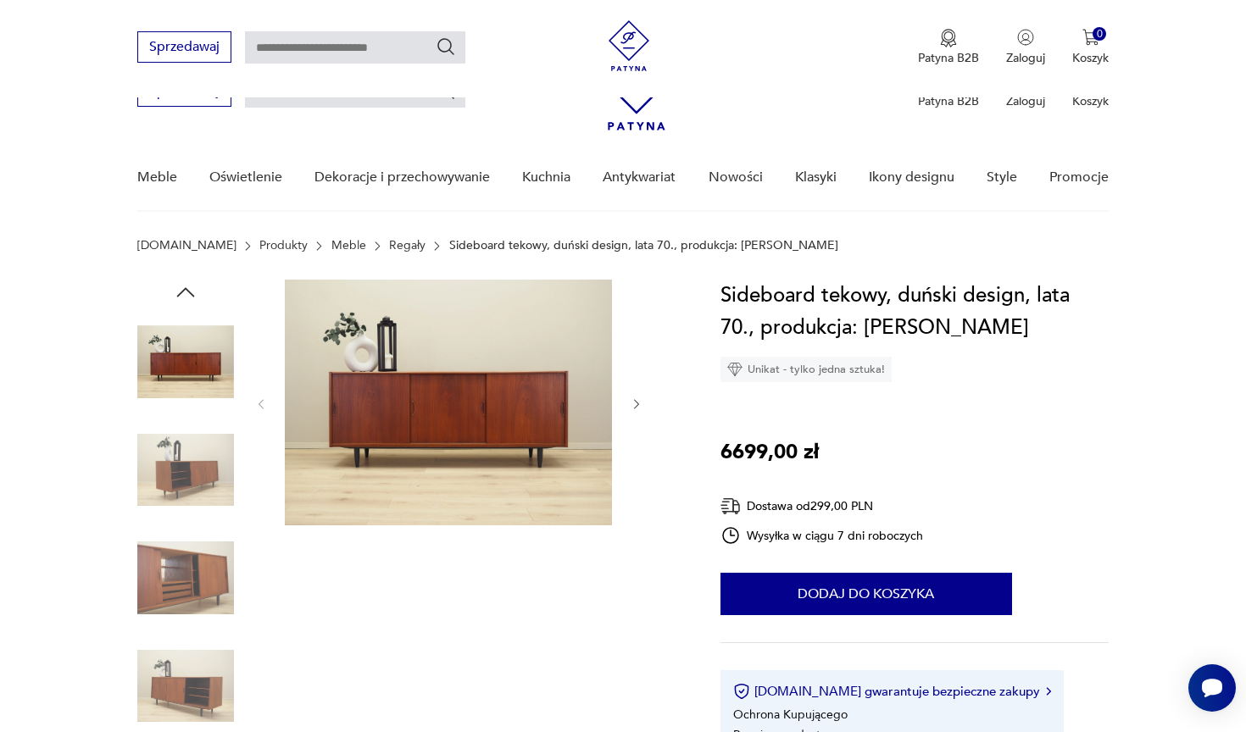
scroll to position [486, 0]
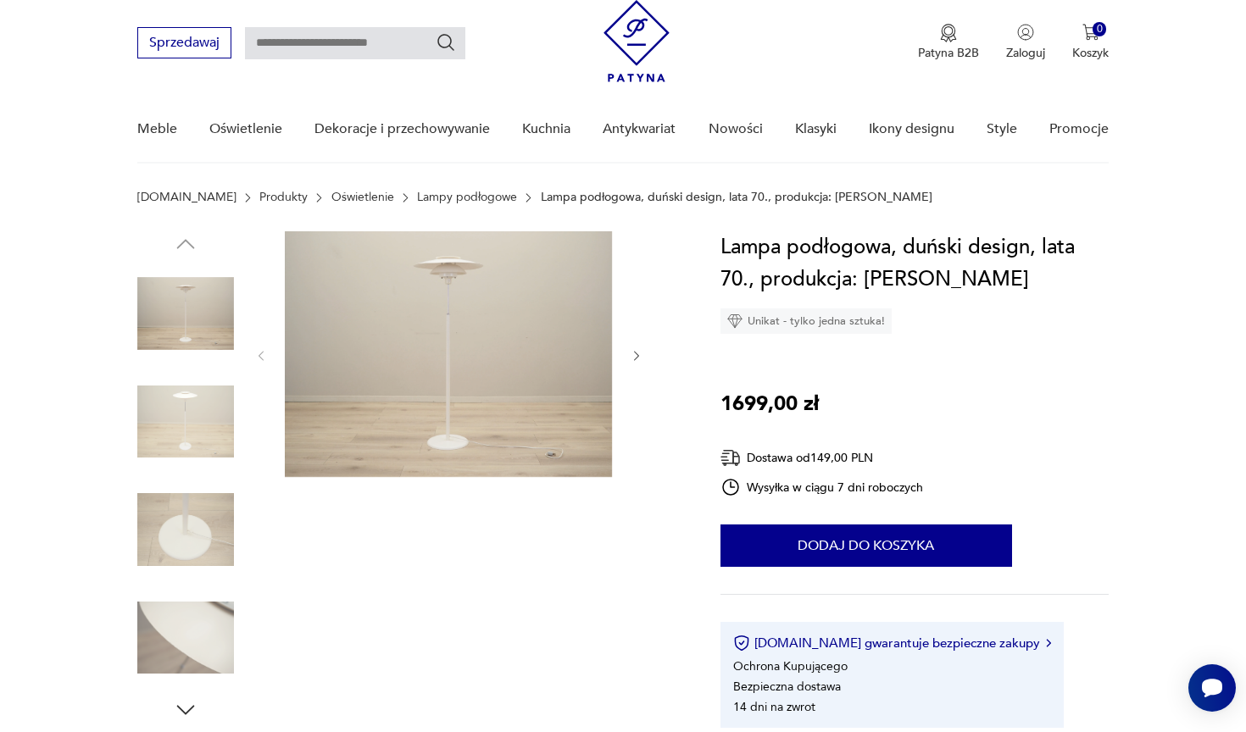
scroll to position [53, 0]
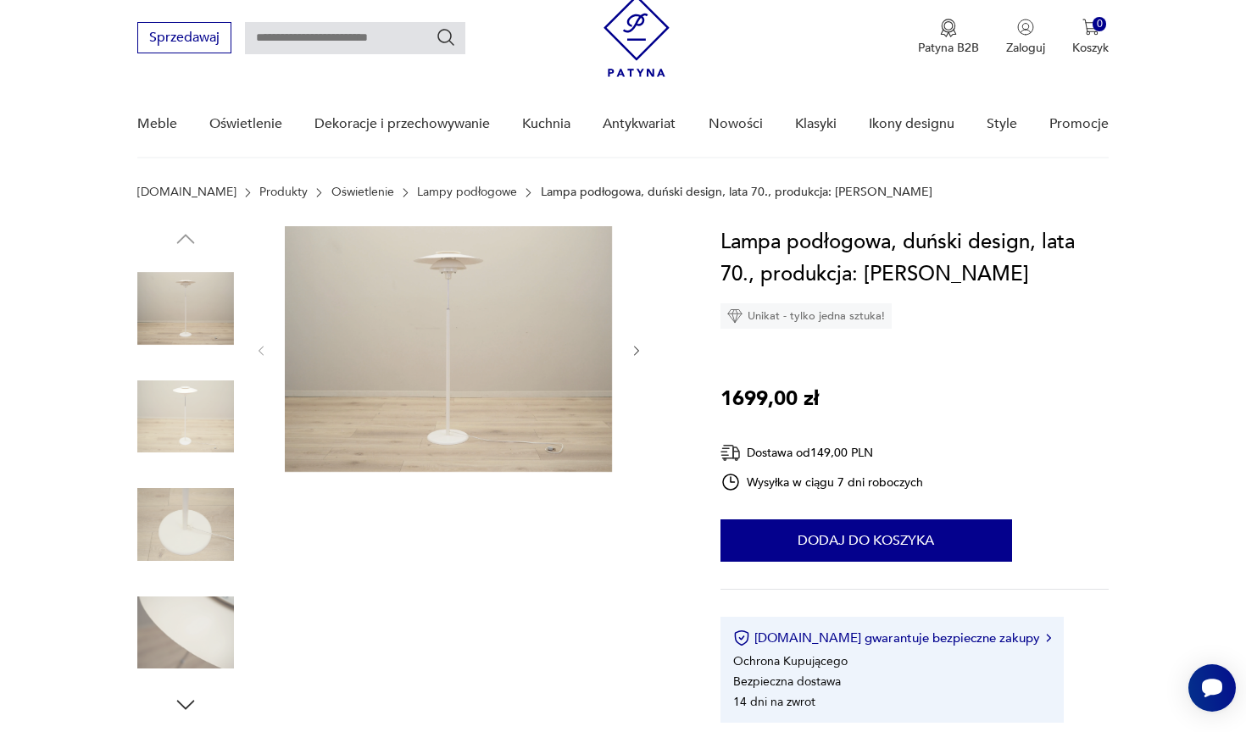
click at [462, 303] on img at bounding box center [448, 349] width 327 height 246
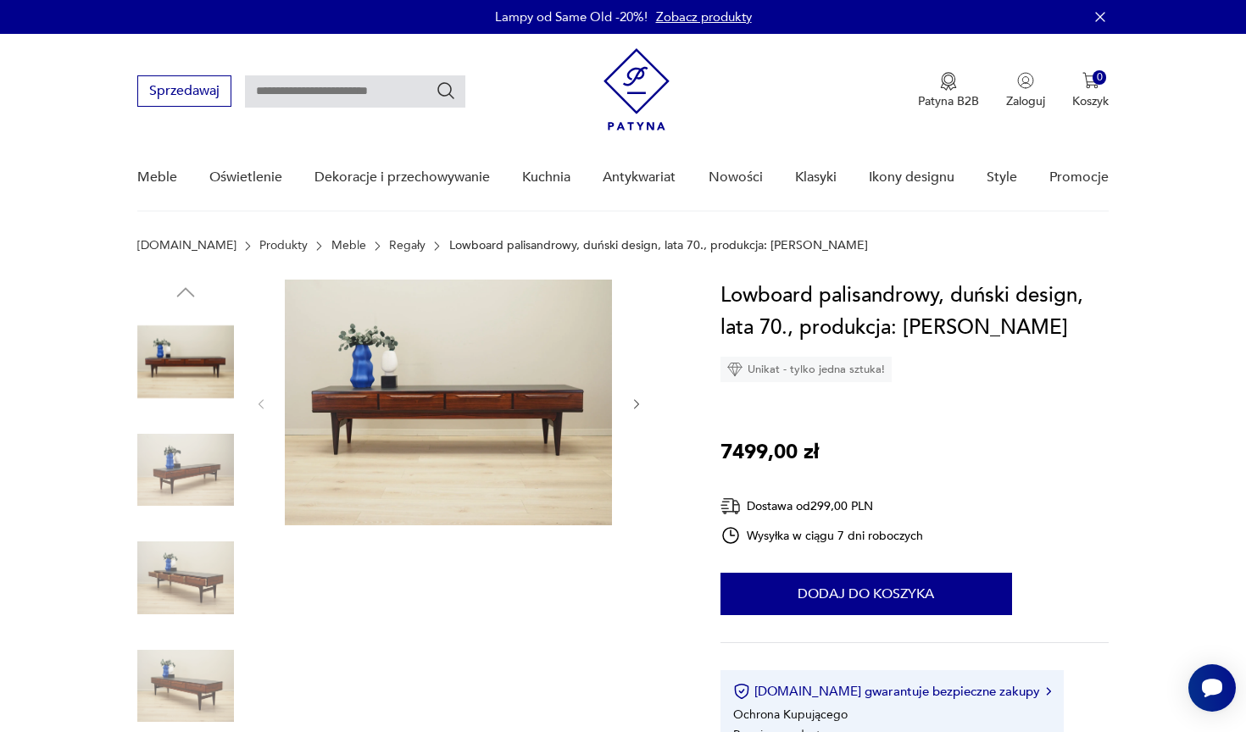
click at [437, 431] on img at bounding box center [448, 403] width 327 height 246
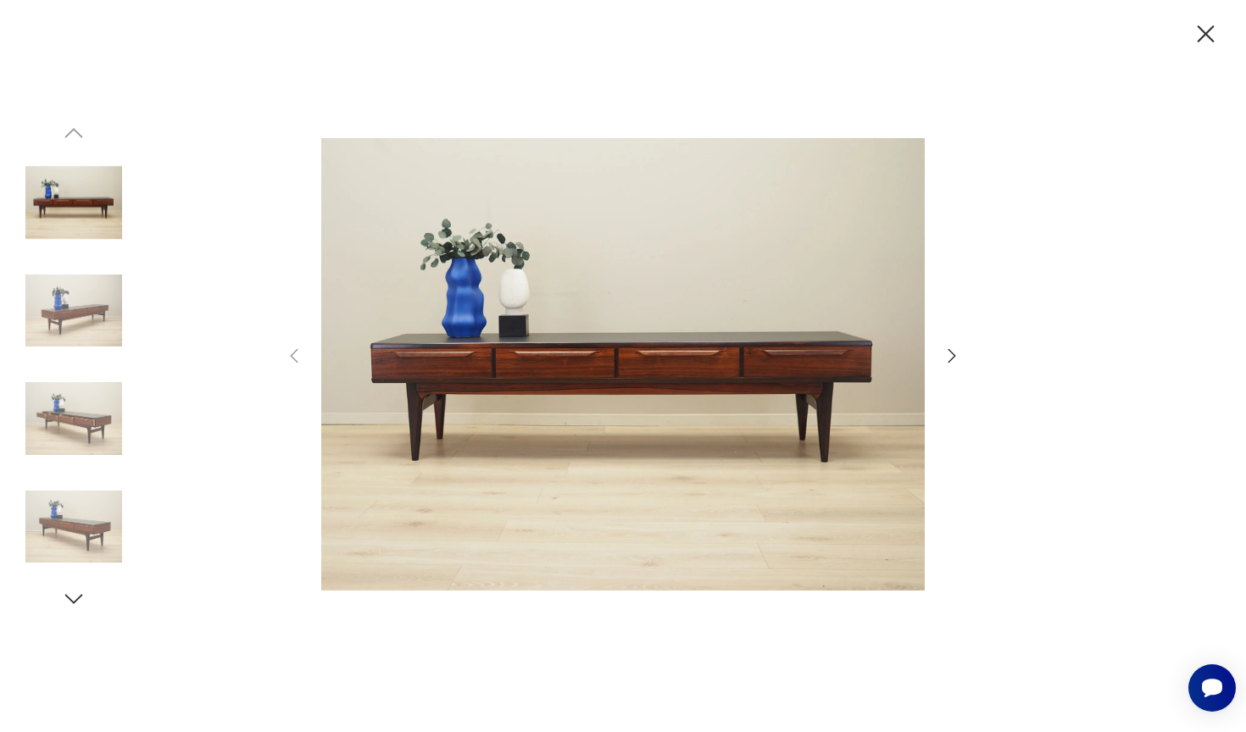
click at [952, 353] on icon "button" at bounding box center [952, 356] width 8 height 14
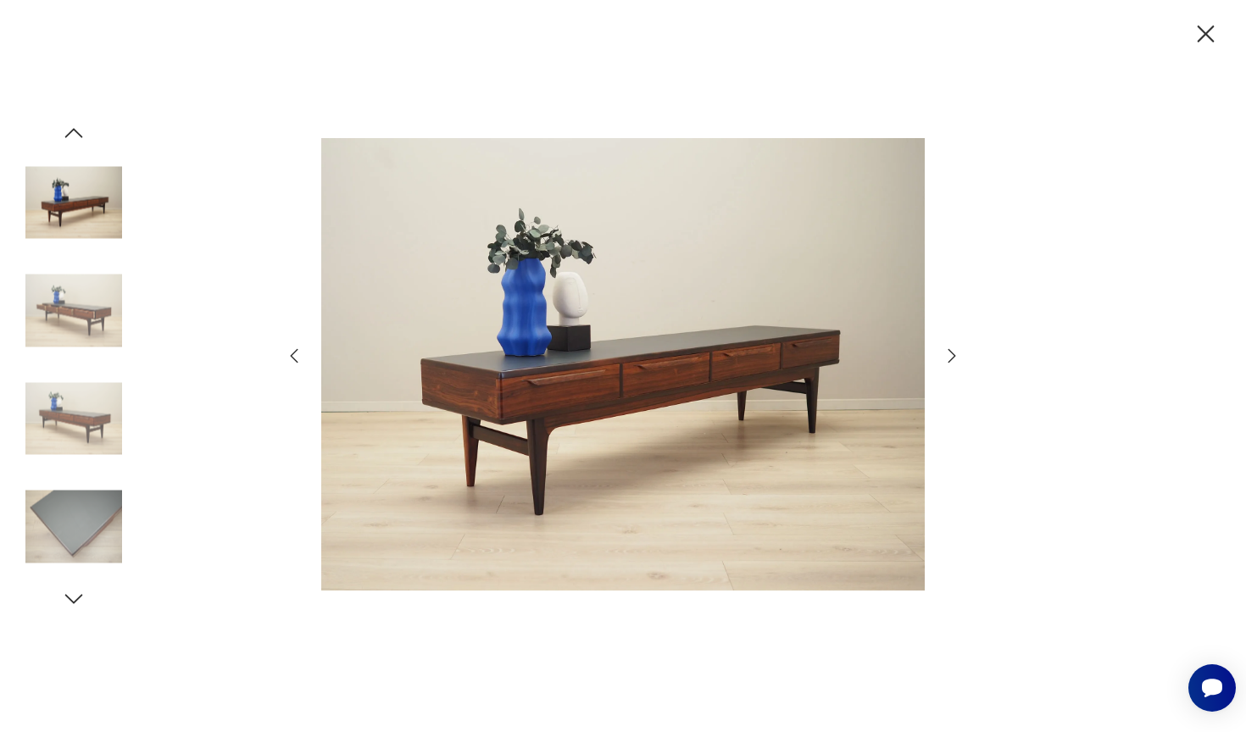
click at [952, 353] on icon "button" at bounding box center [952, 356] width 8 height 14
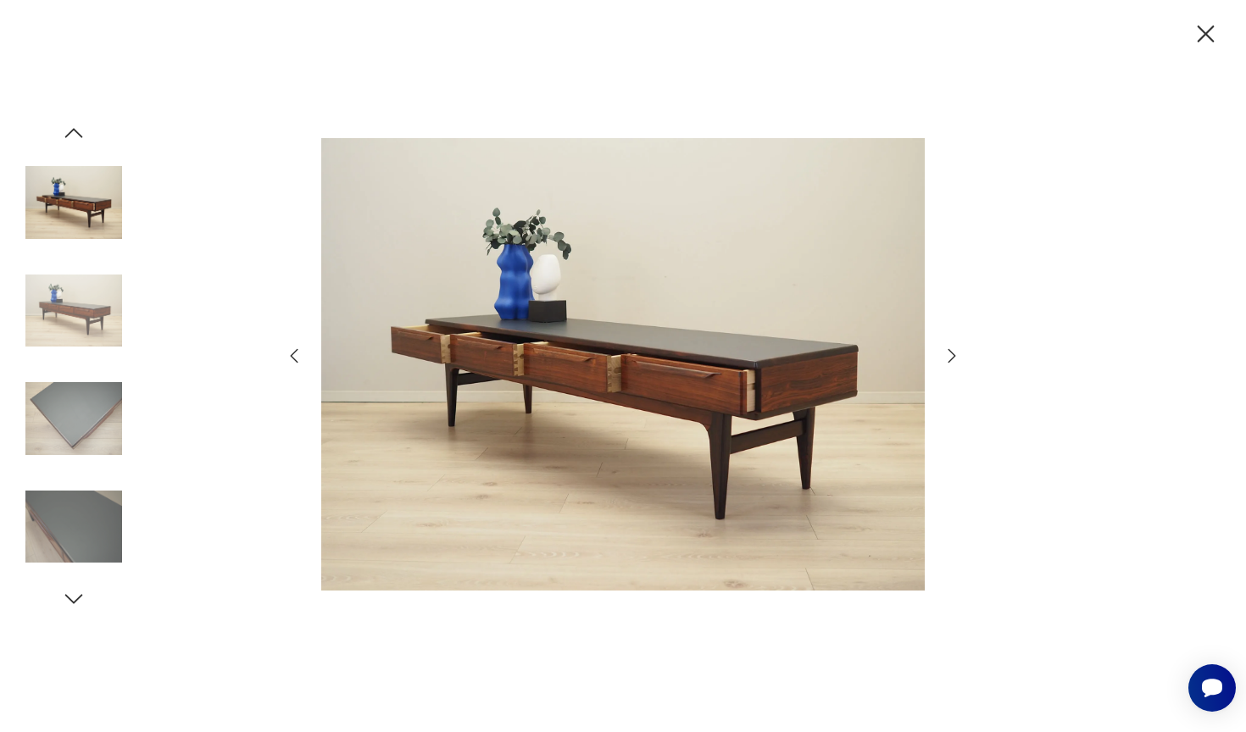
click at [952, 353] on icon "button" at bounding box center [952, 356] width 8 height 14
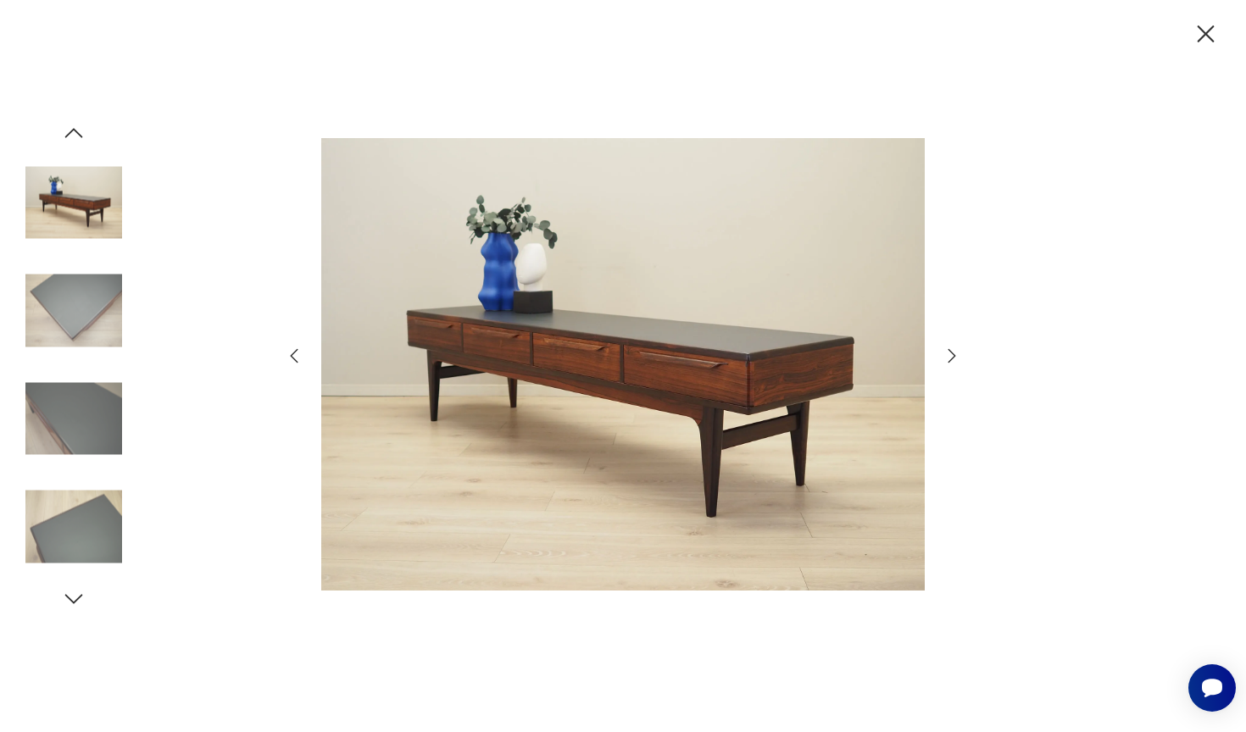
click at [952, 353] on icon "button" at bounding box center [952, 356] width 8 height 14
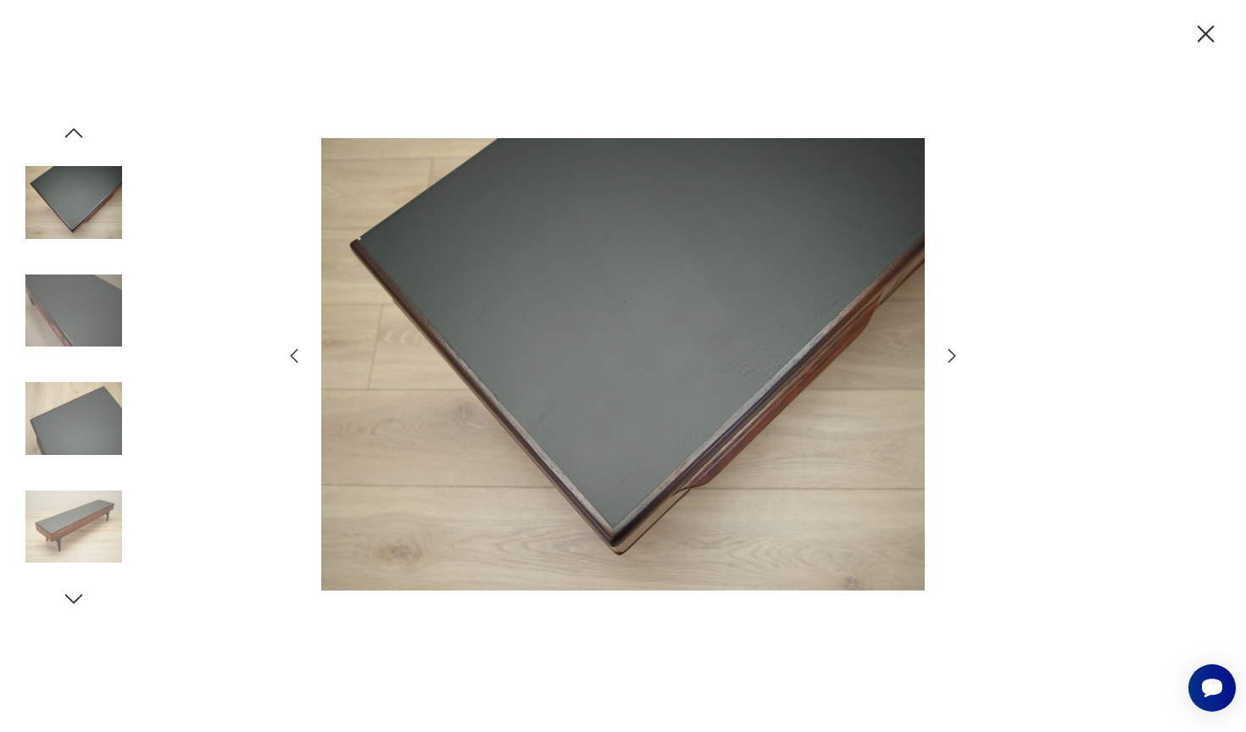
click at [952, 353] on icon "button" at bounding box center [952, 356] width 8 height 14
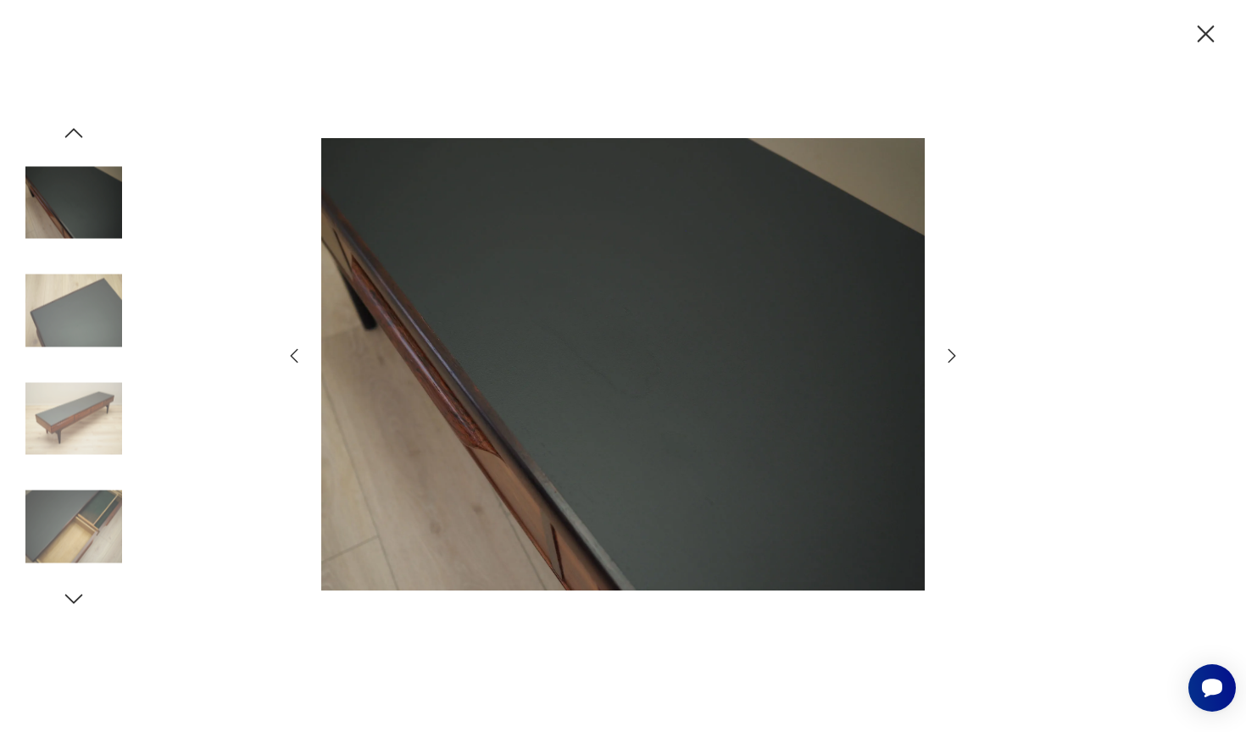
click at [952, 353] on icon "button" at bounding box center [952, 356] width 8 height 14
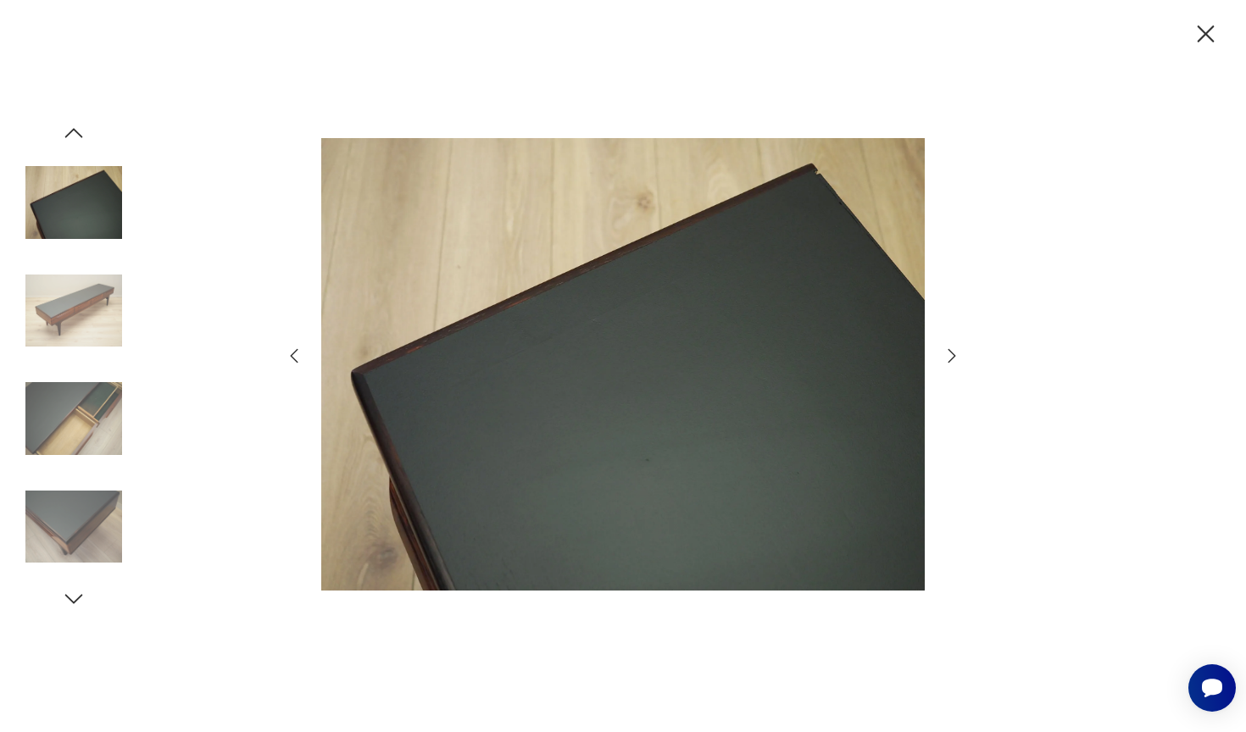
click at [1224, 53] on div at bounding box center [623, 366] width 1246 height 732
click at [1219, 47] on icon "button" at bounding box center [1206, 34] width 30 height 30
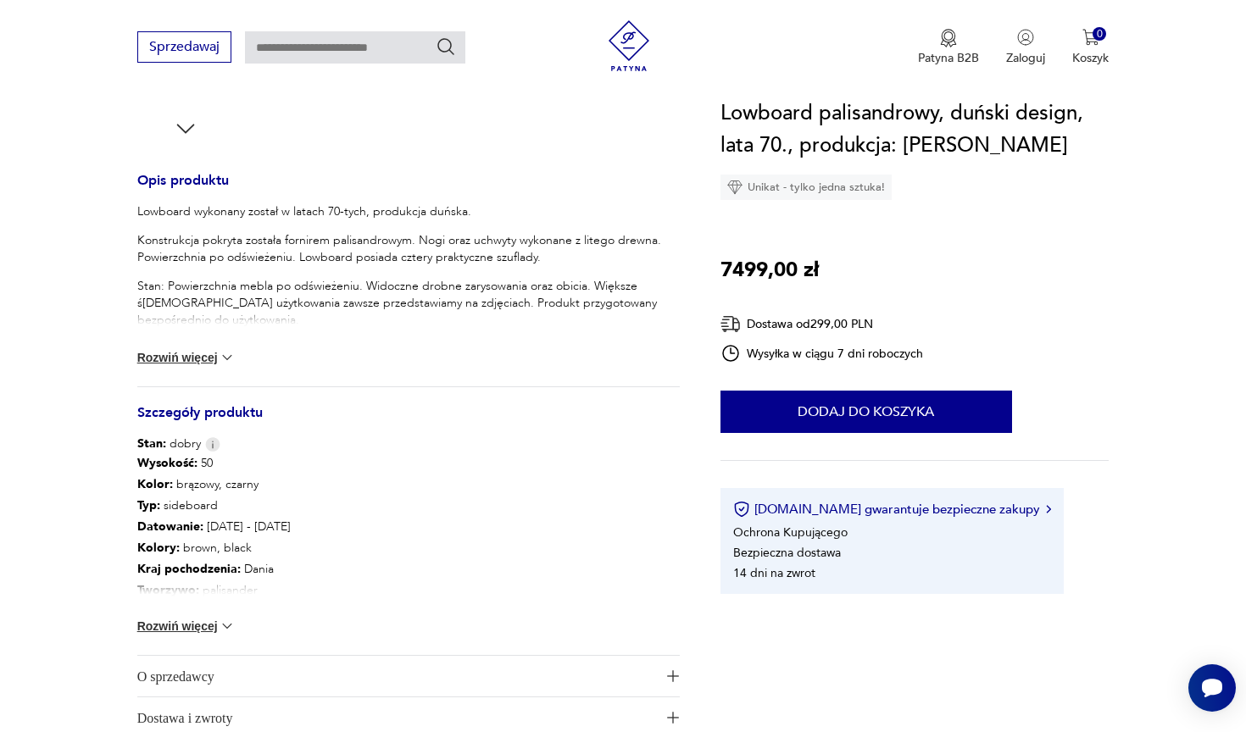
scroll to position [648, 0]
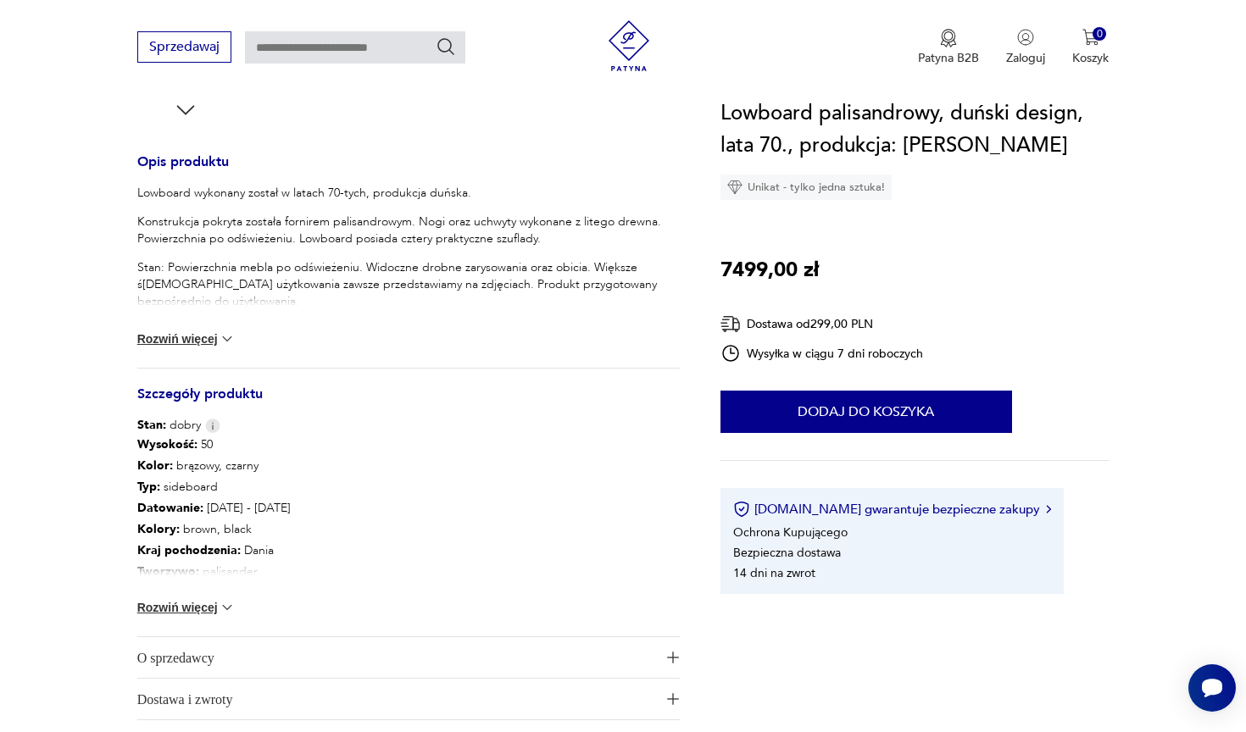
click at [202, 611] on button "Rozwiń więcej" at bounding box center [186, 607] width 98 height 17
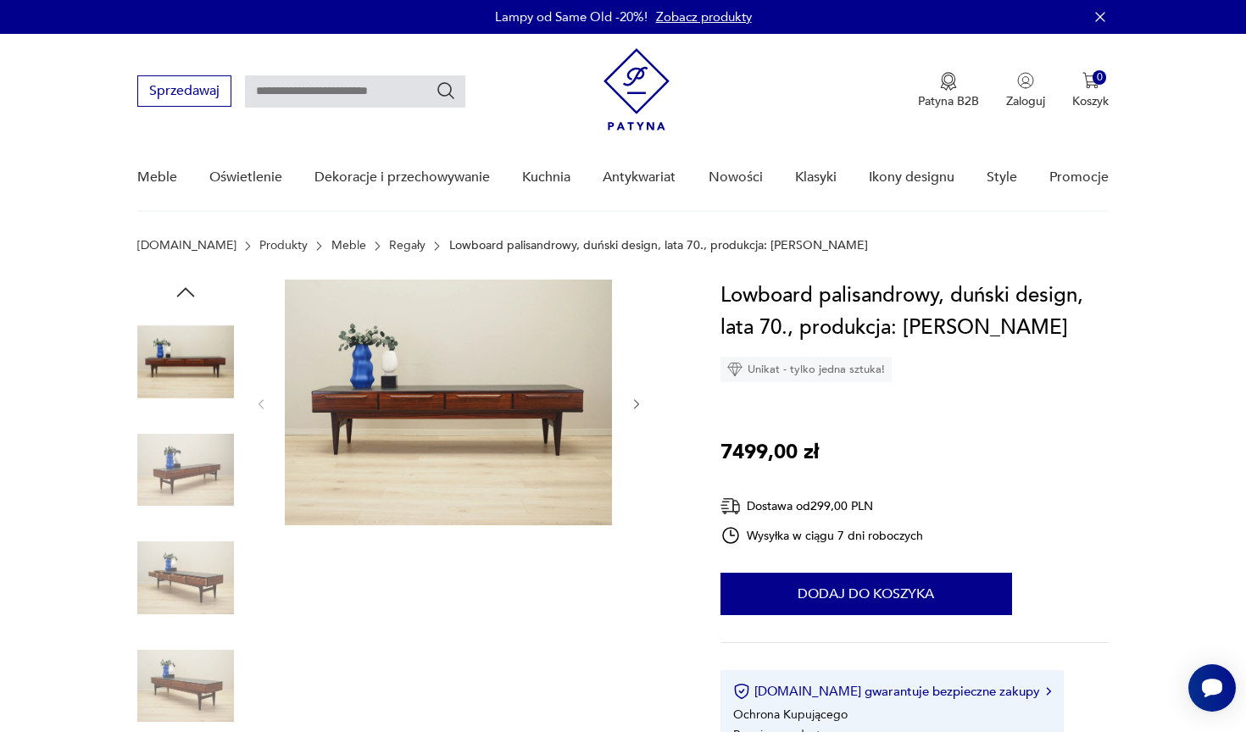
scroll to position [0, 0]
click at [469, 447] on img at bounding box center [448, 403] width 327 height 246
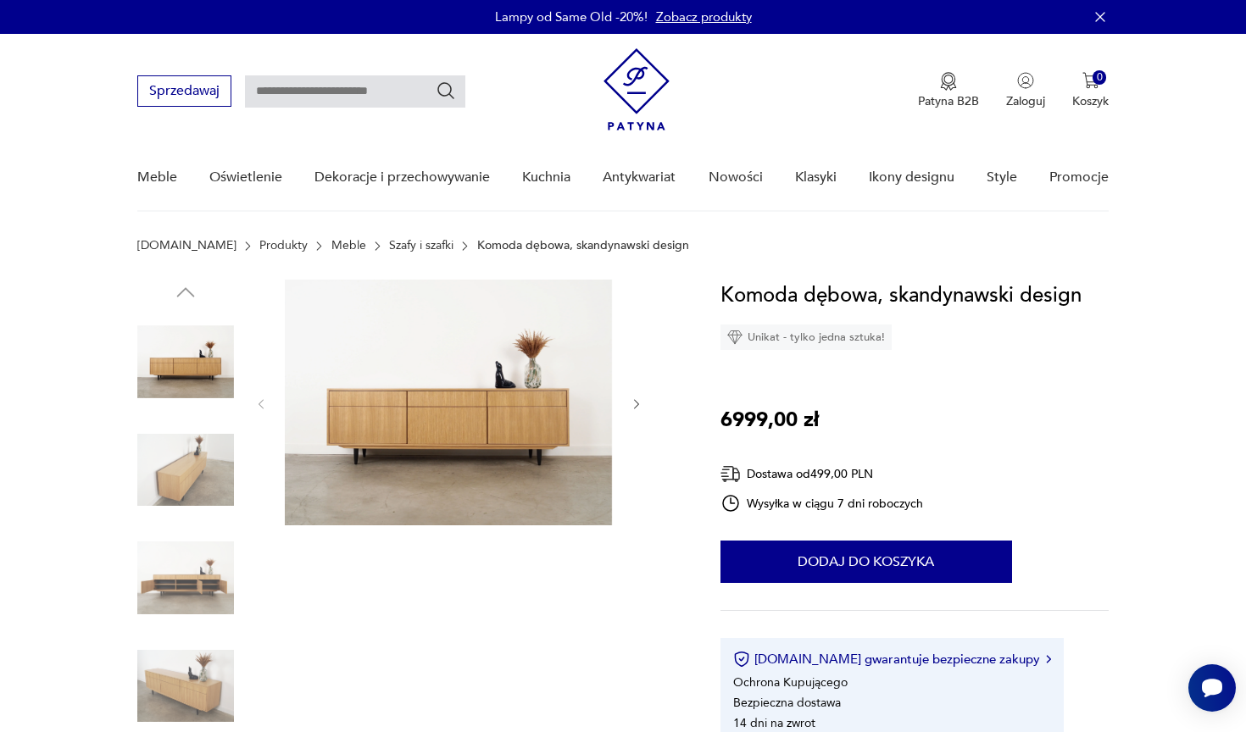
click at [183, 485] on img at bounding box center [185, 470] width 97 height 97
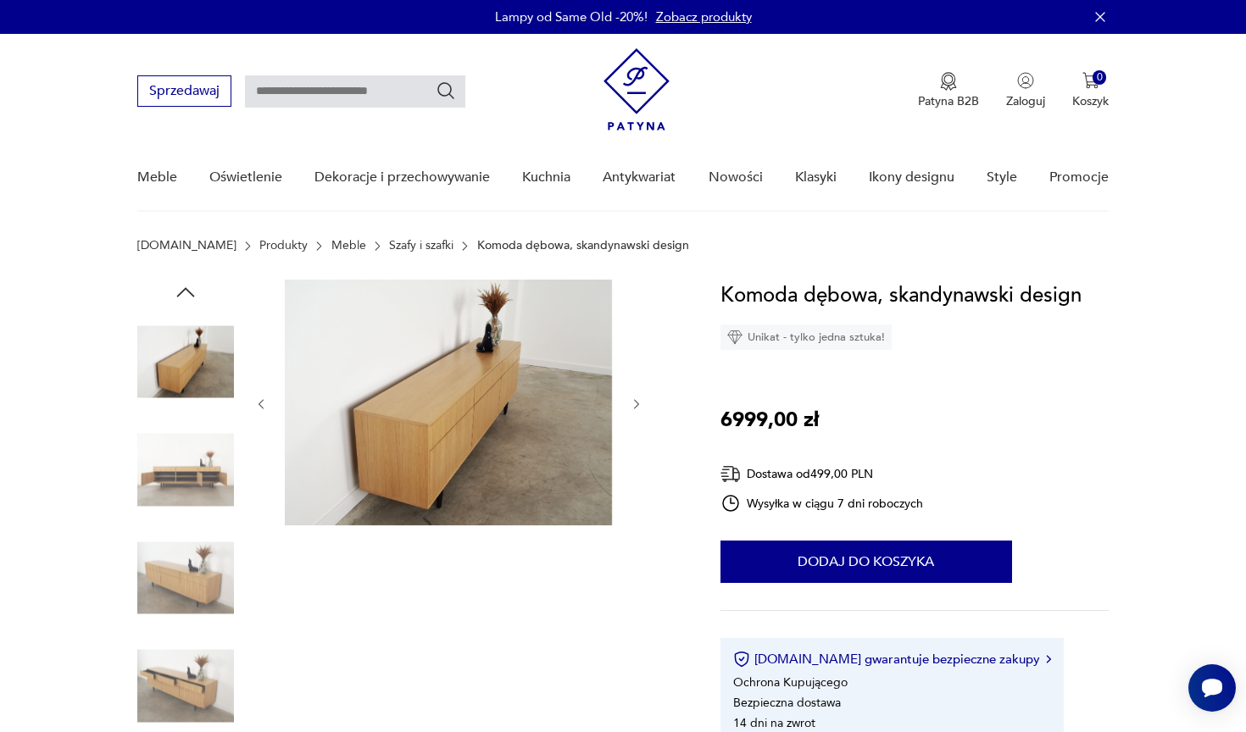
click at [177, 512] on img at bounding box center [185, 470] width 97 height 97
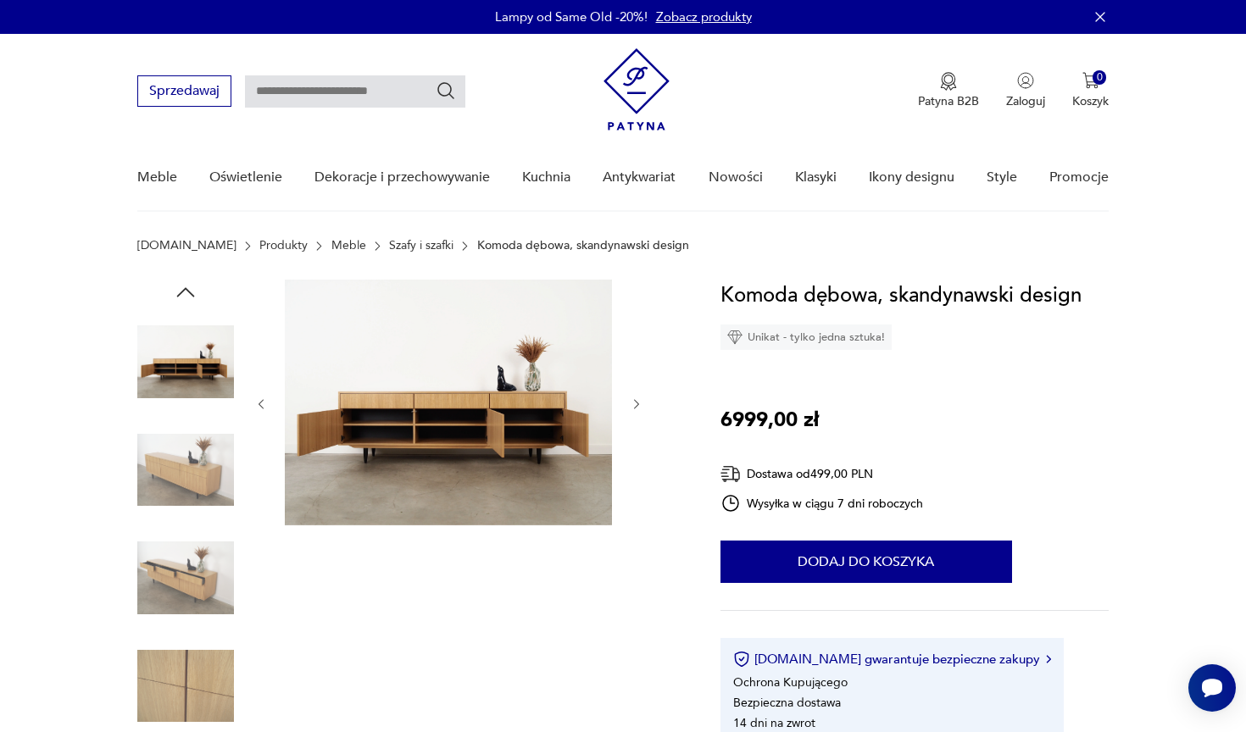
click at [206, 572] on img at bounding box center [185, 578] width 97 height 97
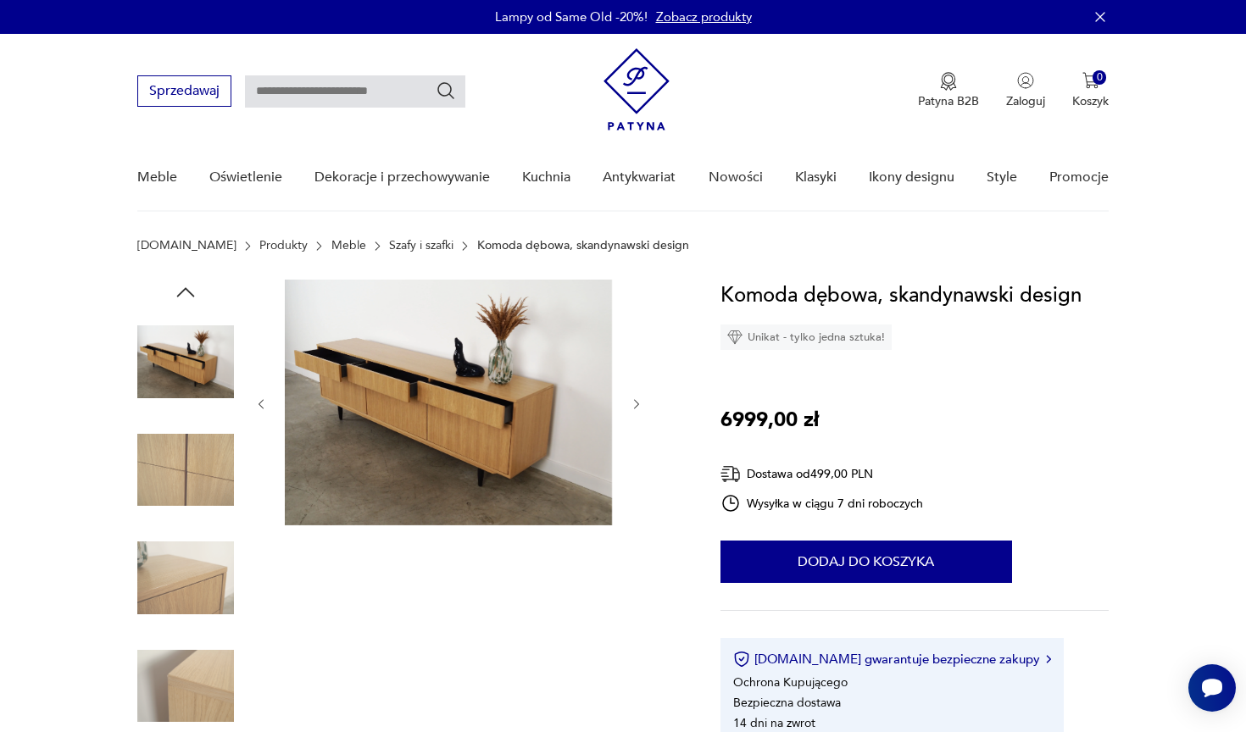
click at [186, 497] on img at bounding box center [185, 470] width 97 height 97
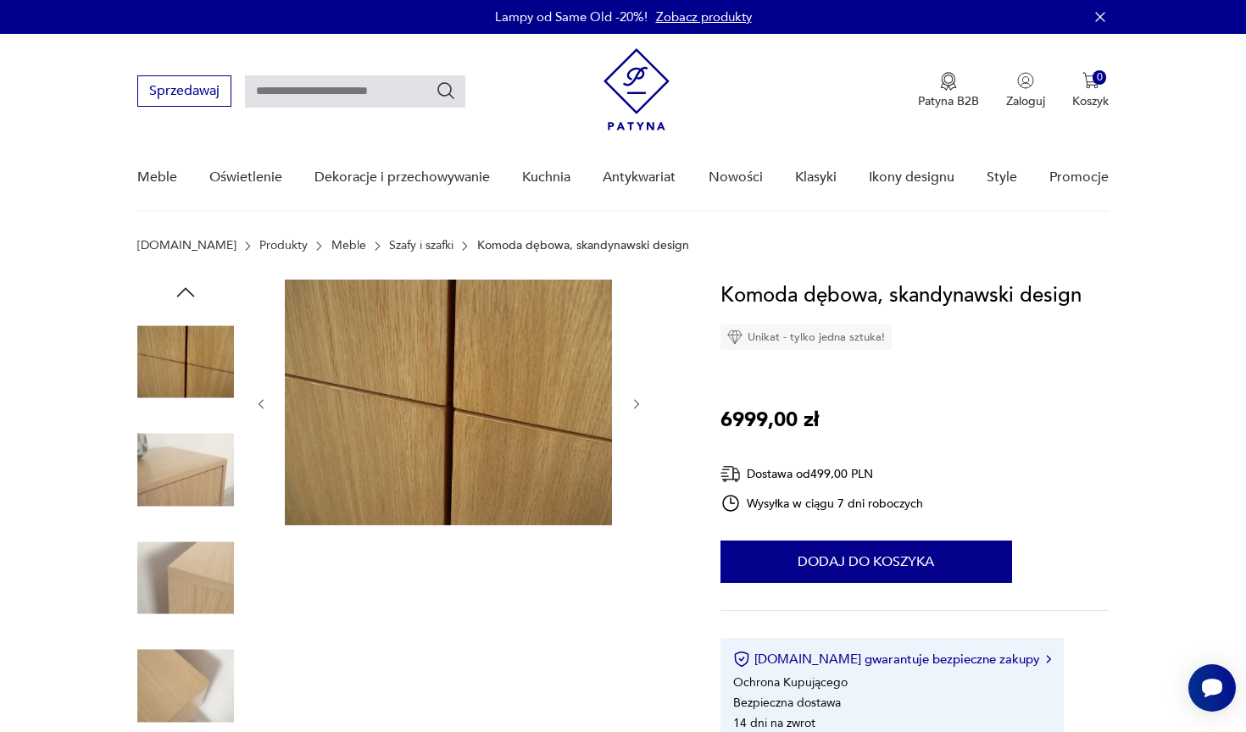
click at [186, 497] on img at bounding box center [185, 470] width 97 height 97
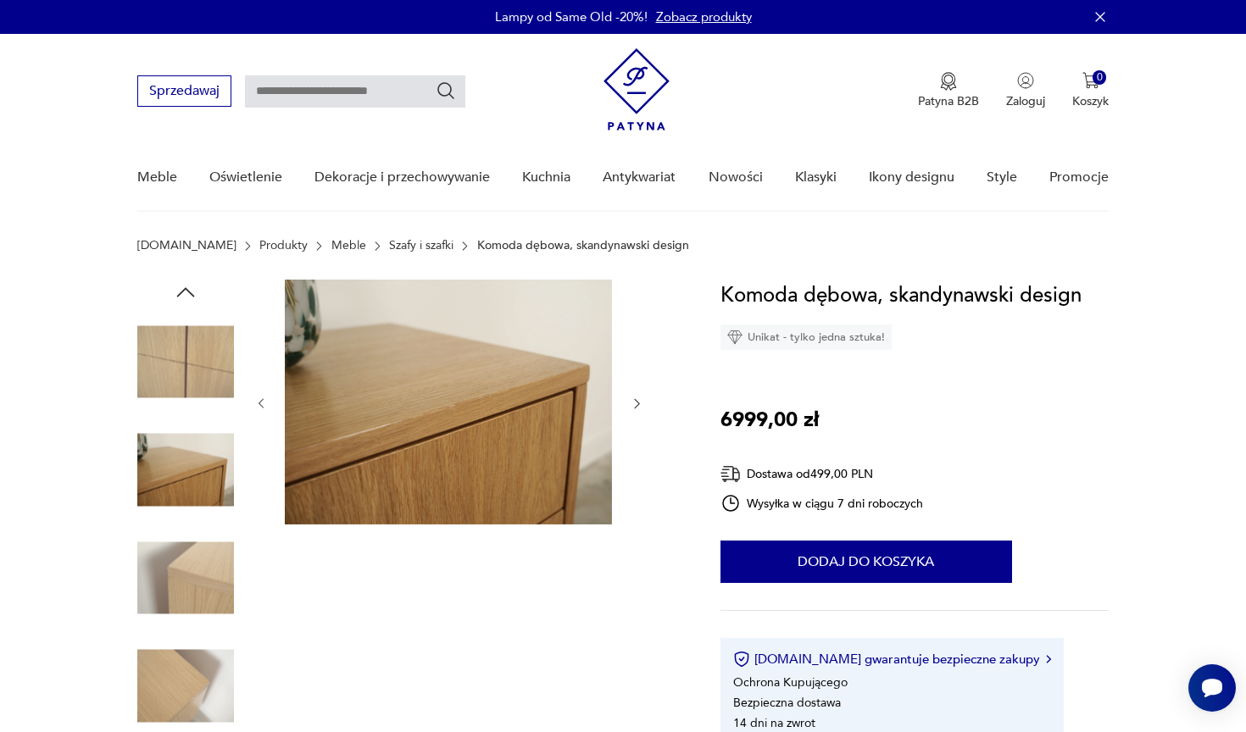
click at [187, 530] on img at bounding box center [185, 578] width 97 height 97
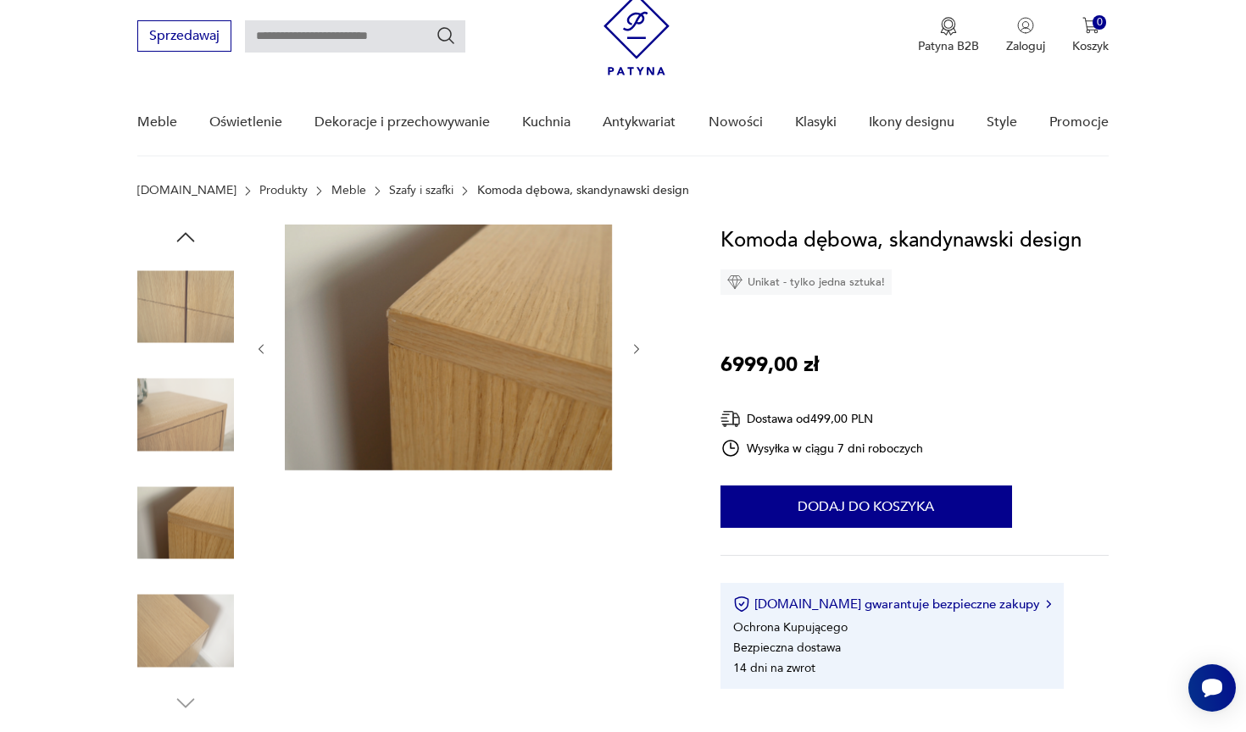
scroll to position [72, 0]
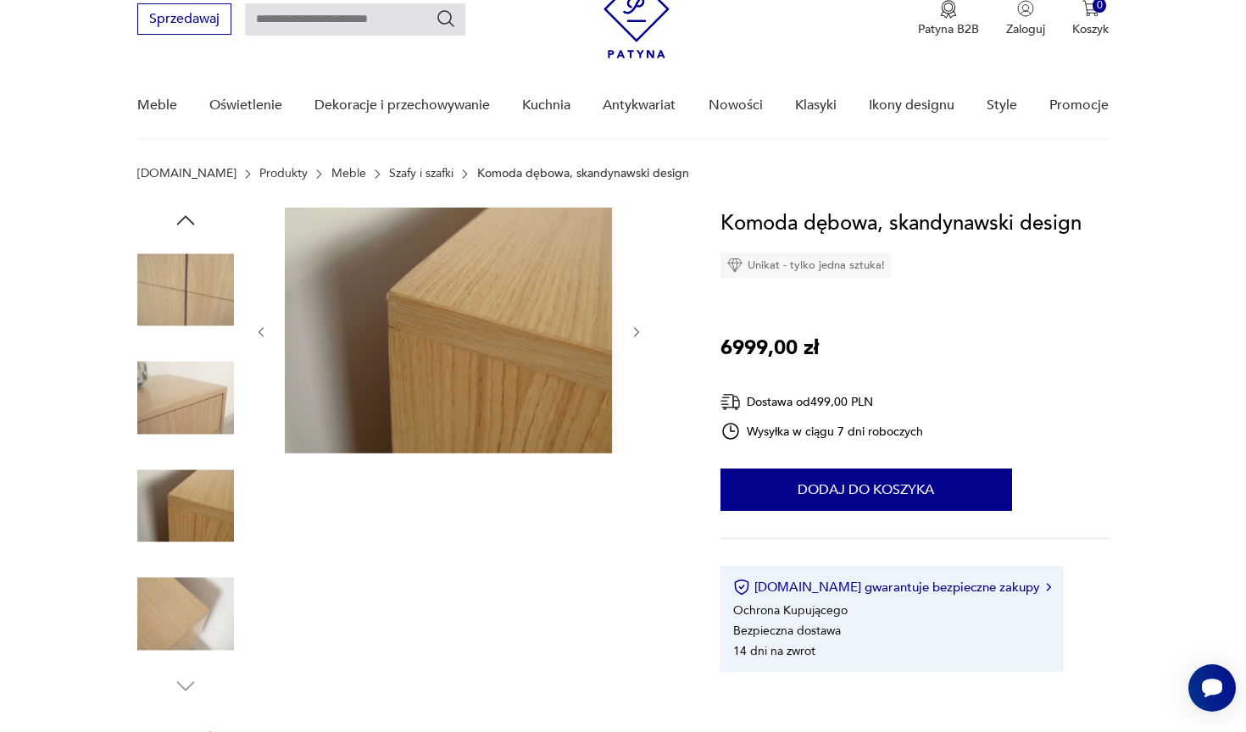
click at [189, 587] on img at bounding box center [185, 614] width 97 height 97
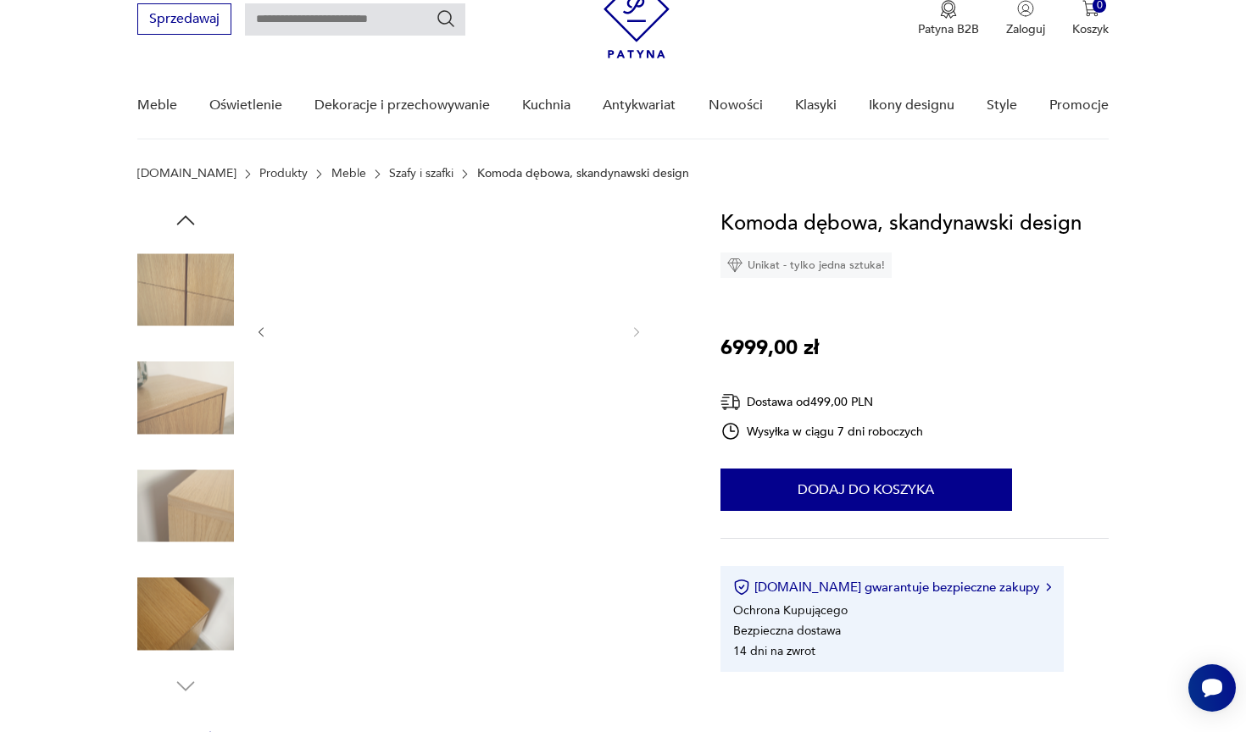
click at [199, 521] on img at bounding box center [185, 506] width 97 height 97
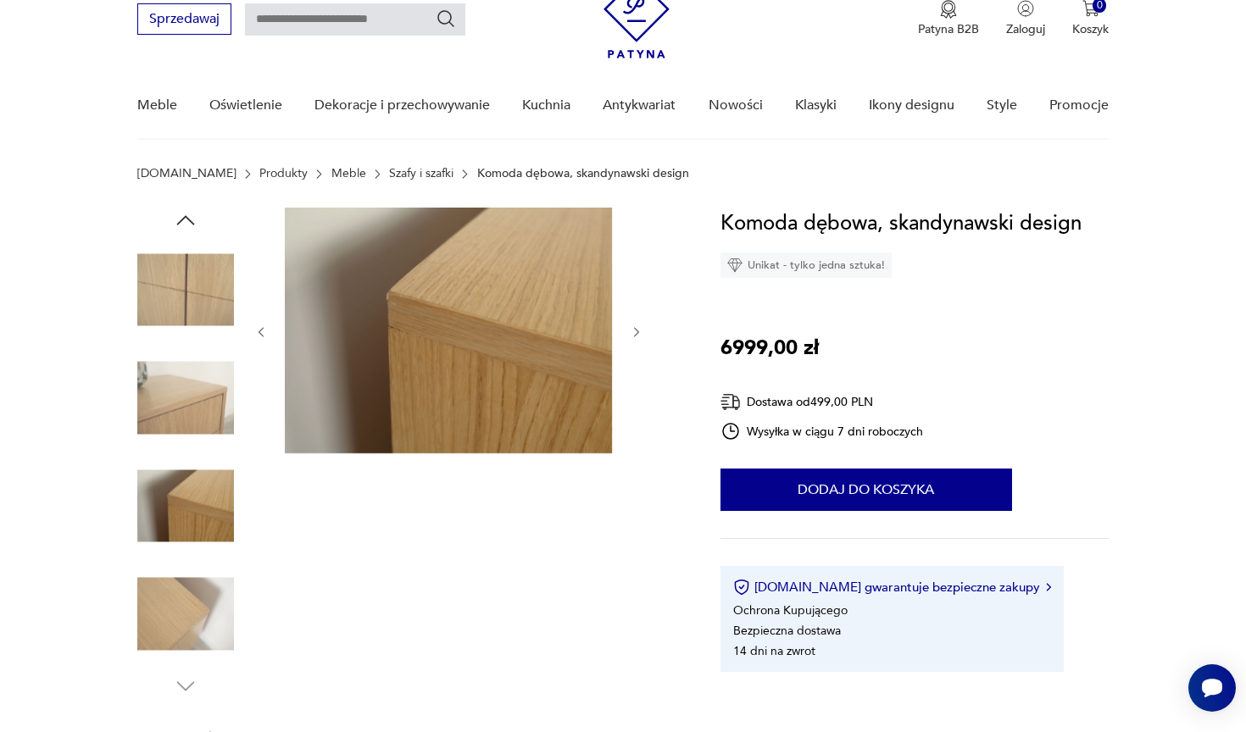
click at [190, 442] on img at bounding box center [185, 398] width 97 height 97
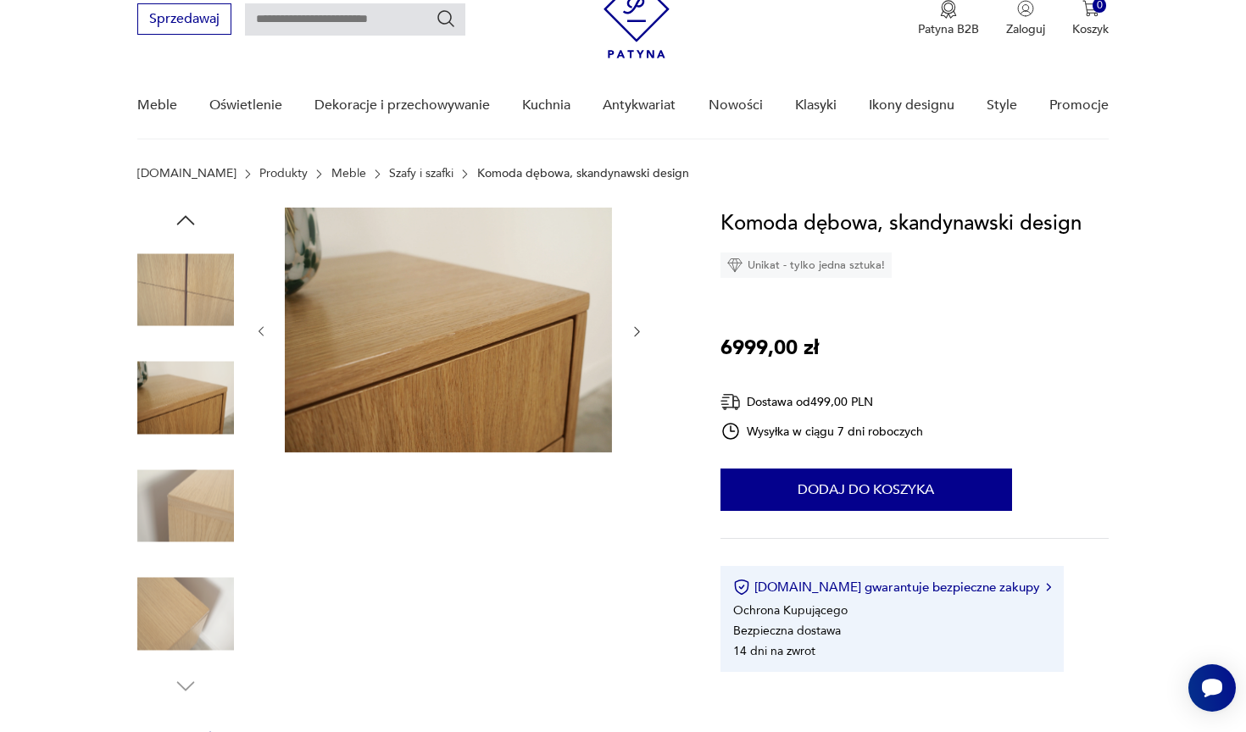
click at [190, 343] on div at bounding box center [185, 454] width 97 height 424
click at [192, 316] on img at bounding box center [185, 290] width 97 height 97
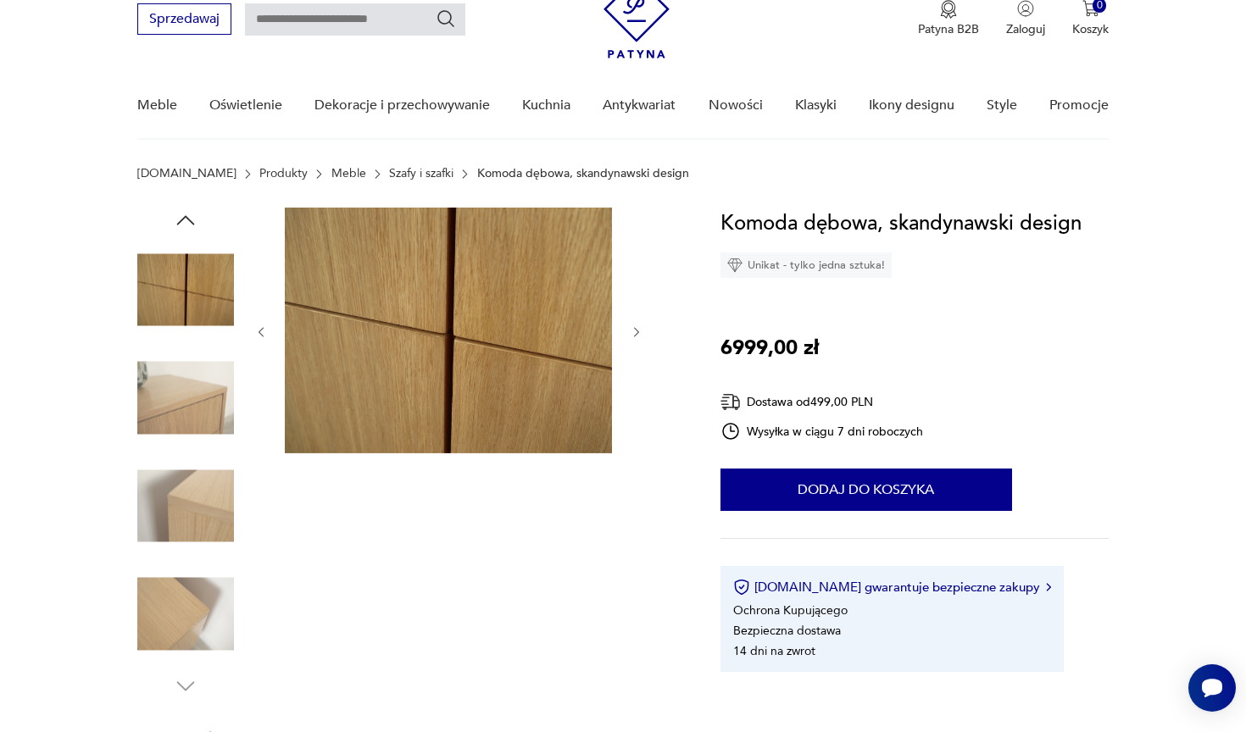
click at [193, 225] on icon "button" at bounding box center [185, 220] width 25 height 25
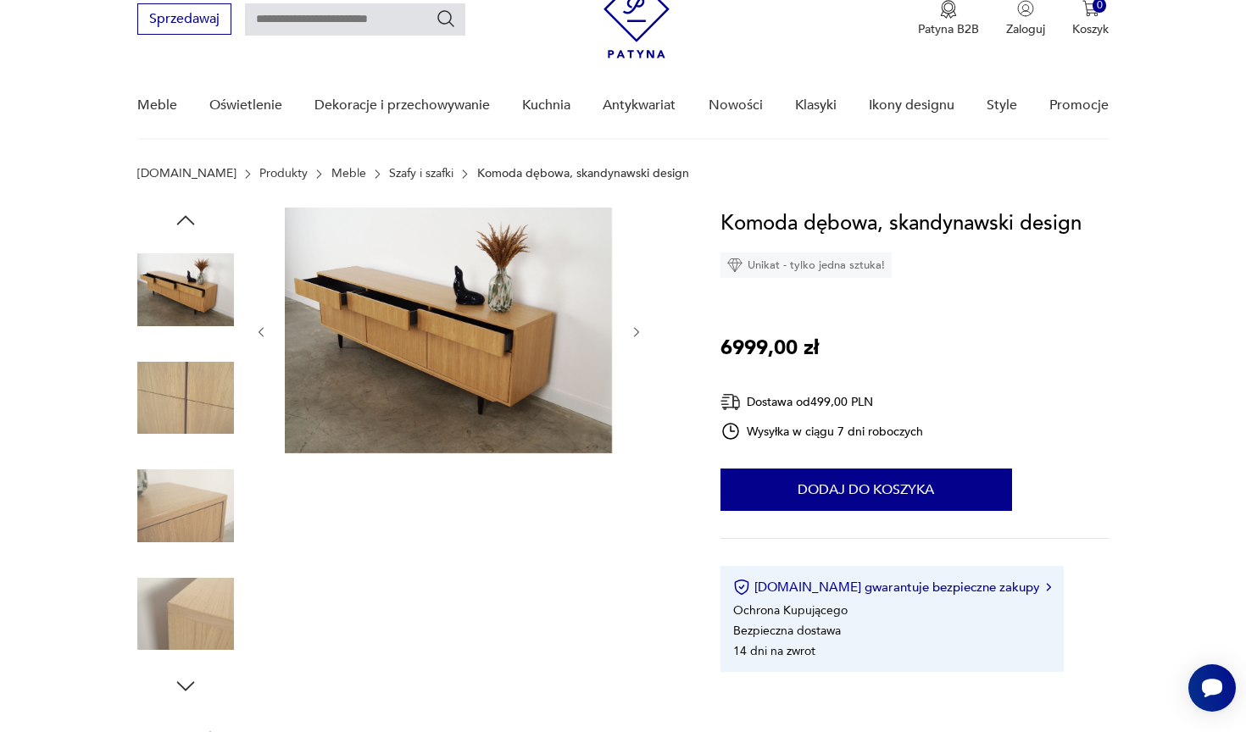
click at [193, 225] on icon "button" at bounding box center [185, 220] width 25 height 25
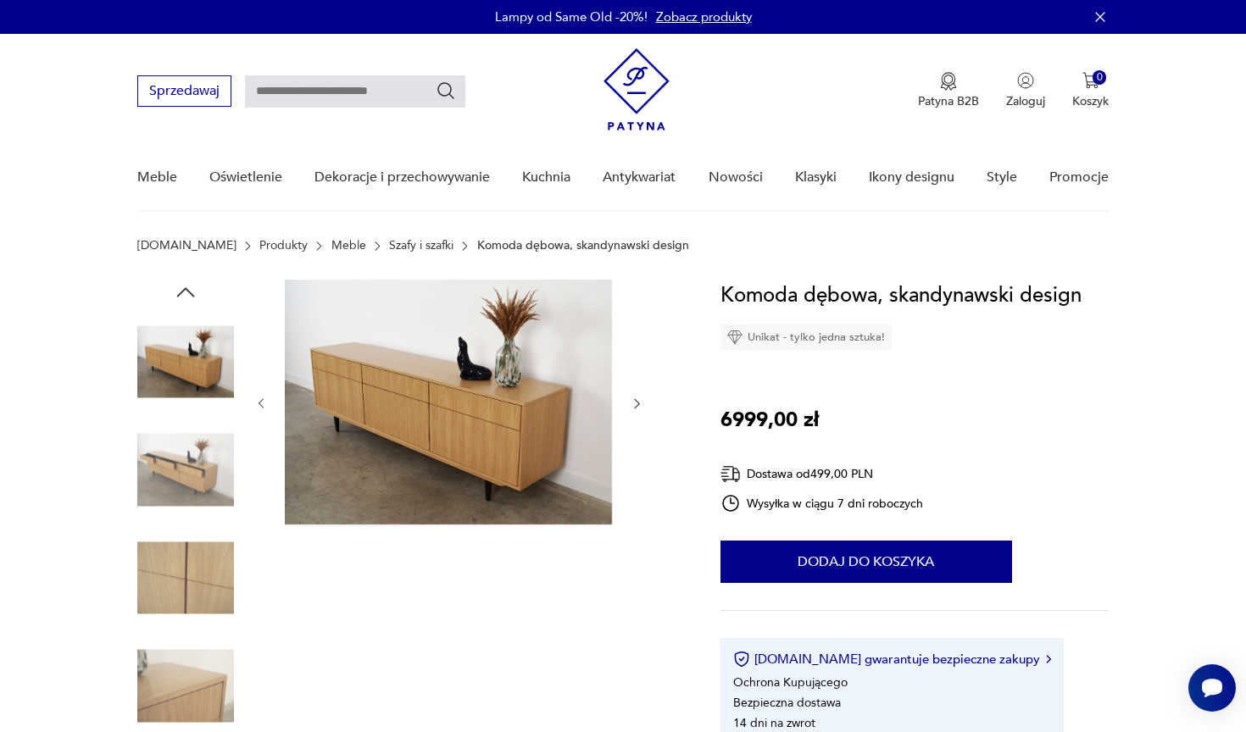
scroll to position [0, 0]
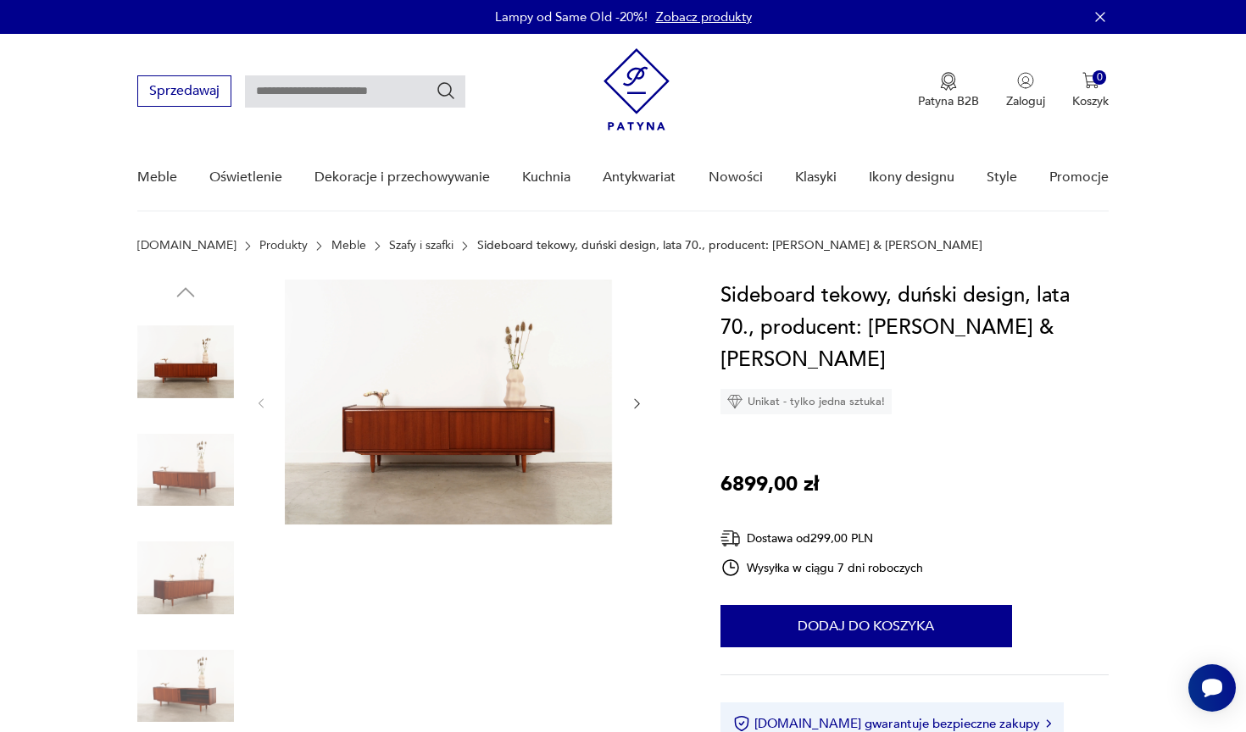
click at [430, 422] on img at bounding box center [448, 402] width 327 height 245
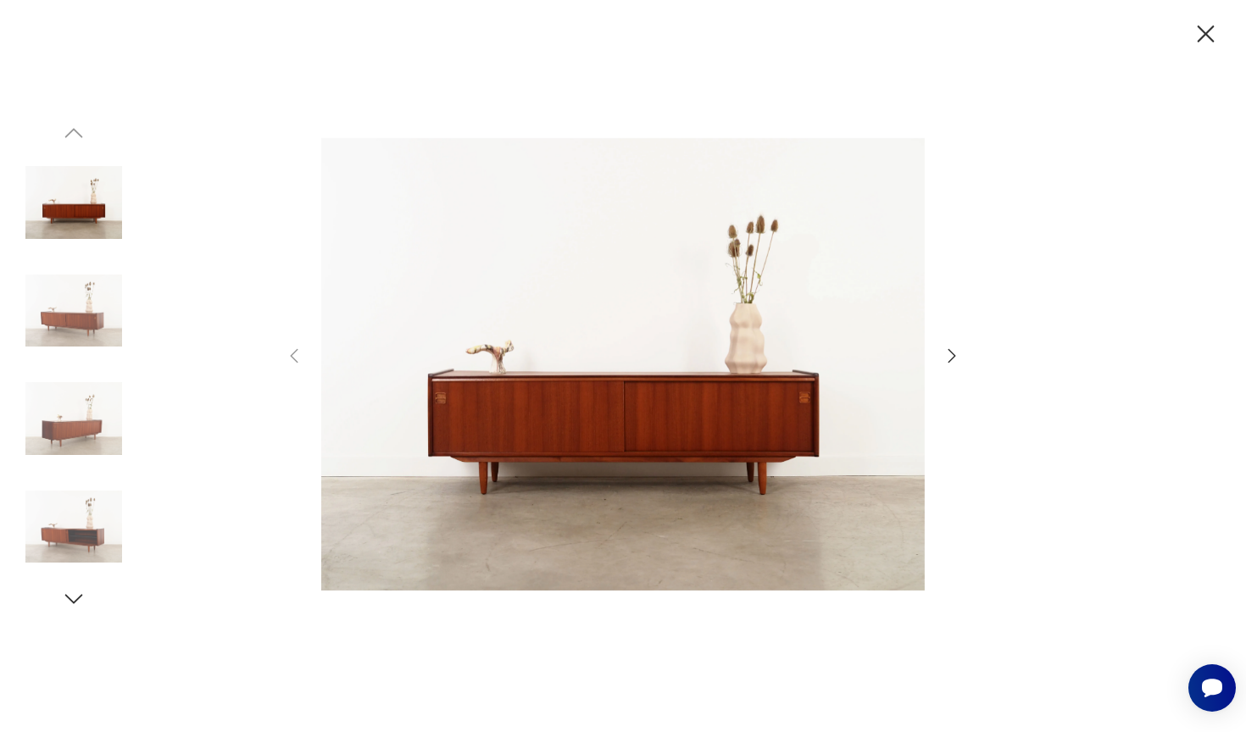
click at [954, 359] on icon "button" at bounding box center [951, 356] width 20 height 20
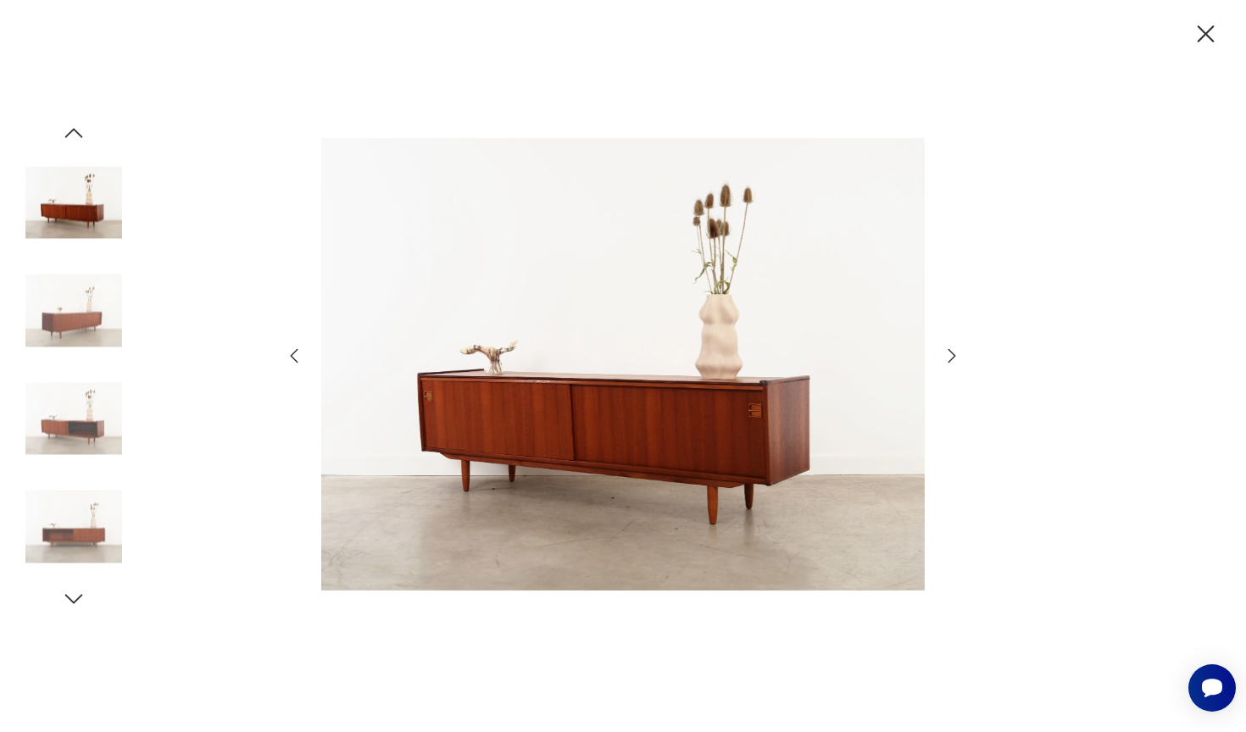
click at [954, 359] on icon "button" at bounding box center [951, 356] width 20 height 20
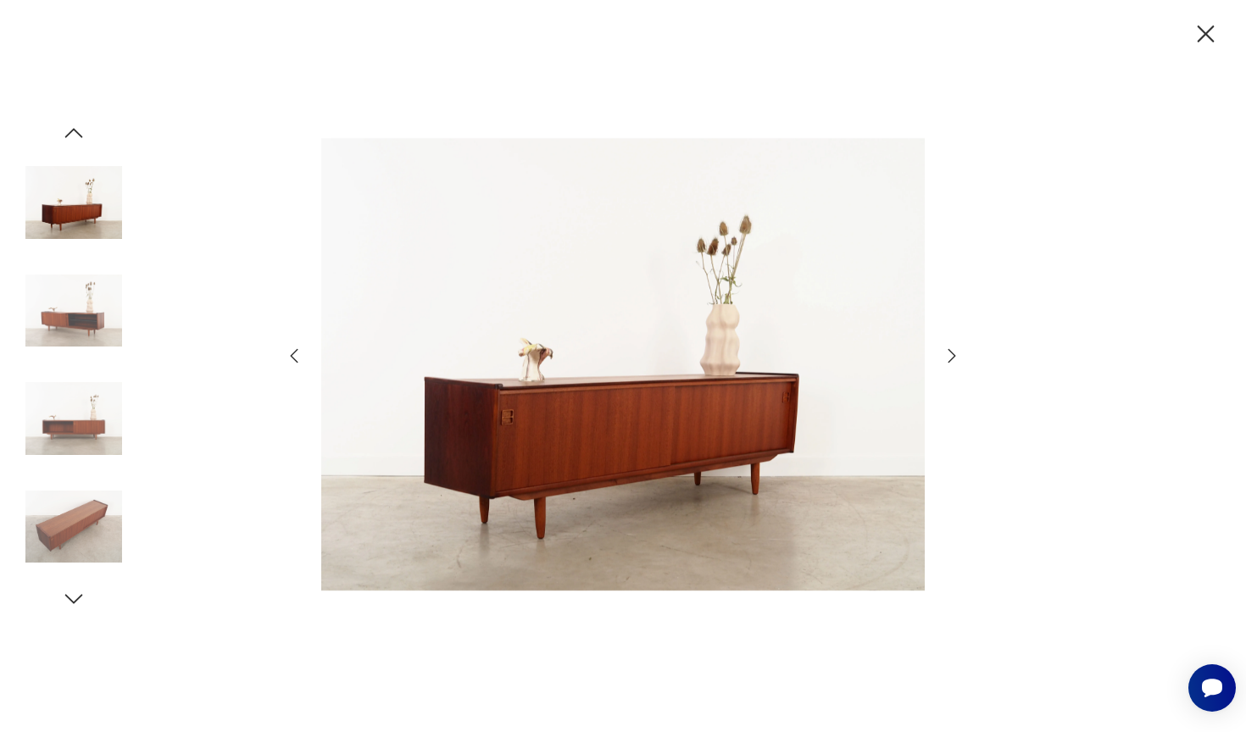
click at [954, 359] on icon "button" at bounding box center [951, 356] width 20 height 20
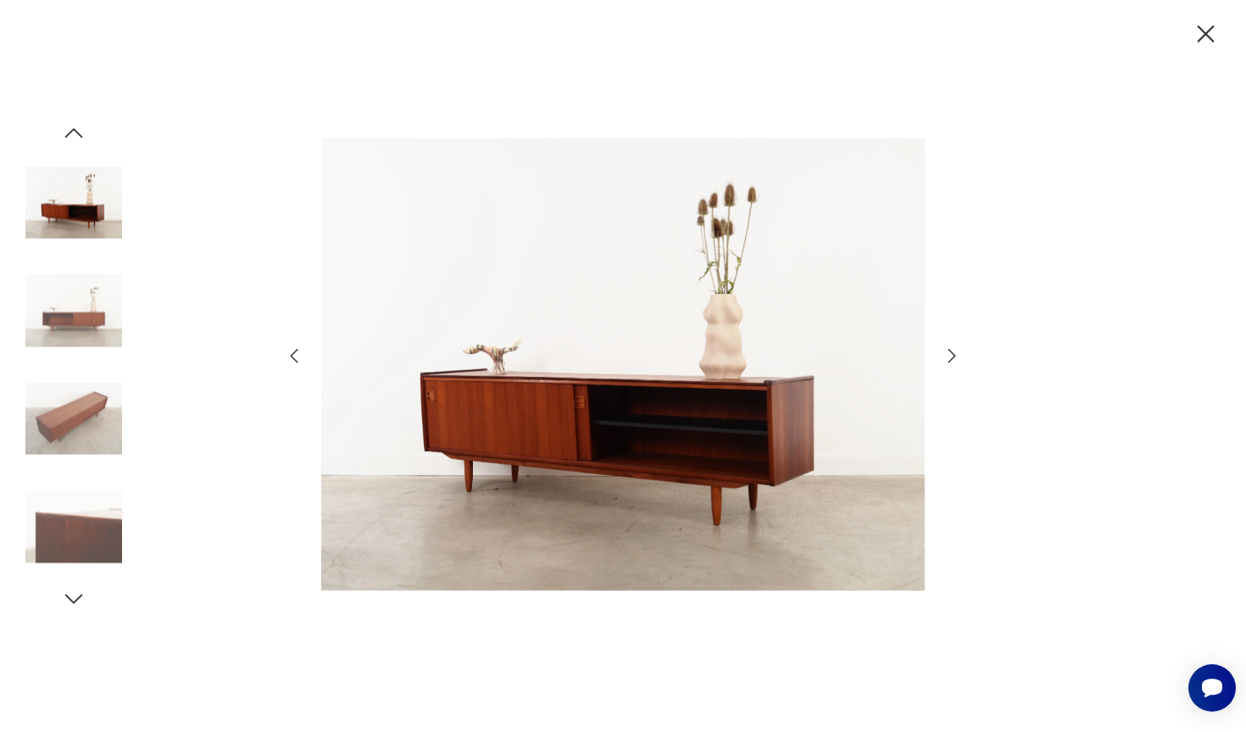
click at [954, 359] on icon "button" at bounding box center [951, 356] width 20 height 20
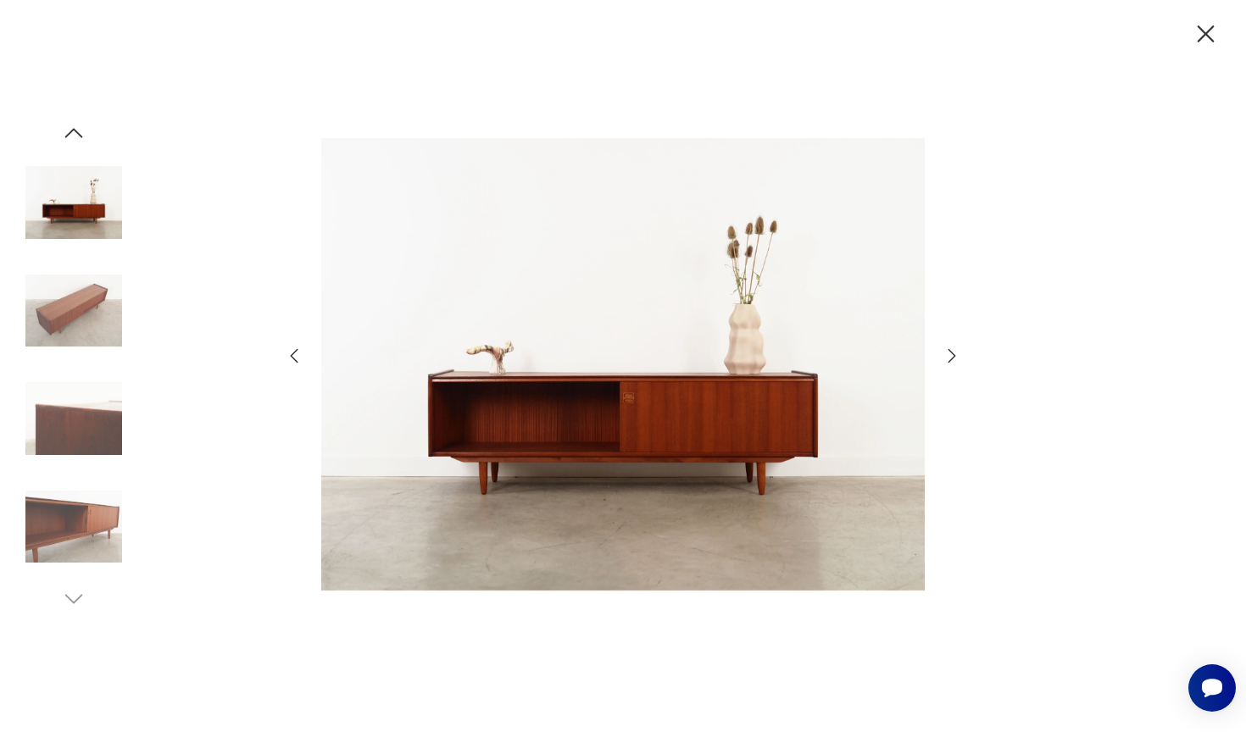
click at [954, 359] on icon "button" at bounding box center [951, 356] width 20 height 20
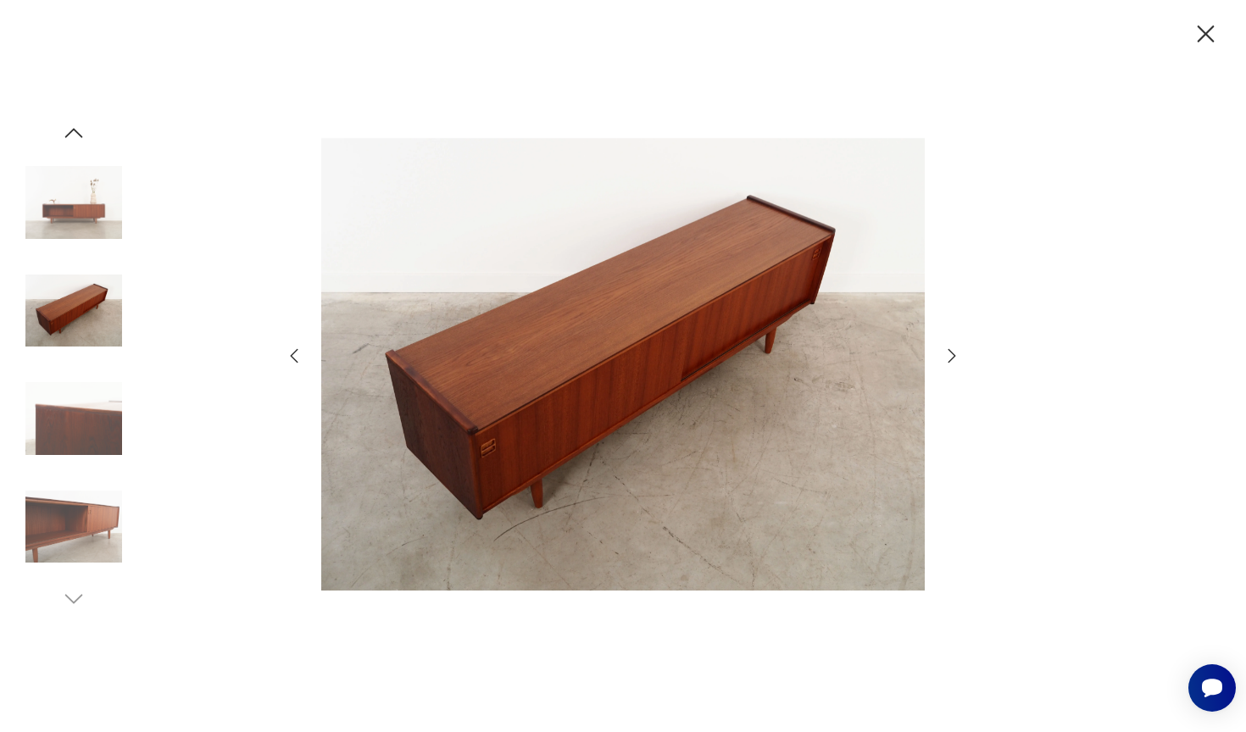
click at [954, 359] on icon "button" at bounding box center [951, 356] width 20 height 20
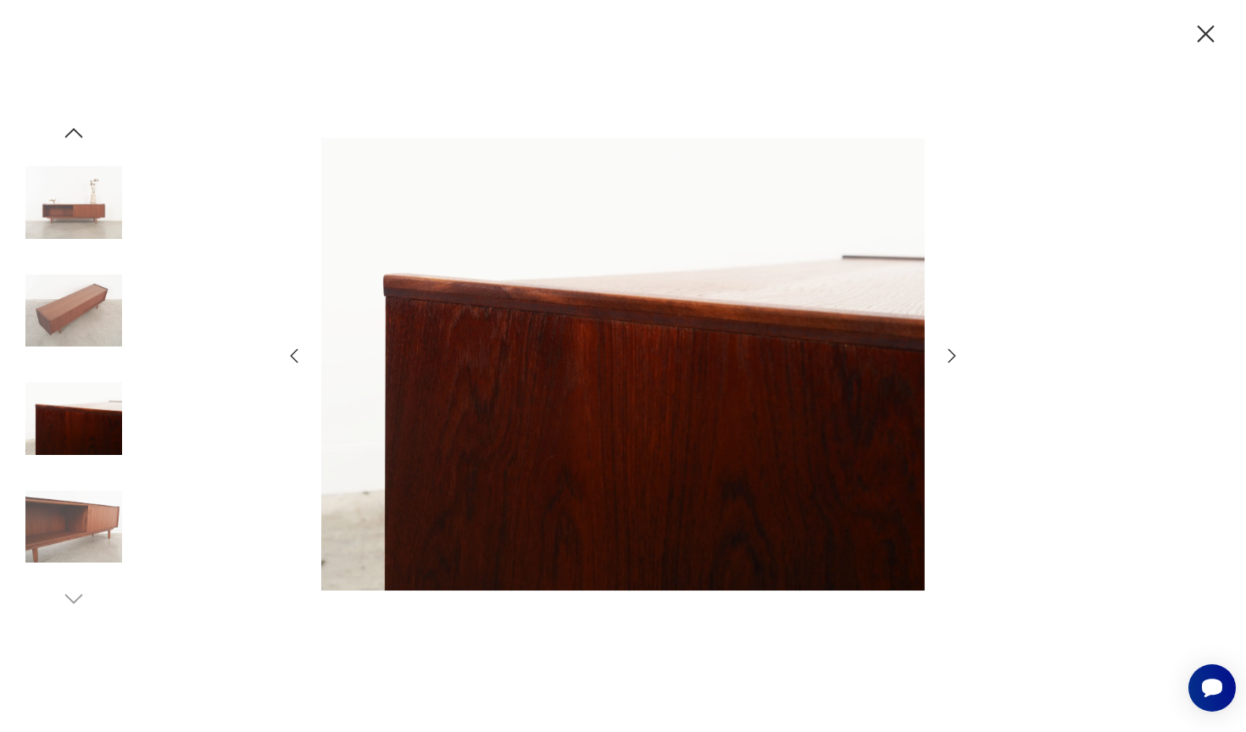
click at [954, 359] on icon "button" at bounding box center [951, 356] width 20 height 20
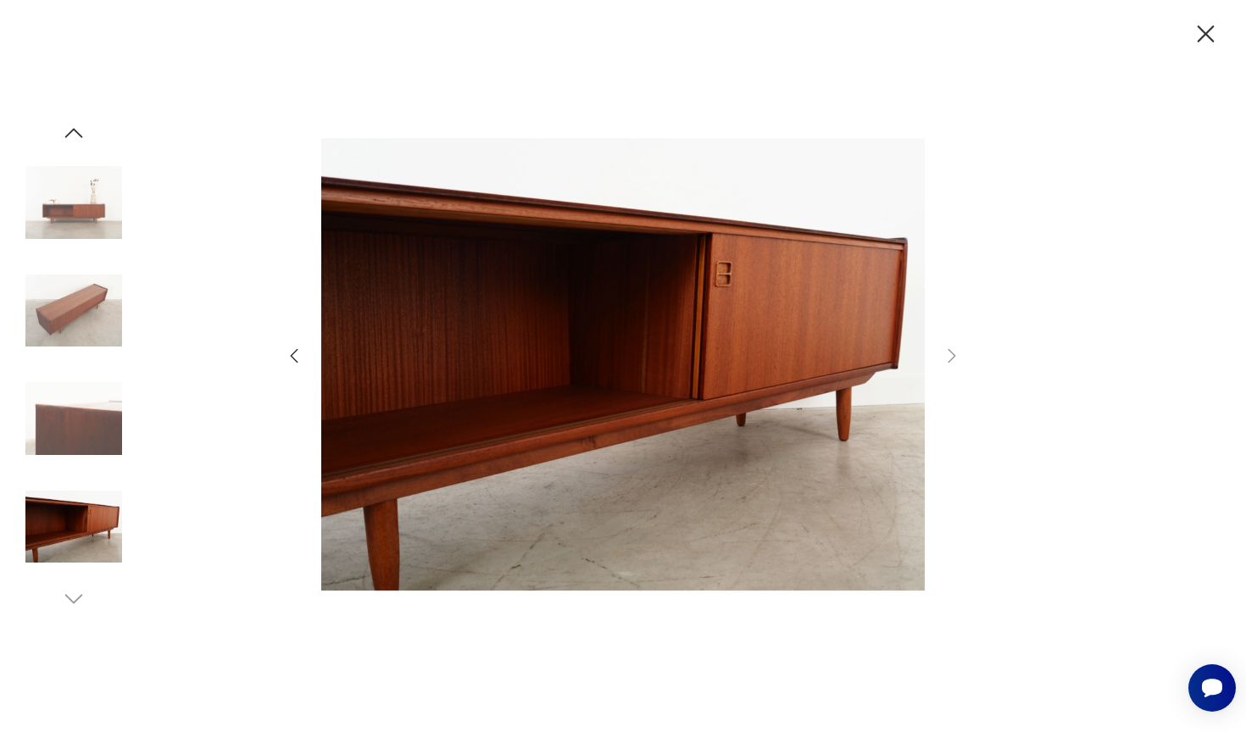
click at [1207, 39] on icon "button" at bounding box center [1206, 34] width 30 height 30
